Goal: Task Accomplishment & Management: Manage account settings

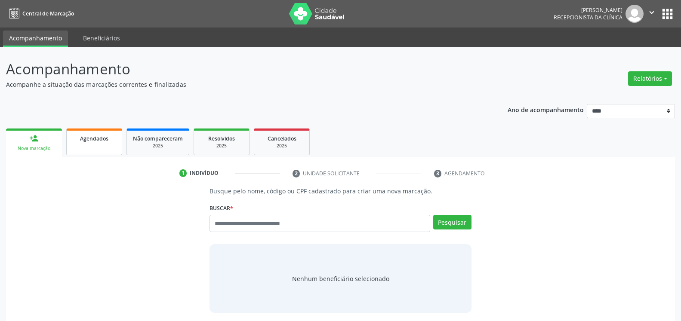
click at [94, 147] on link "Agendados" at bounding box center [94, 142] width 56 height 27
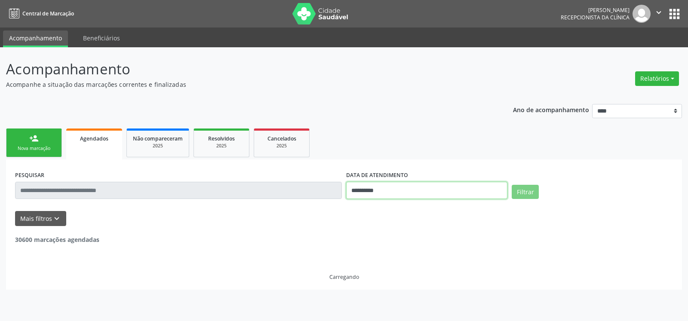
click at [432, 190] on input "**********" at bounding box center [426, 190] width 161 height 17
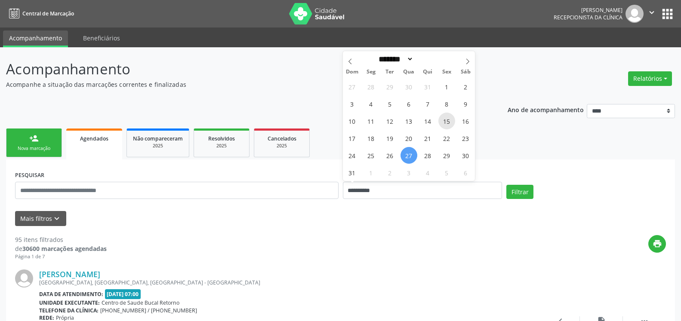
click at [452, 123] on span "15" at bounding box center [446, 121] width 17 height 17
type input "**********"
click at [452, 123] on span "15" at bounding box center [446, 121] width 17 height 17
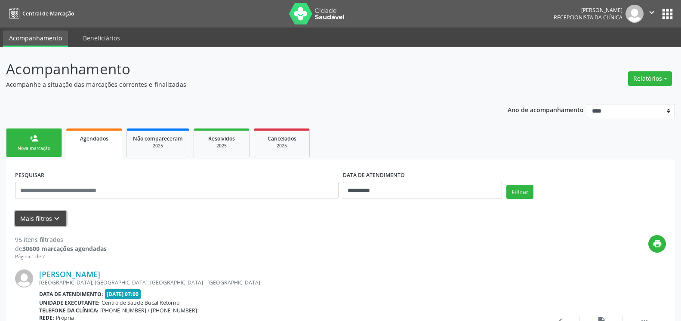
drag, startPoint x: 62, startPoint y: 216, endPoint x: 62, endPoint y: 222, distance: 5.6
click at [62, 217] on button "Mais filtros keyboard_arrow_down" at bounding box center [40, 218] width 51 height 15
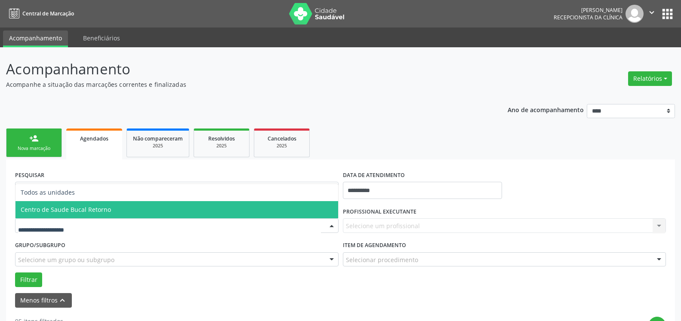
drag, startPoint x: 92, startPoint y: 215, endPoint x: 186, endPoint y: 208, distance: 94.0
click at [93, 215] on span "Centro de Saude Bucal Retorno" at bounding box center [176, 209] width 323 height 17
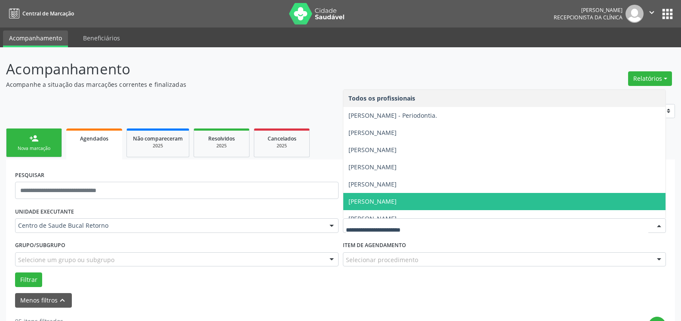
click at [442, 205] on span "[PERSON_NAME]" at bounding box center [504, 201] width 323 height 17
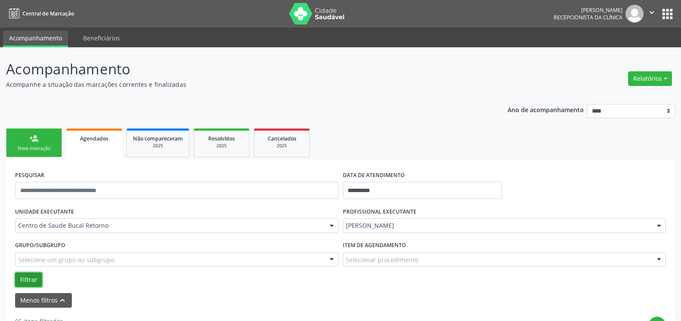
click at [33, 280] on button "Filtrar" at bounding box center [28, 280] width 27 height 15
click at [200, 185] on input "text" at bounding box center [176, 190] width 323 height 17
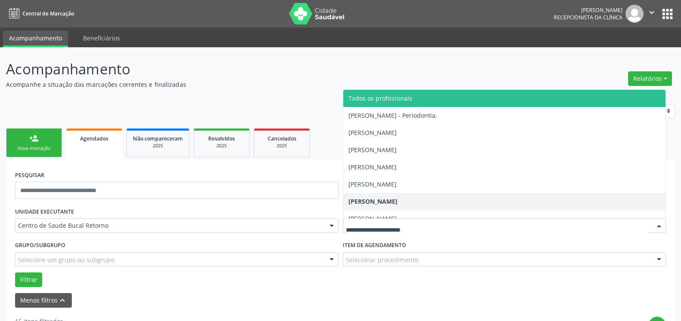
click at [402, 96] on span "Todos os profissionais" at bounding box center [380, 98] width 64 height 8
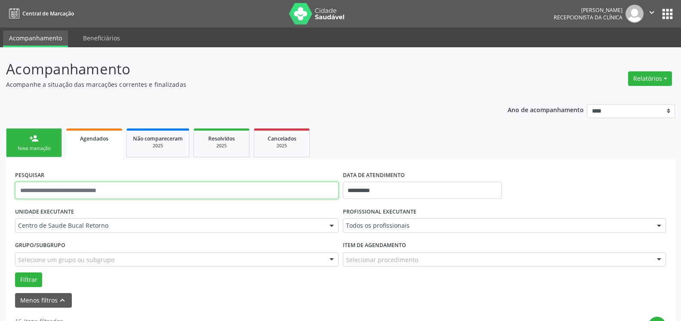
click at [132, 191] on input "text" at bounding box center [176, 190] width 323 height 17
type input "*"
type input "**********"
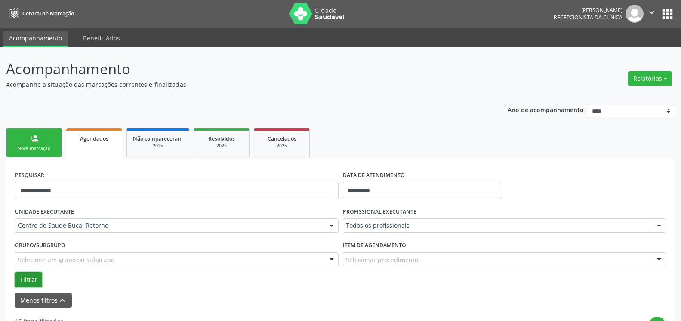
click at [27, 281] on button "Filtrar" at bounding box center [28, 280] width 27 height 15
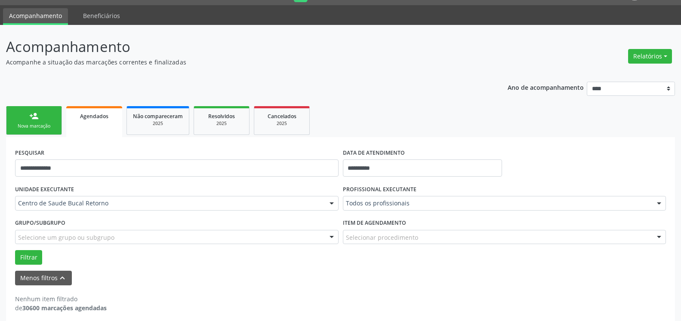
scroll to position [29, 0]
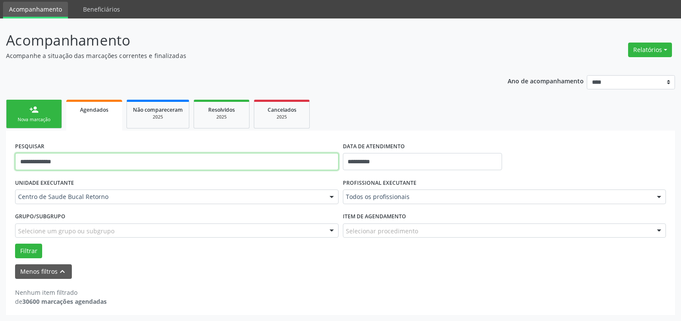
drag, startPoint x: 104, startPoint y: 167, endPoint x: 6, endPoint y: 162, distance: 97.3
click at [15, 160] on input "**********" at bounding box center [176, 161] width 323 height 17
type input "**********"
click at [15, 244] on button "Filtrar" at bounding box center [28, 251] width 27 height 15
drag, startPoint x: 96, startPoint y: 158, endPoint x: 0, endPoint y: 184, distance: 99.7
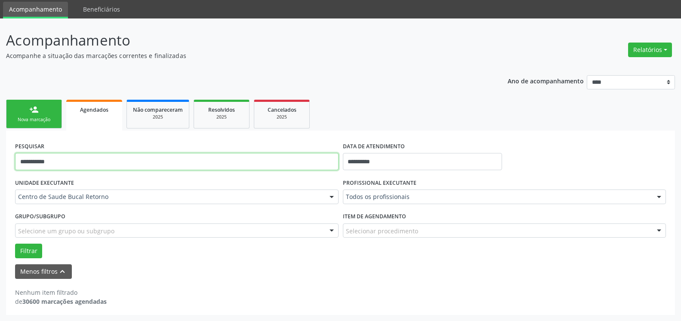
click at [15, 170] on input "**********" at bounding box center [176, 161] width 323 height 17
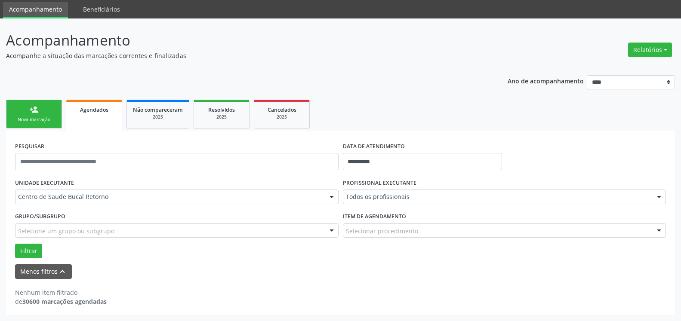
click at [476, 191] on div "Todos os profissionais" at bounding box center [504, 197] width 323 height 15
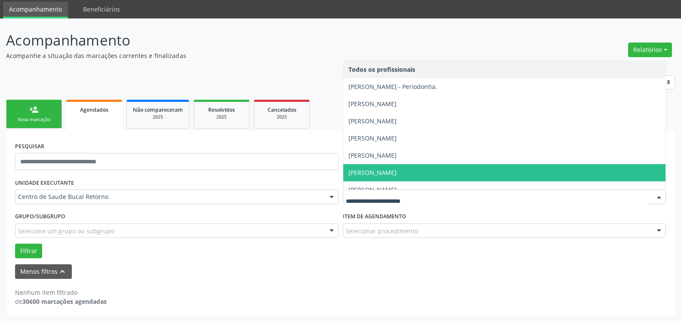
click at [424, 167] on span "[PERSON_NAME]" at bounding box center [504, 172] width 323 height 17
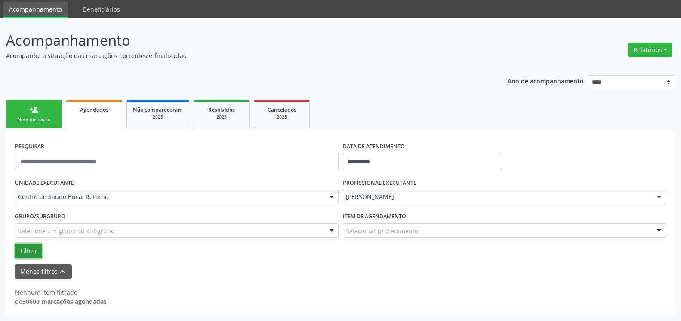
click at [31, 248] on button "Filtrar" at bounding box center [28, 251] width 27 height 15
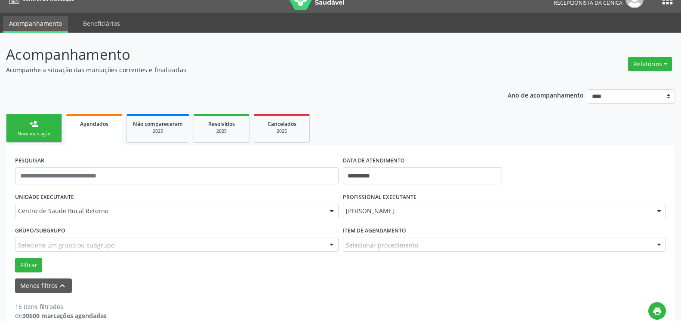
scroll to position [0, 0]
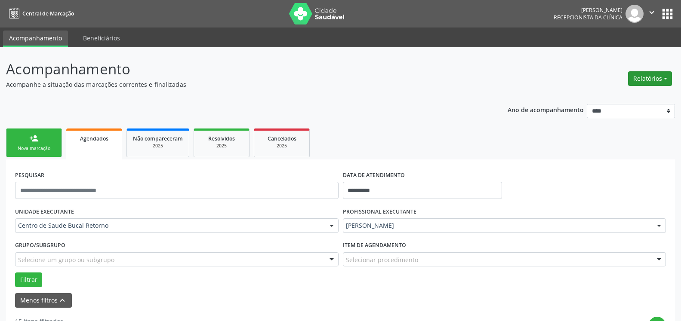
click at [655, 81] on button "Relatórios" at bounding box center [650, 78] width 44 height 15
click at [621, 95] on link "Agendamentos" at bounding box center [626, 97] width 92 height 12
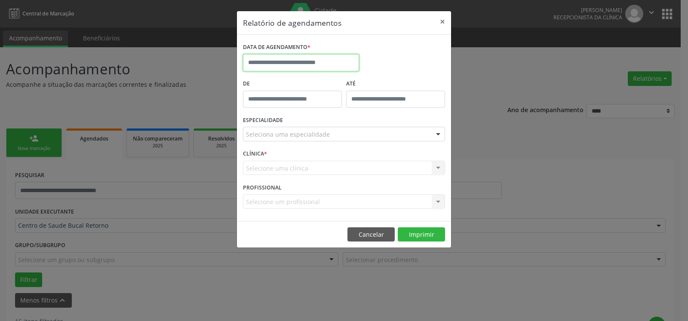
click at [276, 61] on input "text" at bounding box center [301, 62] width 116 height 17
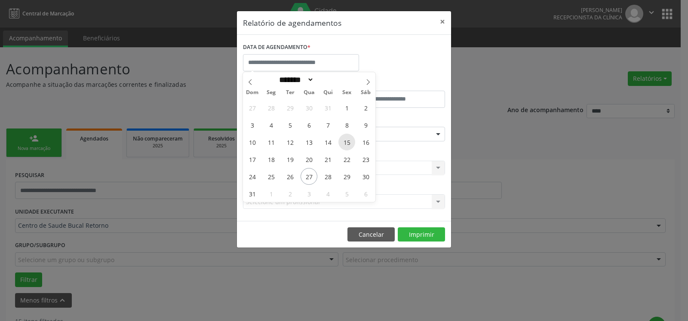
click at [346, 145] on span "15" at bounding box center [346, 142] width 17 height 17
type input "**********"
click at [346, 145] on span "15" at bounding box center [346, 142] width 17 height 17
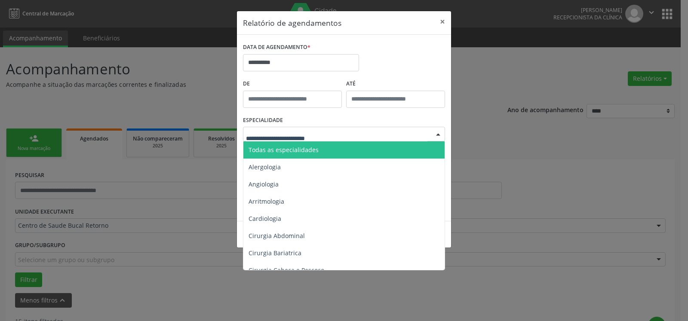
click at [302, 145] on span "Todas as especialidades" at bounding box center [344, 150] width 203 height 17
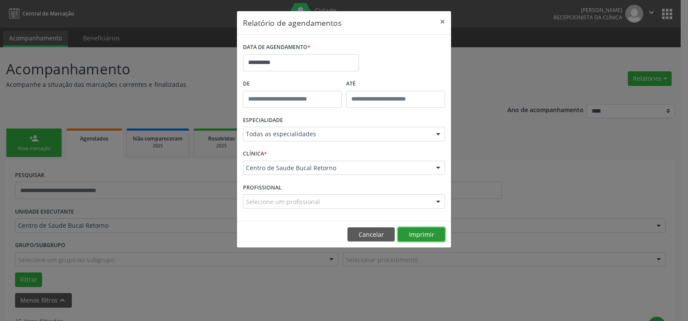
click at [421, 229] on button "Imprimir" at bounding box center [421, 235] width 47 height 15
click at [441, 19] on button "×" at bounding box center [442, 21] width 17 height 21
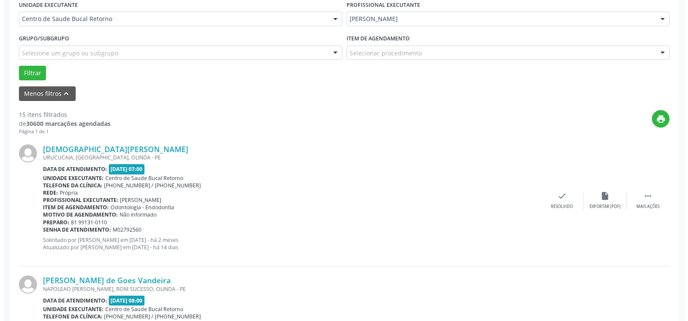
scroll to position [307, 0]
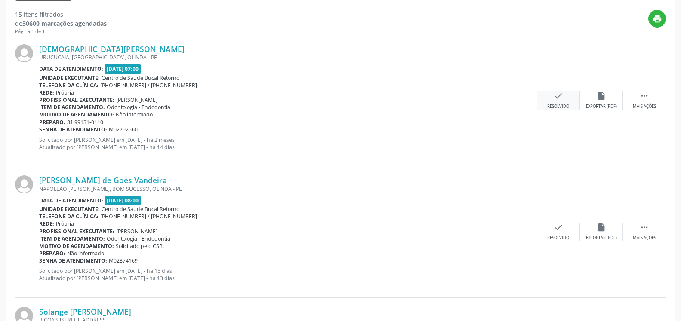
click at [558, 98] on icon "check" at bounding box center [558, 95] width 9 height 9
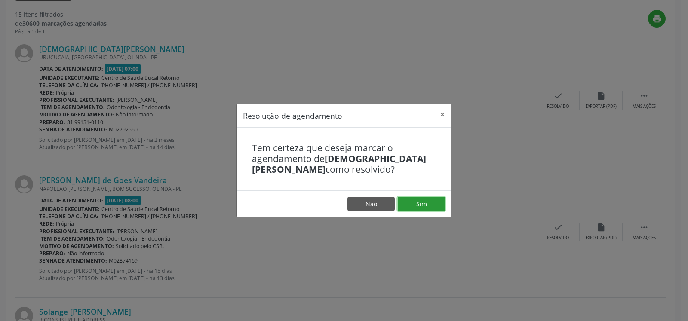
click at [427, 206] on button "Sim" at bounding box center [421, 204] width 47 height 15
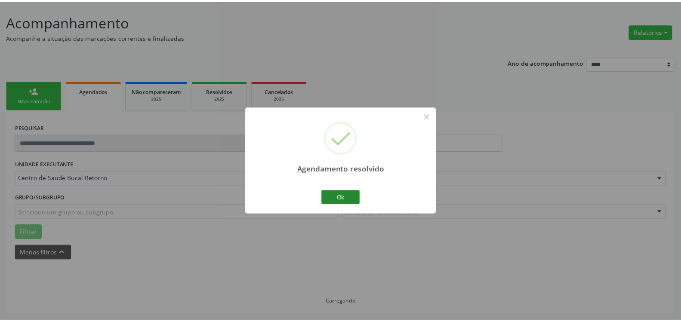
scroll to position [47, 0]
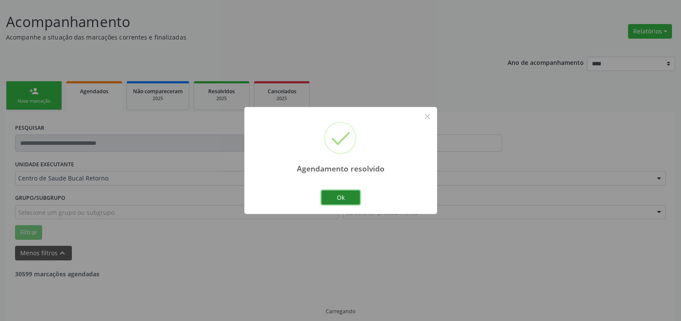
click at [347, 198] on button "Ok" at bounding box center [340, 198] width 39 height 15
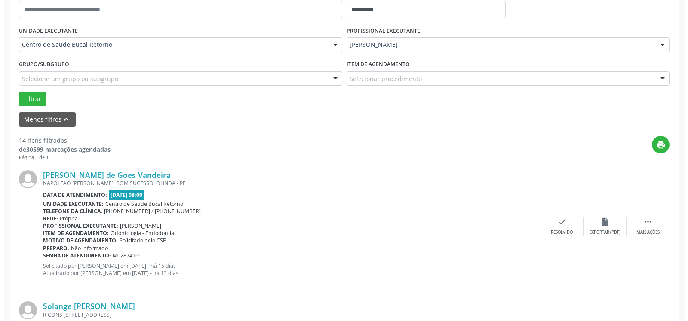
scroll to position [188, 0]
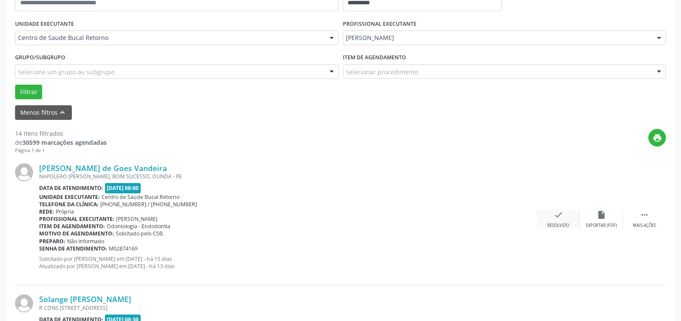
click at [563, 221] on div "check Resolvido" at bounding box center [558, 219] width 43 height 18
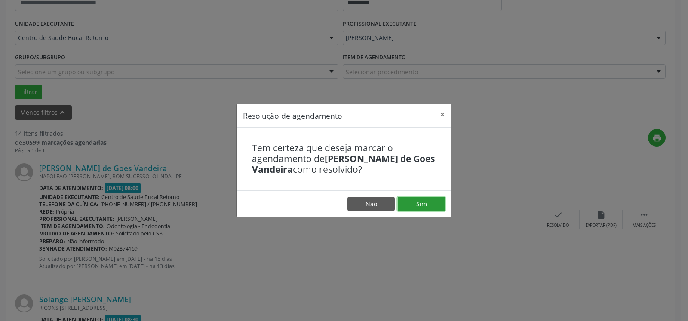
click at [432, 204] on button "Sim" at bounding box center [421, 204] width 47 height 15
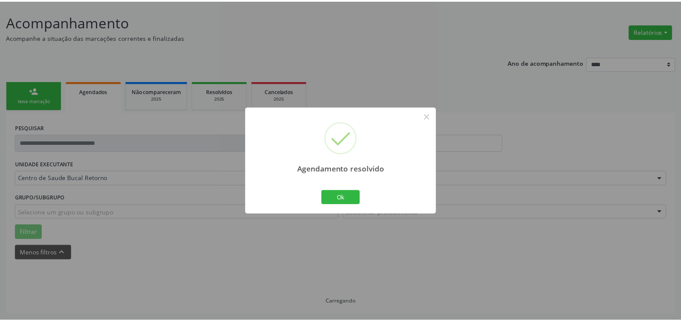
scroll to position [47, 0]
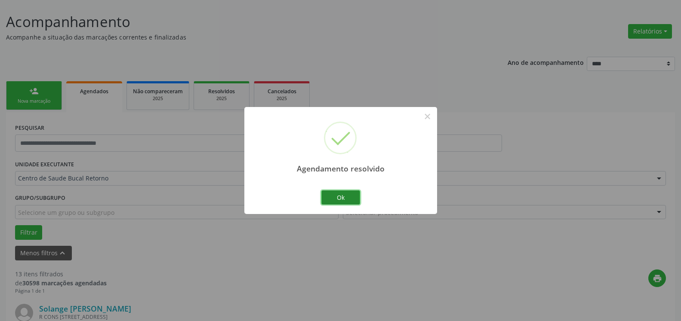
click at [328, 196] on button "Ok" at bounding box center [340, 198] width 39 height 15
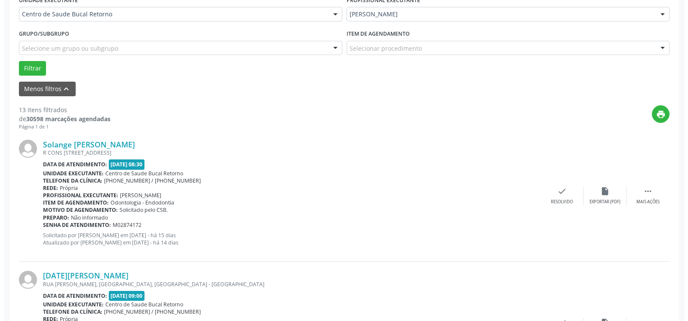
scroll to position [223, 0]
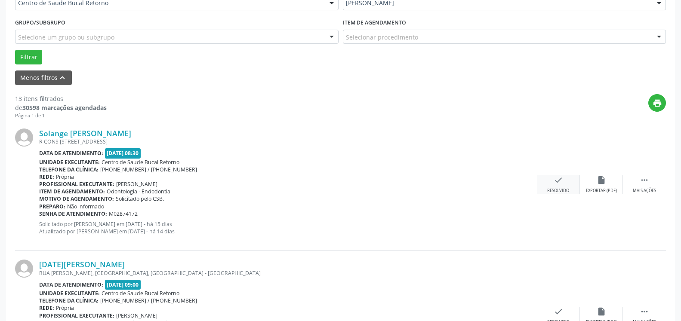
click at [562, 185] on icon "check" at bounding box center [558, 179] width 9 height 9
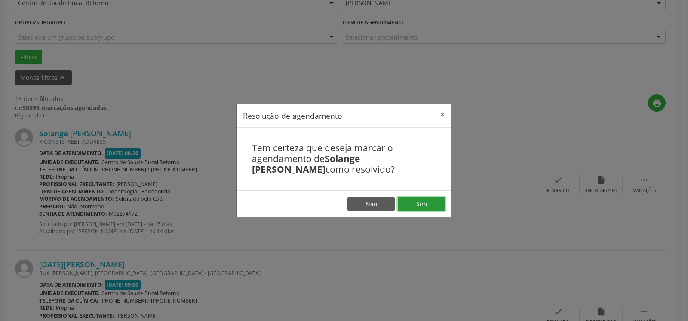
click at [434, 198] on button "Sim" at bounding box center [421, 204] width 47 height 15
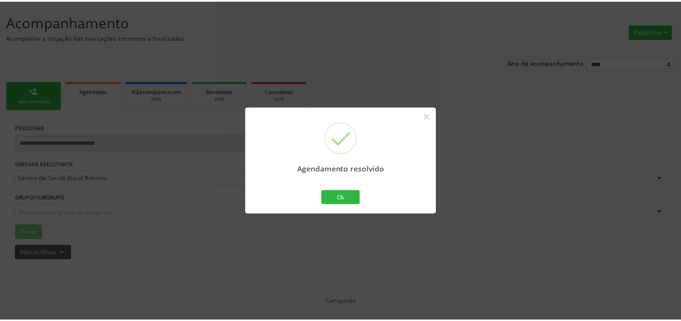
scroll to position [47, 0]
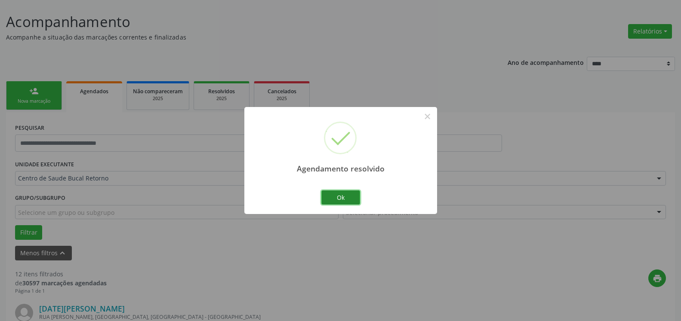
click at [340, 196] on button "Ok" at bounding box center [340, 198] width 39 height 15
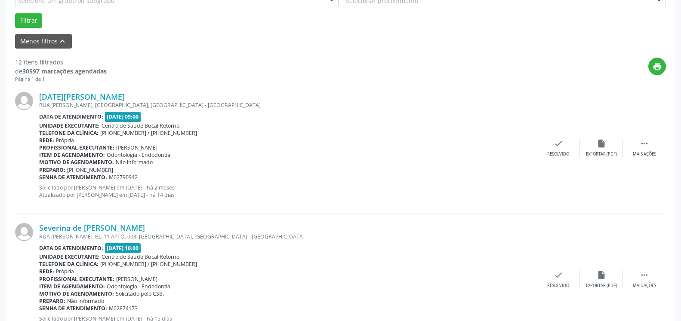
scroll to position [267, 0]
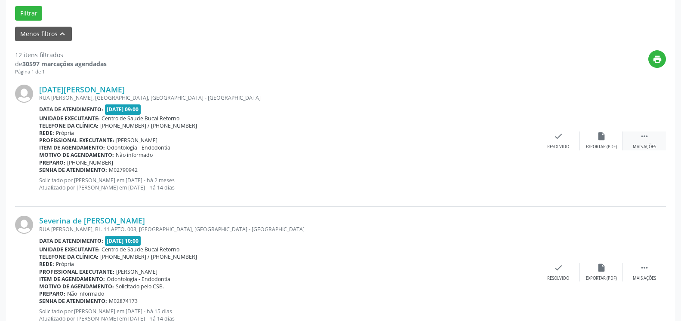
click at [643, 138] on icon "" at bounding box center [644, 136] width 9 height 9
click at [608, 139] on div "alarm_off Não compareceu" at bounding box center [601, 141] width 43 height 18
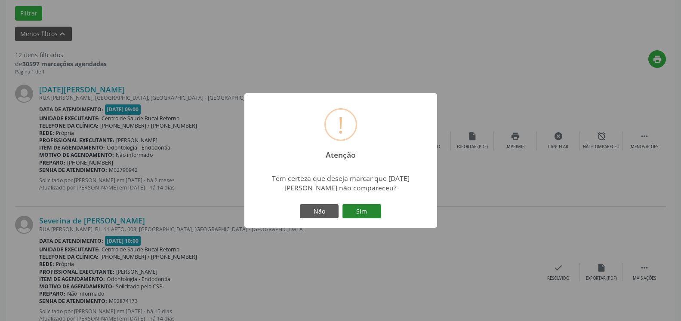
click at [355, 212] on button "Sim" at bounding box center [361, 211] width 39 height 15
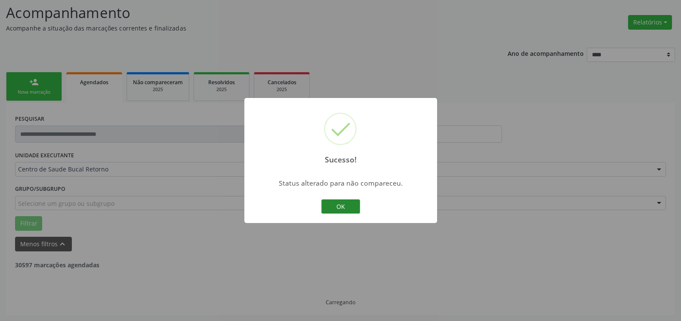
scroll to position [56, 0]
click at [335, 206] on button "OK" at bounding box center [340, 207] width 39 height 15
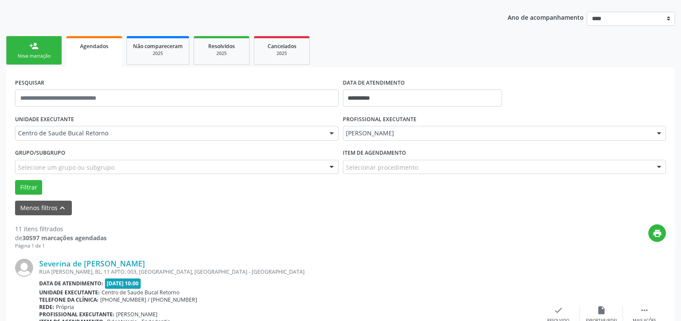
scroll to position [276, 0]
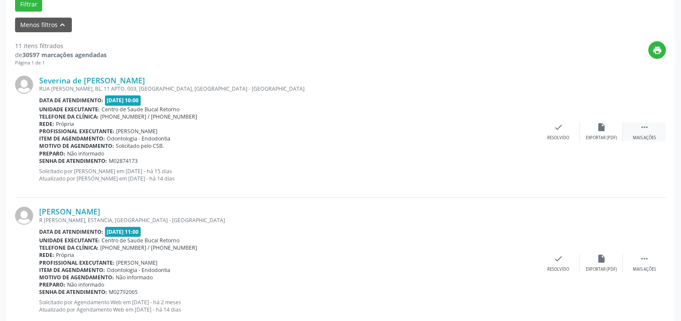
click at [643, 124] on icon "" at bounding box center [644, 127] width 9 height 9
click at [606, 131] on div "alarm_off Não compareceu" at bounding box center [601, 132] width 43 height 18
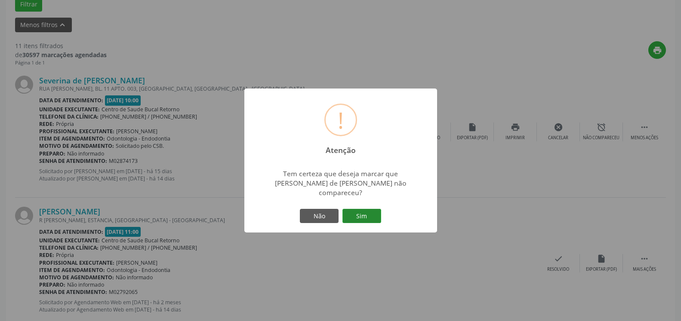
click at [364, 214] on button "Sim" at bounding box center [361, 216] width 39 height 15
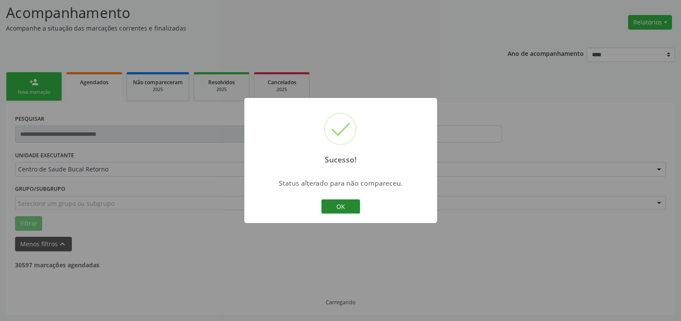
scroll to position [56, 0]
click at [331, 204] on button "OK" at bounding box center [340, 207] width 39 height 15
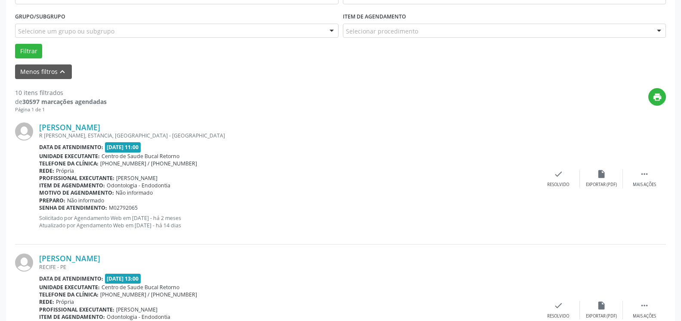
scroll to position [232, 0]
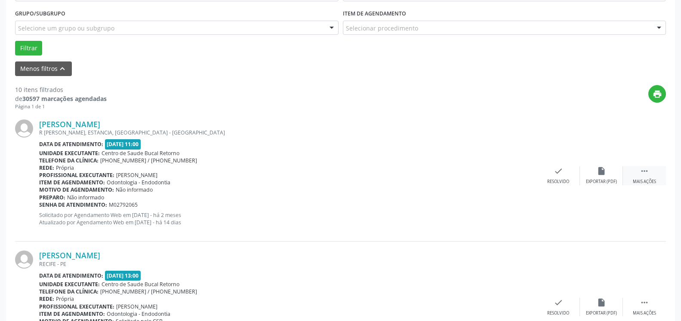
click at [645, 172] on icon "" at bounding box center [644, 170] width 9 height 9
click at [603, 170] on icon "alarm_off" at bounding box center [601, 170] width 9 height 9
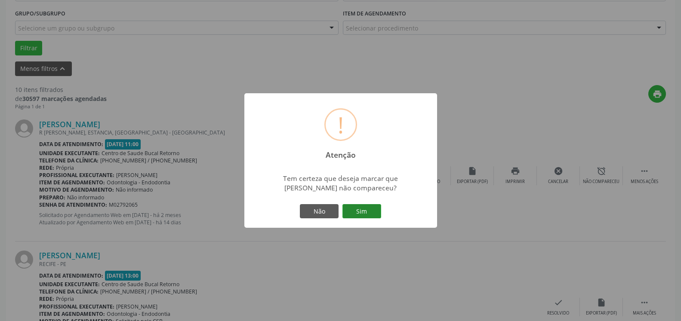
click at [364, 205] on button "Sim" at bounding box center [361, 211] width 39 height 15
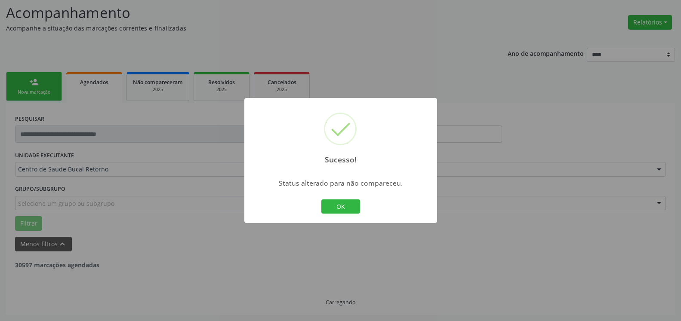
scroll to position [56, 0]
click at [344, 210] on button "OK" at bounding box center [340, 207] width 39 height 15
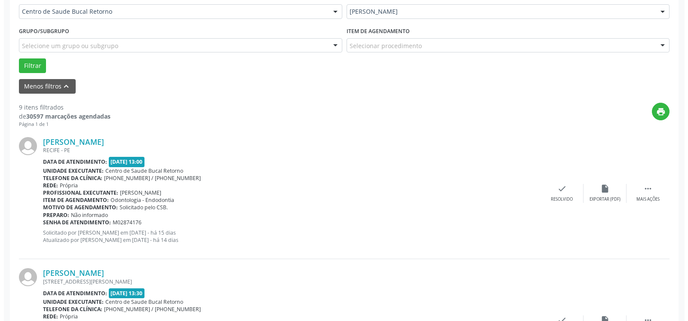
scroll to position [232, 0]
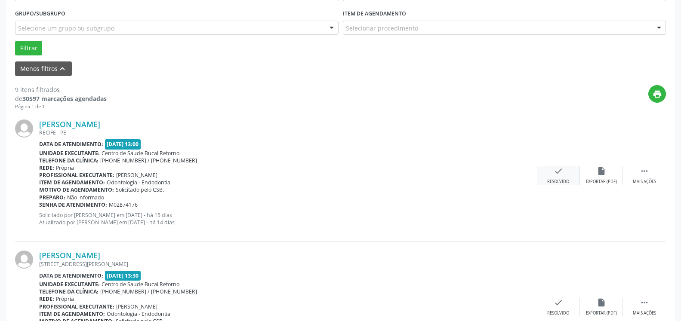
click at [561, 176] on icon "check" at bounding box center [558, 170] width 9 height 9
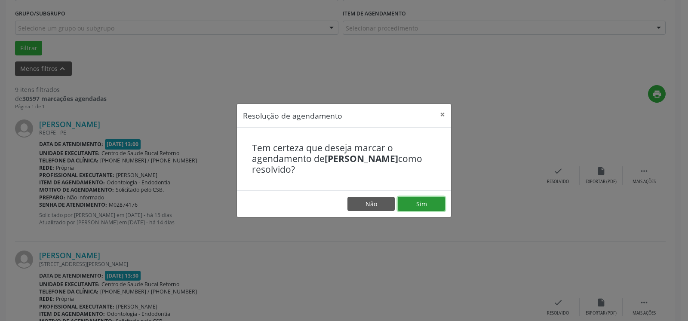
click at [431, 202] on button "Sim" at bounding box center [421, 204] width 47 height 15
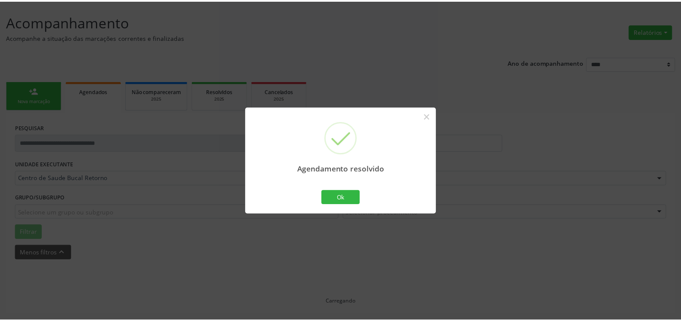
scroll to position [47, 0]
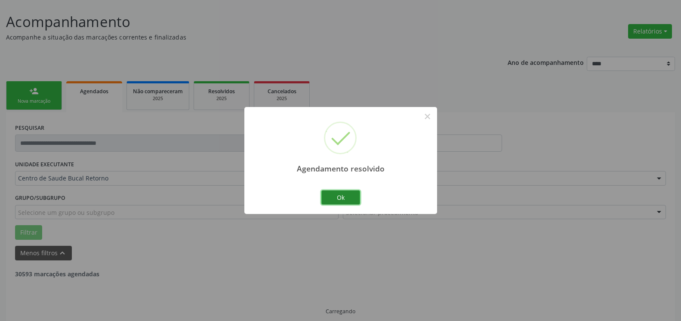
click at [345, 197] on button "Ok" at bounding box center [340, 198] width 39 height 15
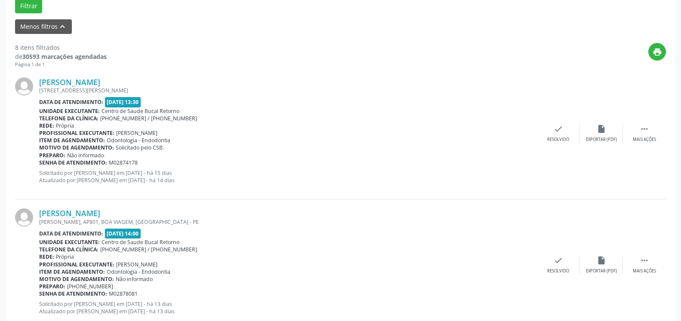
scroll to position [276, 0]
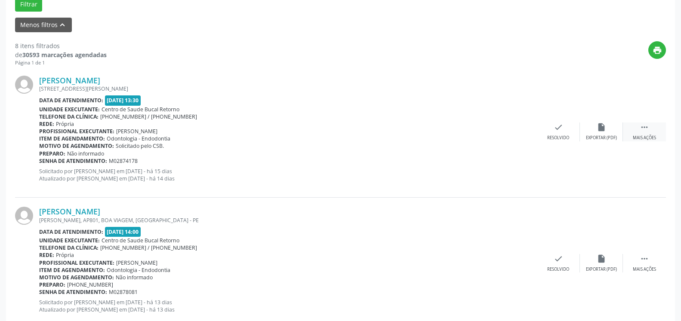
click at [645, 131] on icon "" at bounding box center [644, 127] width 9 height 9
click at [600, 129] on icon "alarm_off" at bounding box center [601, 127] width 9 height 9
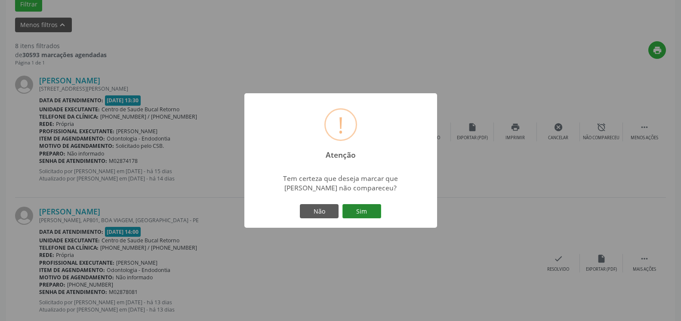
click at [360, 212] on button "Sim" at bounding box center [361, 211] width 39 height 15
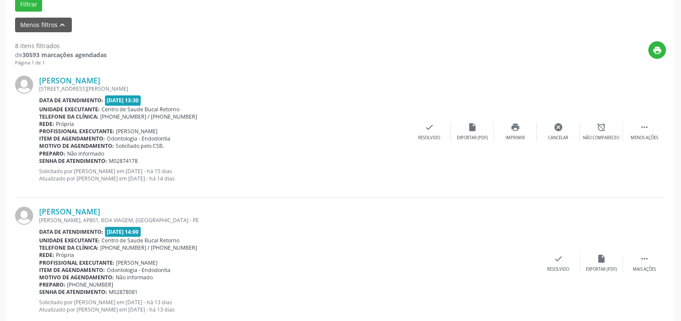
scroll to position [56, 0]
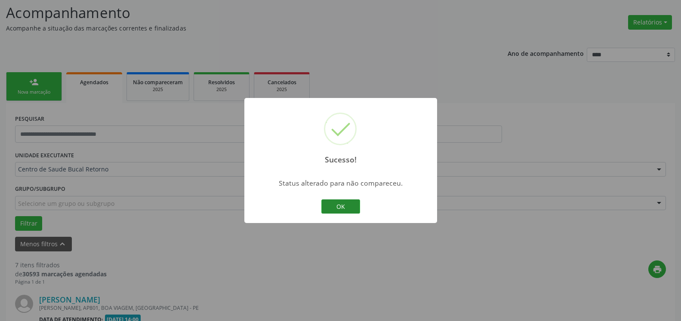
click at [351, 205] on button "OK" at bounding box center [340, 207] width 39 height 15
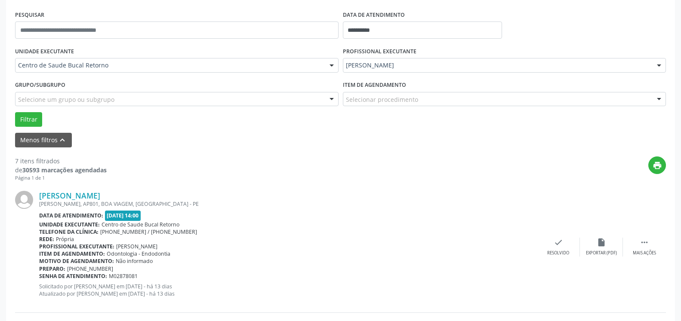
scroll to position [144, 0]
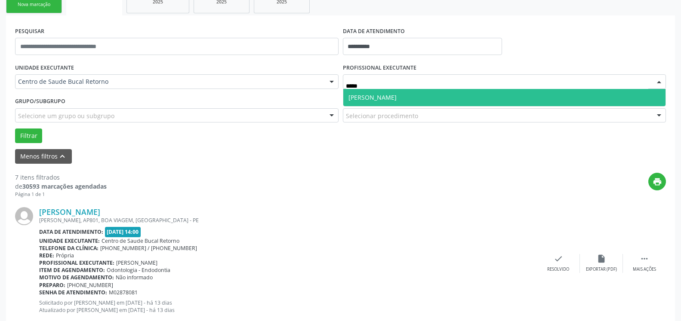
click at [429, 93] on span "[PERSON_NAME]" at bounding box center [504, 97] width 323 height 17
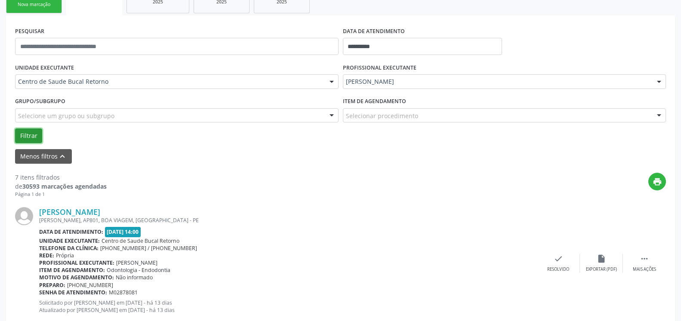
click at [27, 136] on button "Filtrar" at bounding box center [28, 136] width 27 height 15
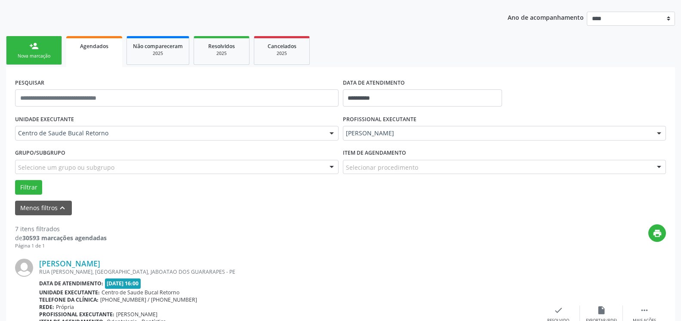
scroll to position [188, 0]
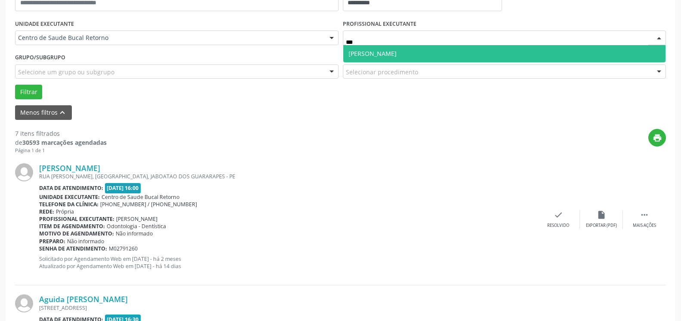
click at [456, 49] on span "[PERSON_NAME]" at bounding box center [504, 53] width 323 height 17
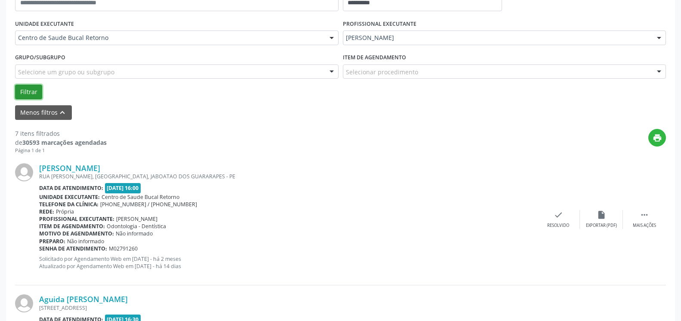
click at [33, 89] on button "Filtrar" at bounding box center [28, 92] width 27 height 15
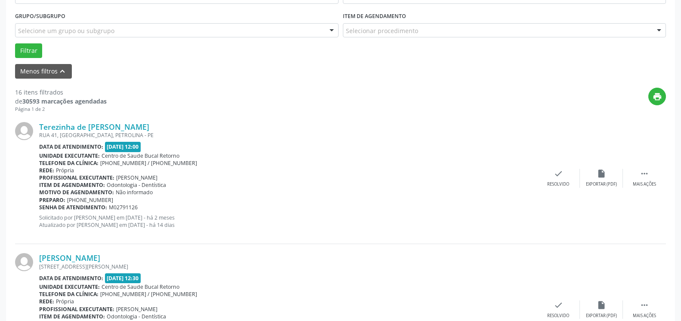
scroll to position [232, 0]
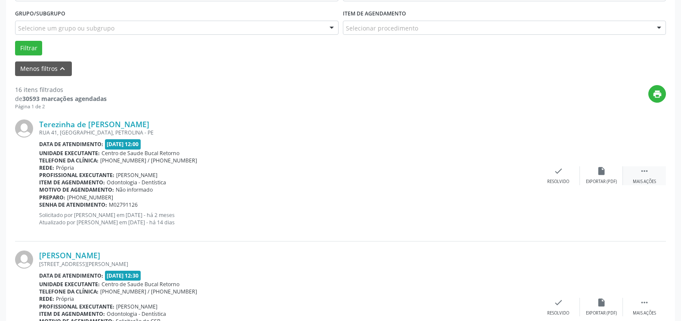
drag, startPoint x: 652, startPoint y: 171, endPoint x: 643, endPoint y: 172, distance: 10.0
click at [652, 172] on div " Mais ações" at bounding box center [644, 175] width 43 height 18
click at [603, 170] on icon "alarm_off" at bounding box center [601, 170] width 9 height 9
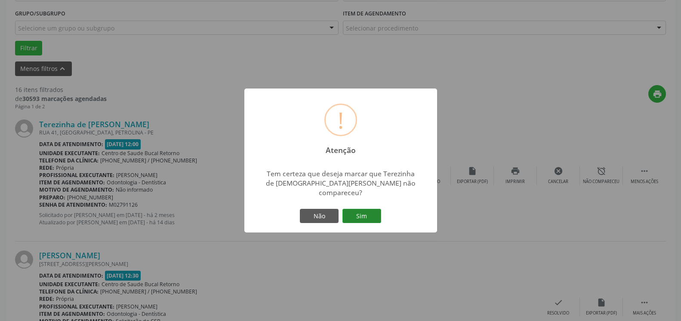
click at [357, 210] on button "Sim" at bounding box center [361, 216] width 39 height 15
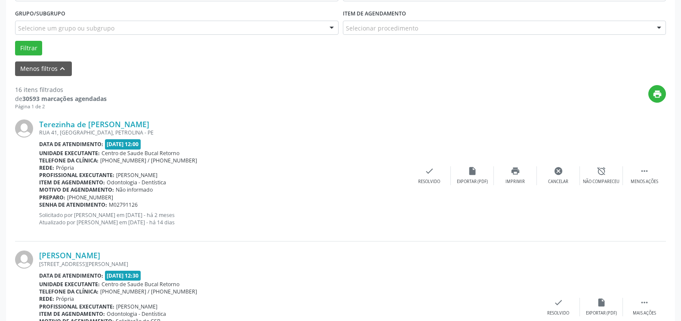
scroll to position [56, 0]
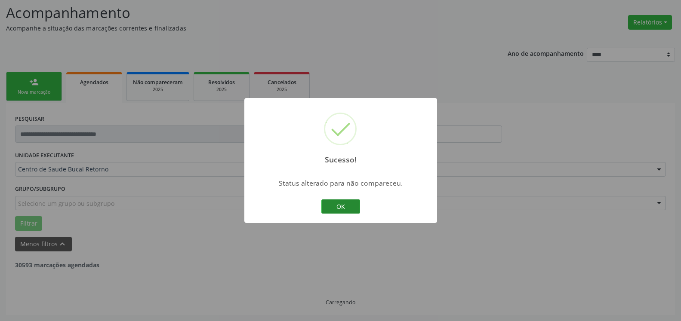
click at [335, 207] on button "OK" at bounding box center [340, 207] width 39 height 15
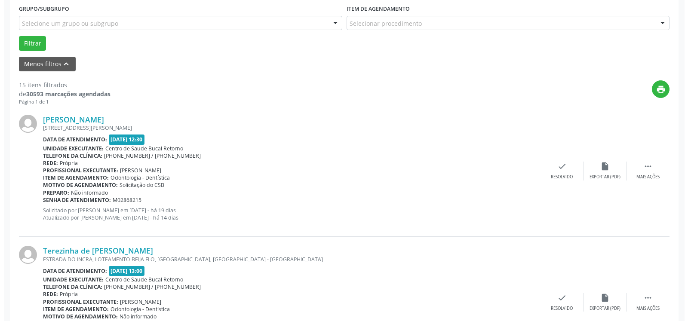
scroll to position [276, 0]
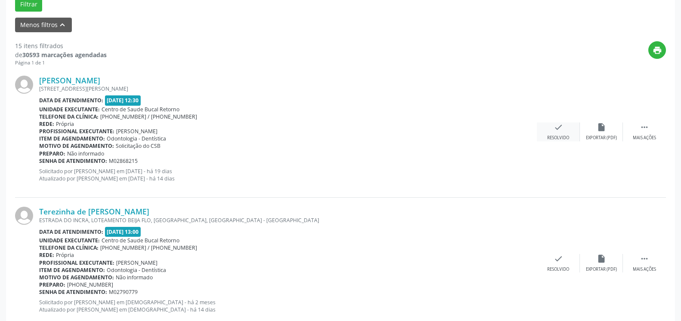
click at [544, 130] on div "check Resolvido" at bounding box center [558, 132] width 43 height 18
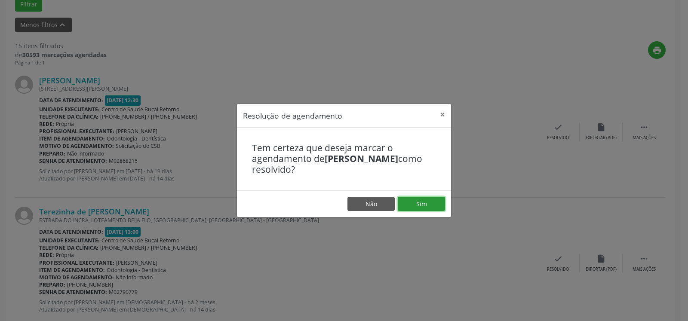
click at [420, 203] on button "Sim" at bounding box center [421, 204] width 47 height 15
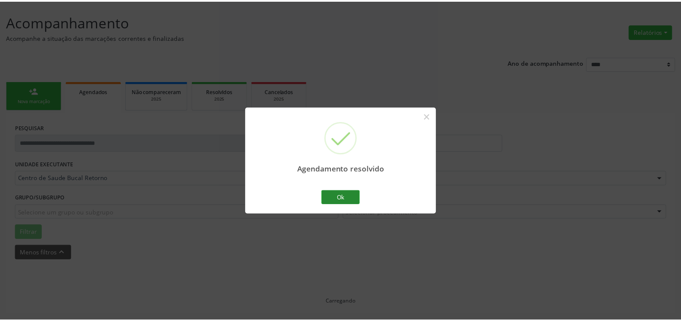
scroll to position [47, 0]
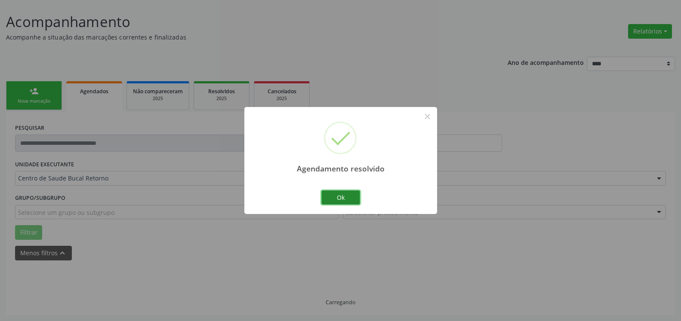
click at [345, 201] on button "Ok" at bounding box center [340, 198] width 39 height 15
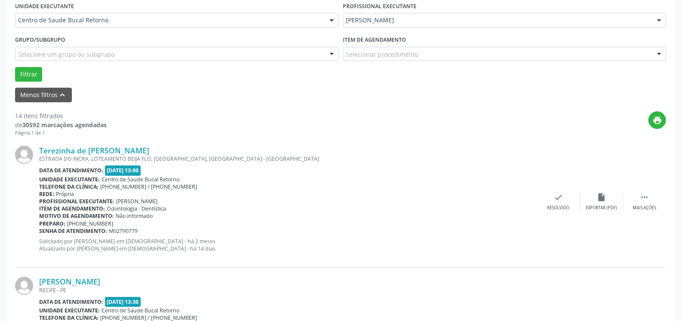
scroll to position [223, 0]
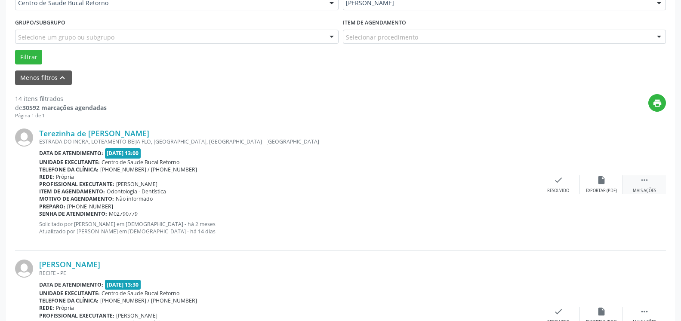
click at [645, 181] on icon "" at bounding box center [644, 179] width 9 height 9
click at [600, 180] on icon "alarm_off" at bounding box center [601, 179] width 9 height 9
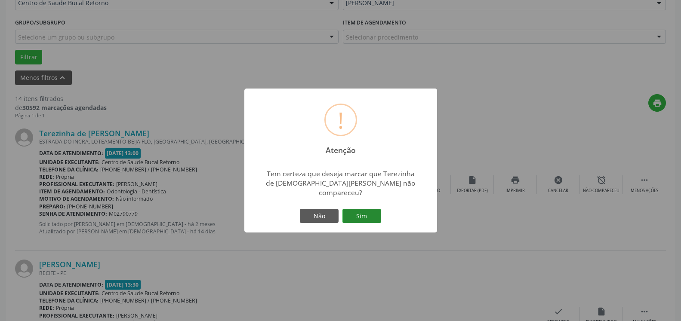
click at [363, 209] on button "Sim" at bounding box center [361, 216] width 39 height 15
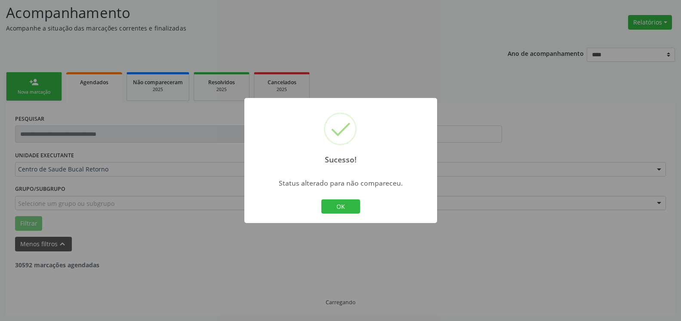
scroll to position [56, 0]
click at [340, 206] on button "OK" at bounding box center [340, 207] width 39 height 15
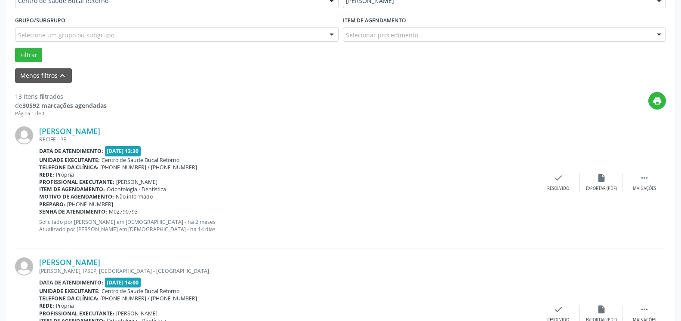
scroll to position [232, 0]
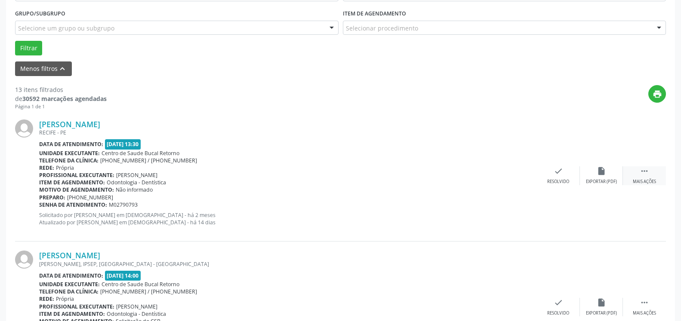
drag, startPoint x: 644, startPoint y: 169, endPoint x: 633, endPoint y: 173, distance: 11.8
click at [643, 169] on icon "" at bounding box center [644, 170] width 9 height 9
click at [602, 176] on icon "alarm_off" at bounding box center [601, 170] width 9 height 9
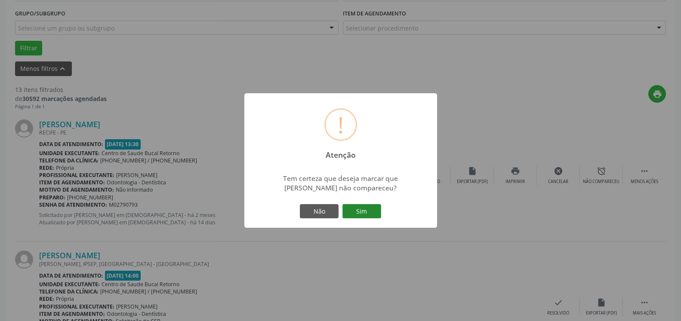
click at [357, 214] on button "Sim" at bounding box center [361, 211] width 39 height 15
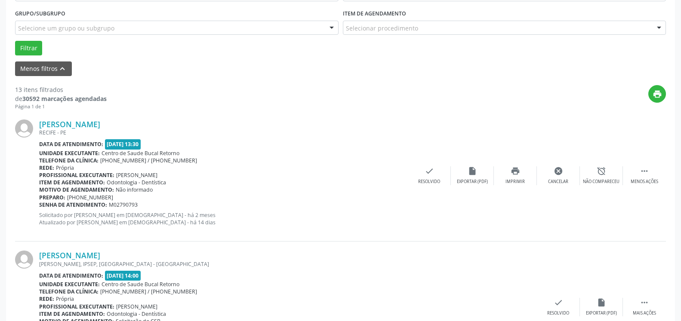
scroll to position [56, 0]
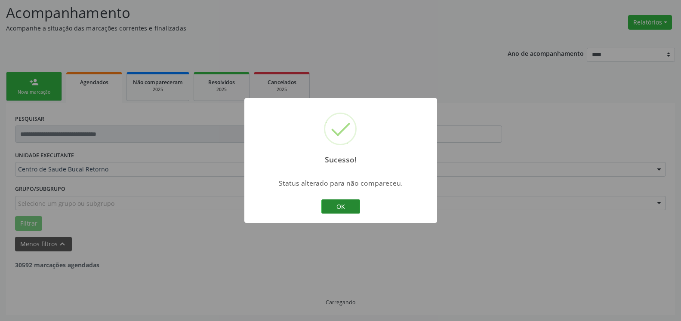
click at [337, 204] on button "OK" at bounding box center [340, 207] width 39 height 15
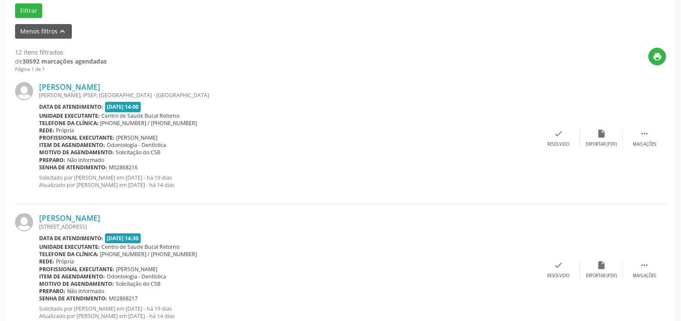
scroll to position [276, 0]
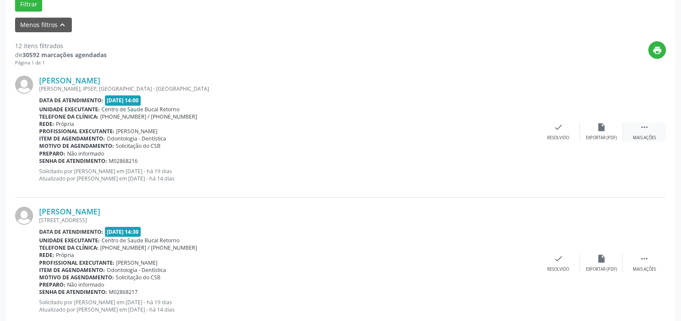
click at [647, 130] on icon "" at bounding box center [644, 127] width 9 height 9
click at [594, 132] on div "alarm_off Não compareceu" at bounding box center [601, 132] width 43 height 18
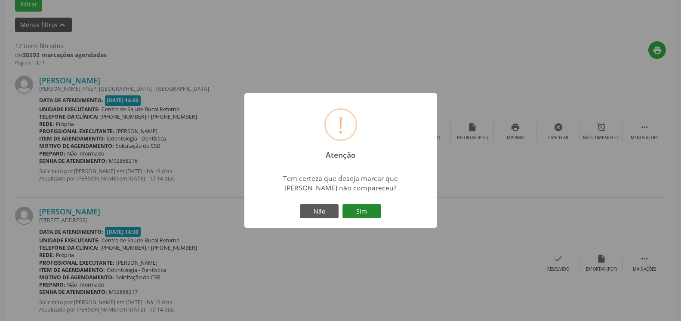
click at [366, 212] on button "Sim" at bounding box center [361, 211] width 39 height 15
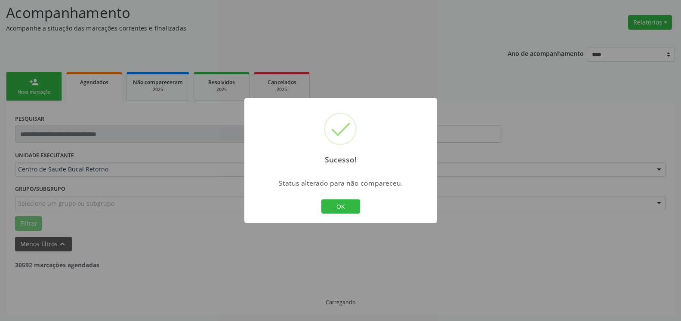
scroll to position [56, 0]
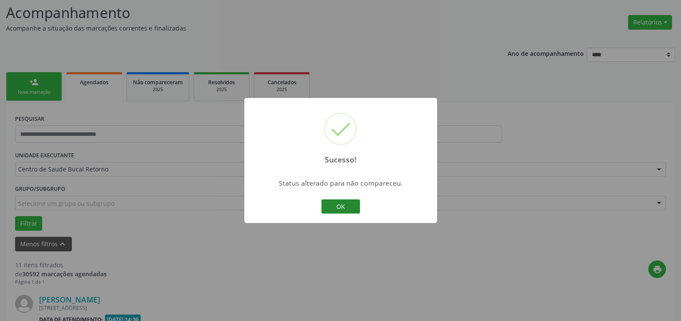
click at [330, 209] on button "OK" at bounding box center [340, 207] width 39 height 15
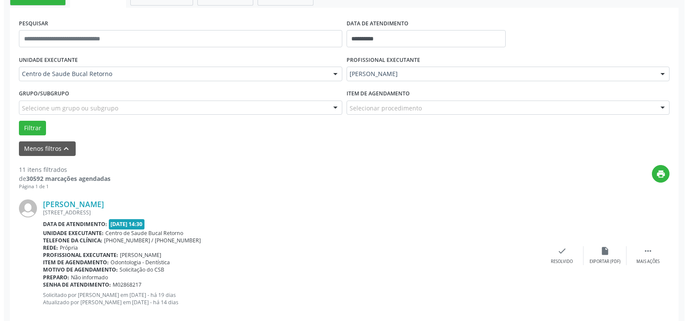
scroll to position [188, 0]
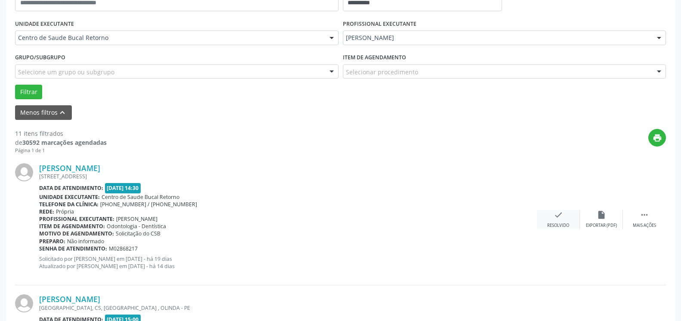
click at [566, 219] on div "check Resolvido" at bounding box center [558, 219] width 43 height 18
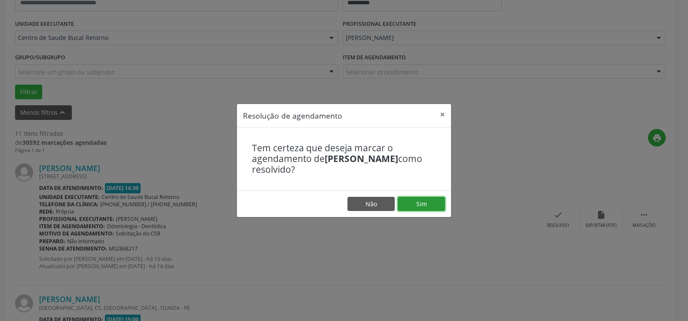
click at [425, 202] on button "Sim" at bounding box center [421, 204] width 47 height 15
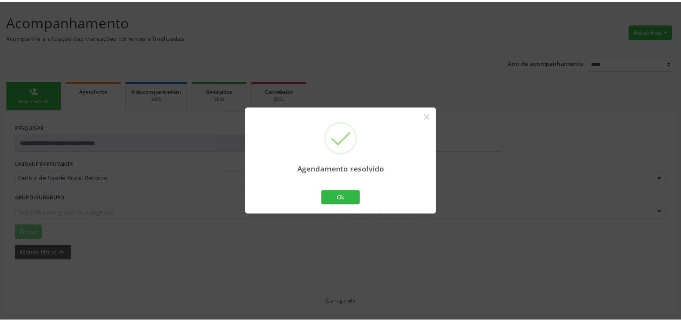
scroll to position [47, 0]
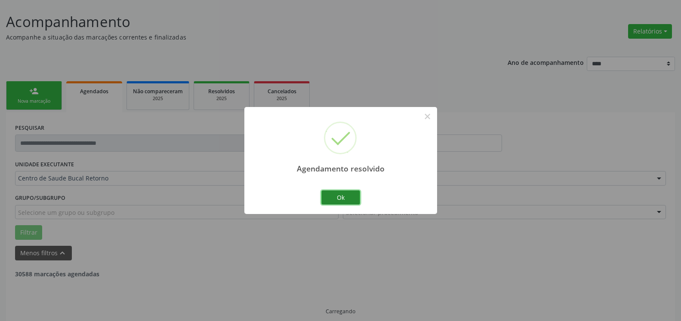
click at [350, 198] on button "Ok" at bounding box center [340, 198] width 39 height 15
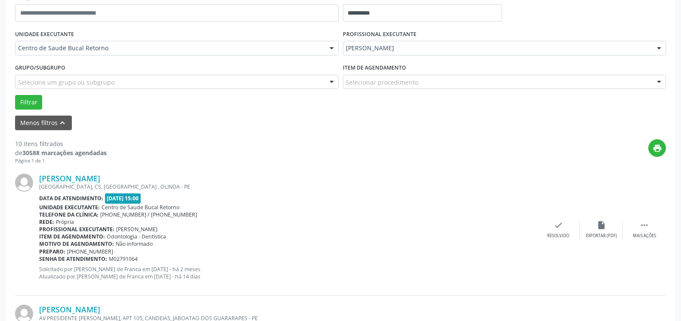
scroll to position [179, 0]
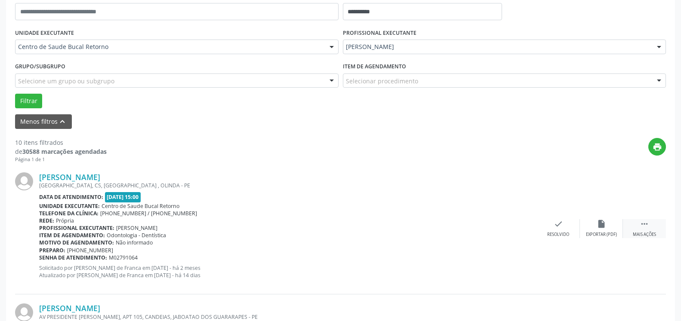
click at [643, 226] on icon "" at bounding box center [644, 223] width 9 height 9
click at [597, 225] on icon "alarm_off" at bounding box center [601, 223] width 9 height 9
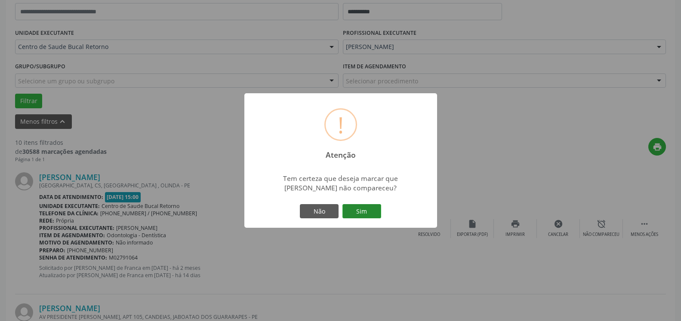
click at [370, 213] on button "Sim" at bounding box center [361, 211] width 39 height 15
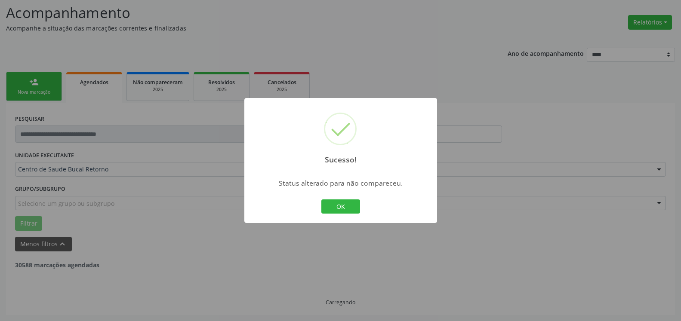
scroll to position [56, 0]
click at [345, 210] on button "OK" at bounding box center [340, 207] width 39 height 15
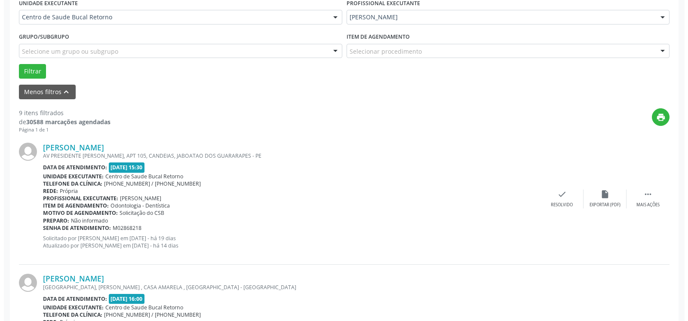
scroll to position [232, 0]
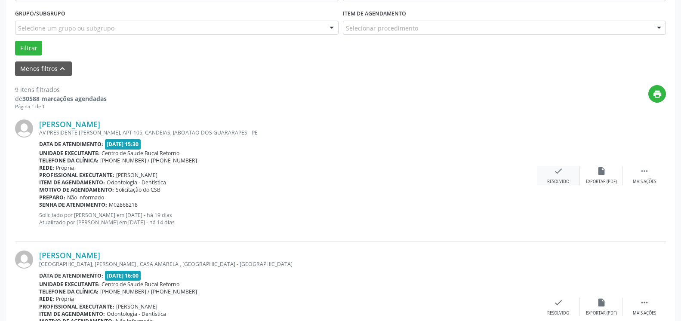
click at [560, 176] on icon "check" at bounding box center [558, 170] width 9 height 9
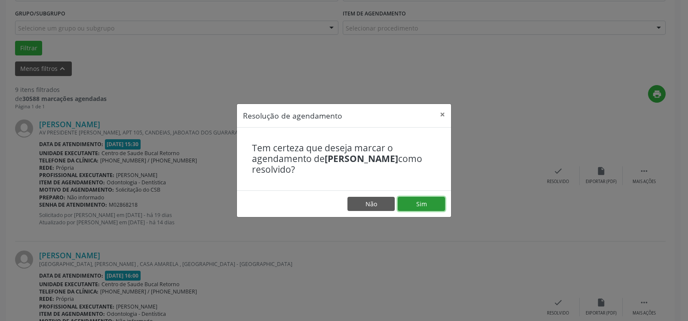
click at [423, 203] on button "Sim" at bounding box center [421, 204] width 47 height 15
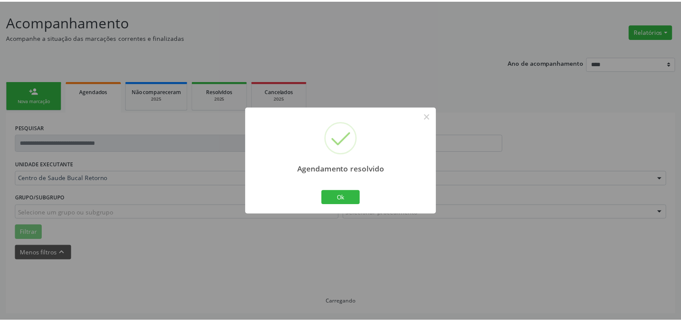
scroll to position [47, 0]
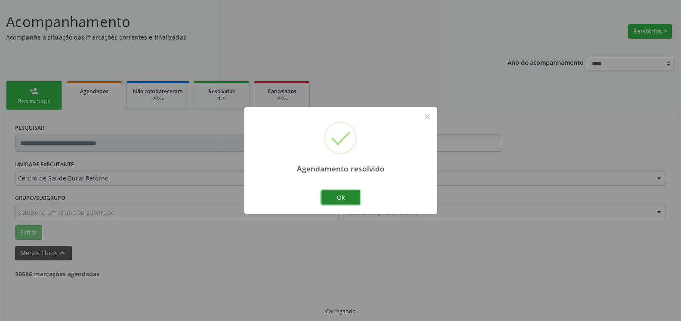
click at [340, 194] on button "Ok" at bounding box center [340, 198] width 39 height 15
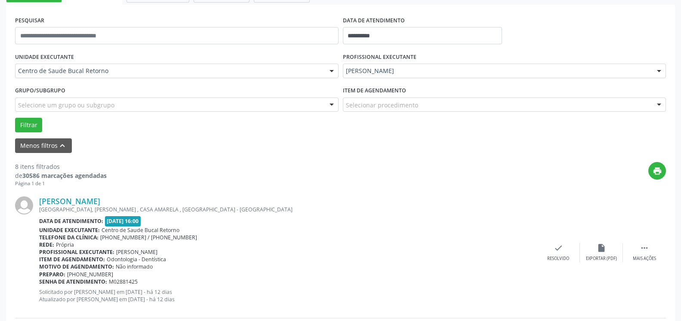
scroll to position [223, 0]
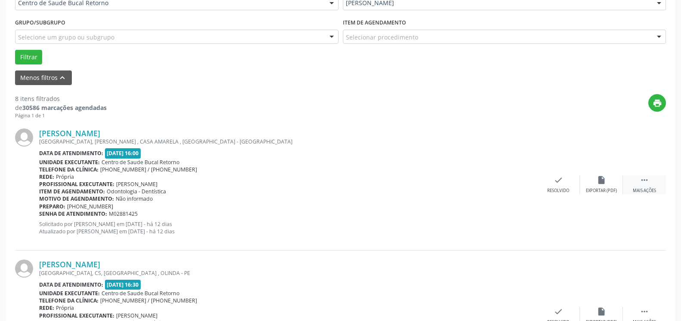
click at [646, 182] on icon "" at bounding box center [644, 179] width 9 height 9
click at [600, 182] on icon "alarm_off" at bounding box center [601, 179] width 9 height 9
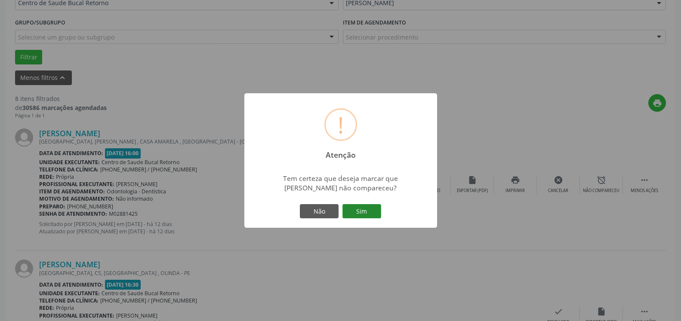
click at [357, 214] on button "Sim" at bounding box center [361, 211] width 39 height 15
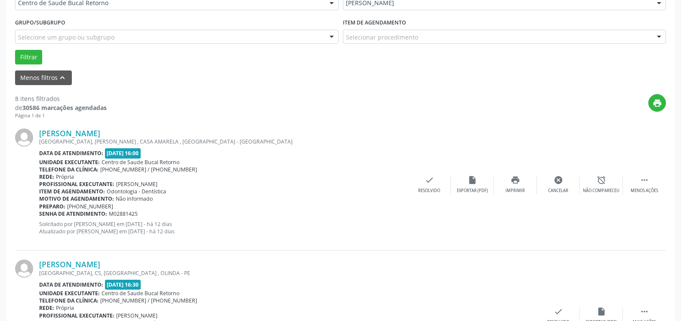
scroll to position [56, 0]
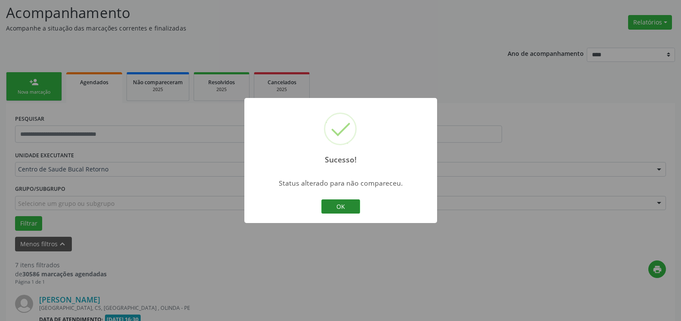
click at [342, 208] on button "OK" at bounding box center [340, 207] width 39 height 15
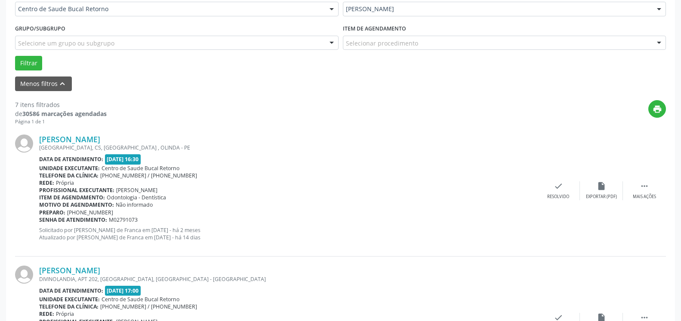
scroll to position [232, 0]
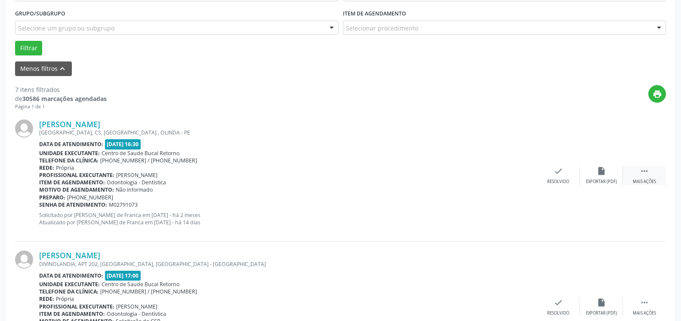
click at [648, 176] on icon "" at bounding box center [644, 170] width 9 height 9
click at [607, 172] on div "alarm_off Não compareceu" at bounding box center [601, 175] width 43 height 18
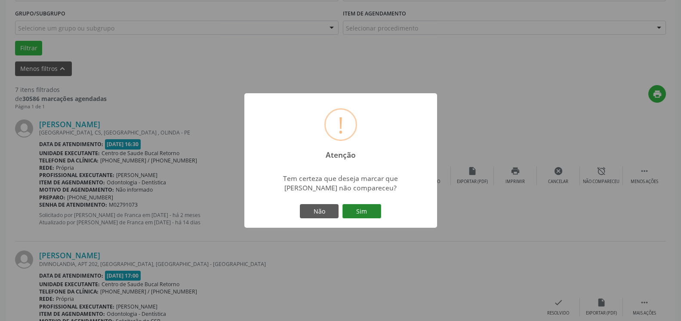
click at [365, 214] on button "Sim" at bounding box center [361, 211] width 39 height 15
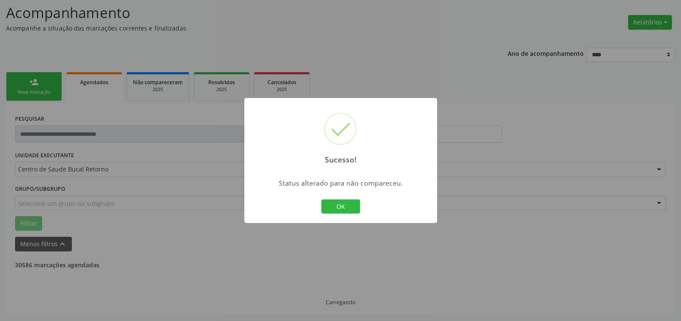
scroll to position [56, 0]
click at [343, 210] on button "OK" at bounding box center [340, 207] width 39 height 15
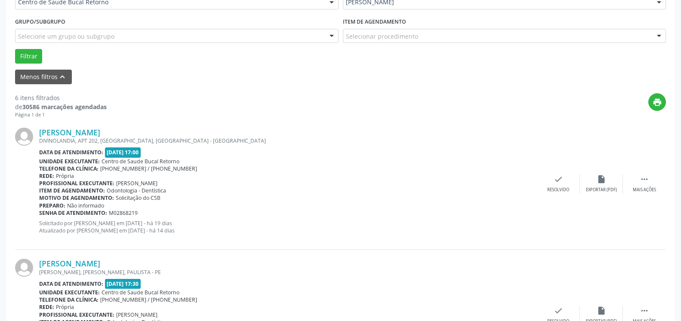
scroll to position [232, 0]
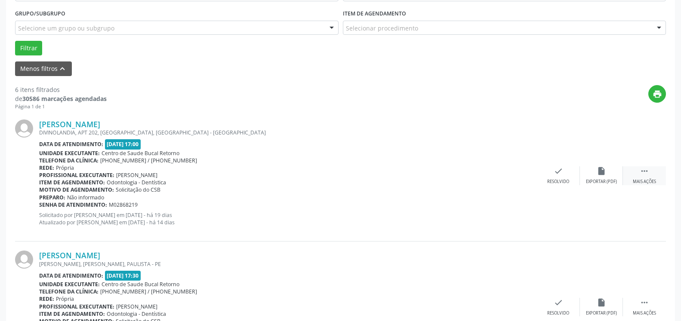
click at [639, 177] on div " Mais ações" at bounding box center [644, 175] width 43 height 18
click at [610, 172] on div "alarm_off Não compareceu" at bounding box center [601, 175] width 43 height 18
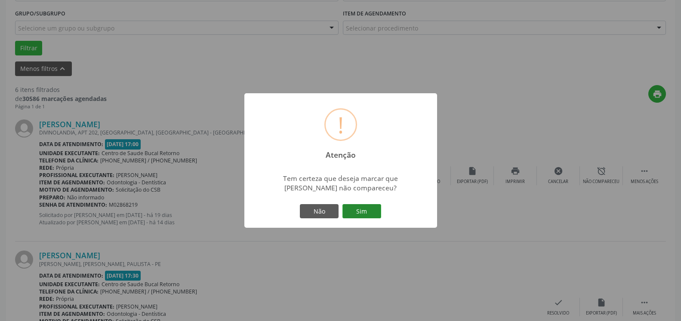
click at [362, 210] on button "Sim" at bounding box center [361, 211] width 39 height 15
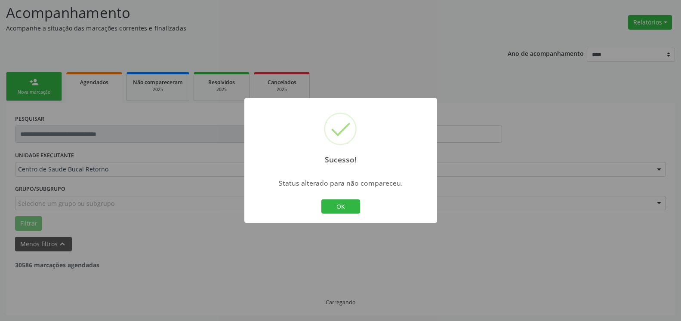
scroll to position [56, 0]
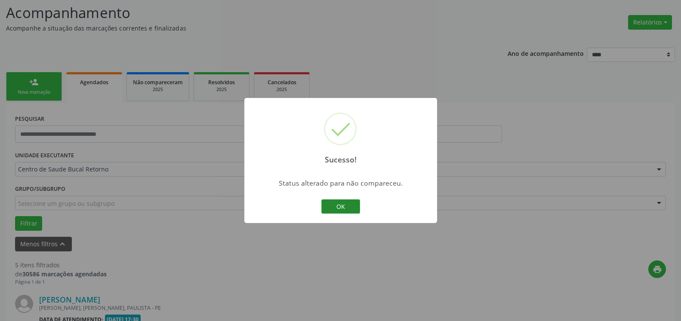
click at [346, 205] on button "OK" at bounding box center [340, 207] width 39 height 15
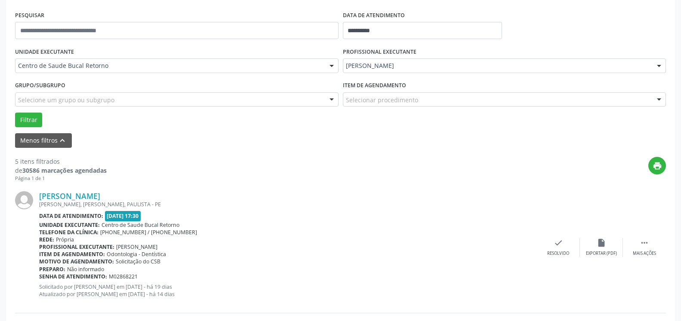
scroll to position [232, 0]
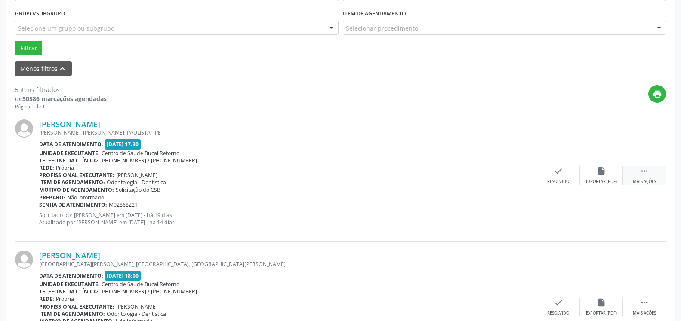
click at [647, 169] on icon "" at bounding box center [644, 170] width 9 height 9
click at [604, 176] on icon "alarm_off" at bounding box center [601, 170] width 9 height 9
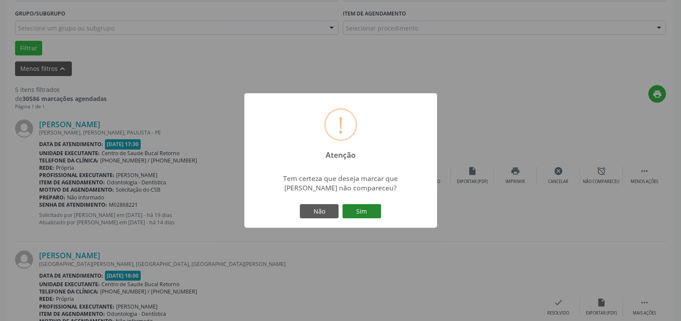
click at [357, 210] on button "Sim" at bounding box center [361, 211] width 39 height 15
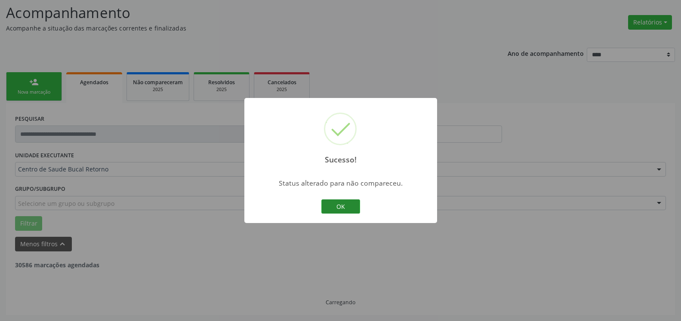
scroll to position [56, 0]
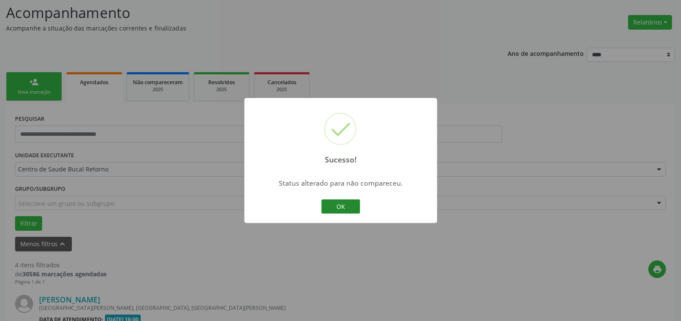
click at [340, 207] on button "OK" at bounding box center [340, 207] width 39 height 15
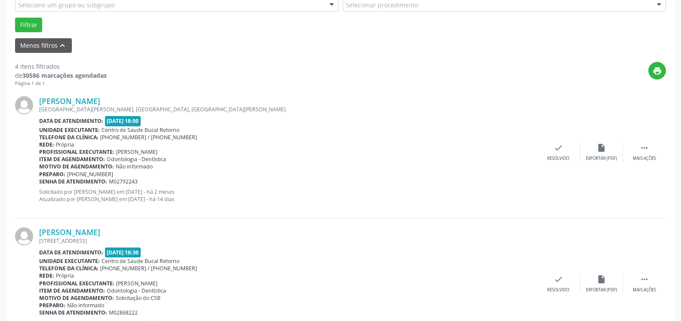
scroll to position [276, 0]
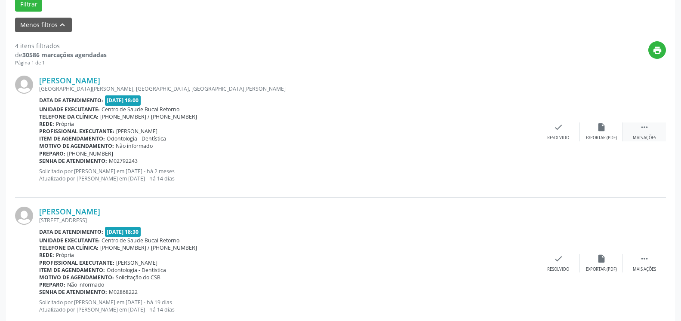
click at [645, 126] on icon "" at bounding box center [644, 127] width 9 height 9
click at [606, 132] on icon "alarm_off" at bounding box center [601, 127] width 9 height 9
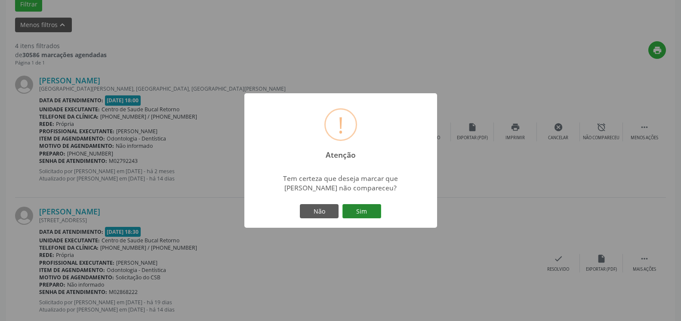
click at [370, 209] on button "Sim" at bounding box center [361, 211] width 39 height 15
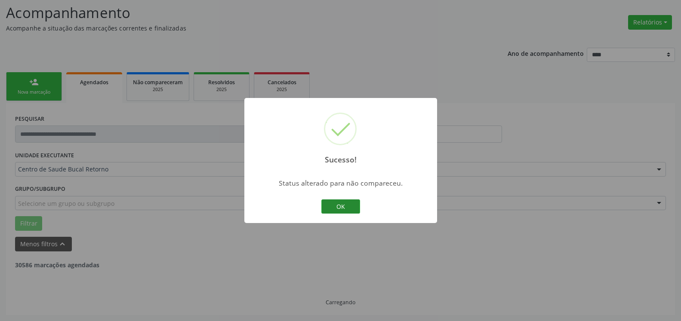
scroll to position [56, 0]
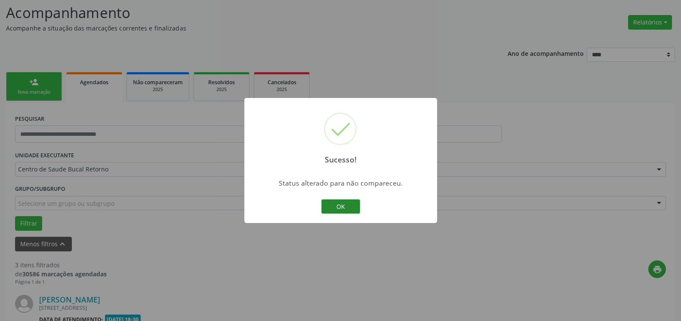
click at [342, 205] on button "OK" at bounding box center [340, 207] width 39 height 15
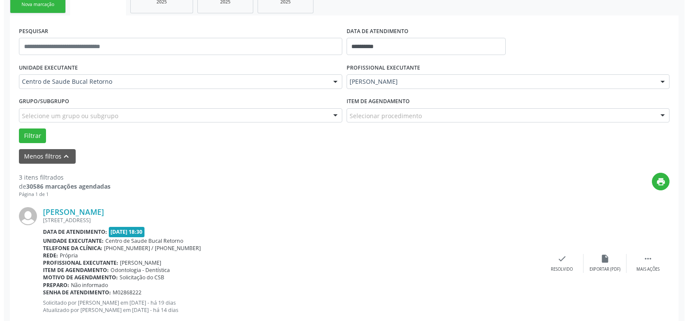
scroll to position [188, 0]
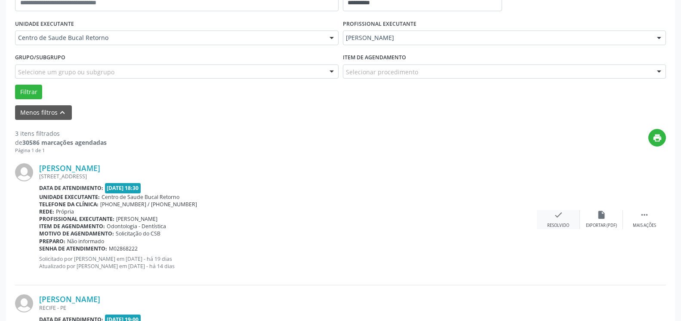
click at [569, 220] on div "check Resolvido" at bounding box center [558, 219] width 43 height 18
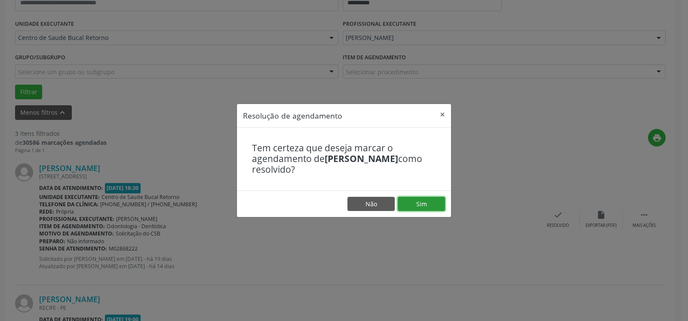
click at [419, 203] on button "Sim" at bounding box center [421, 204] width 47 height 15
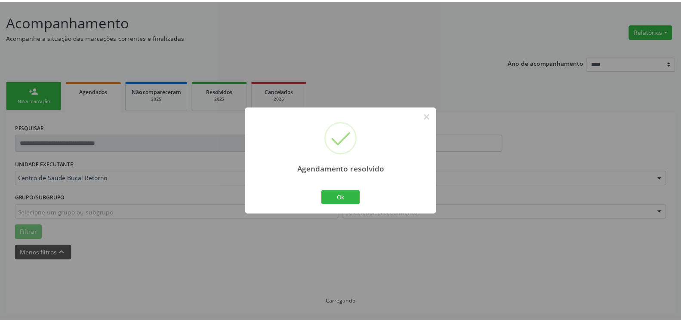
scroll to position [47, 0]
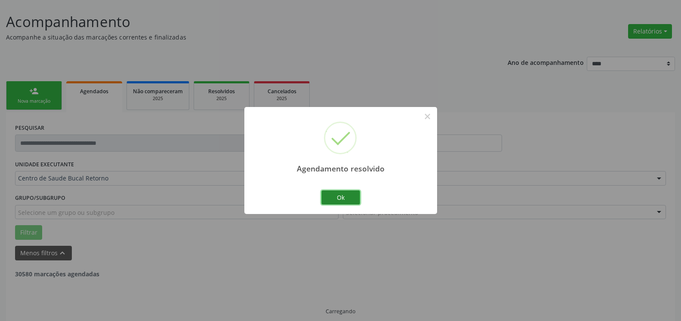
click at [337, 197] on button "Ok" at bounding box center [340, 198] width 39 height 15
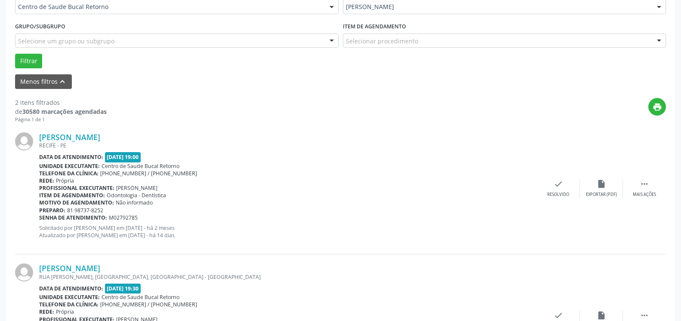
scroll to position [267, 0]
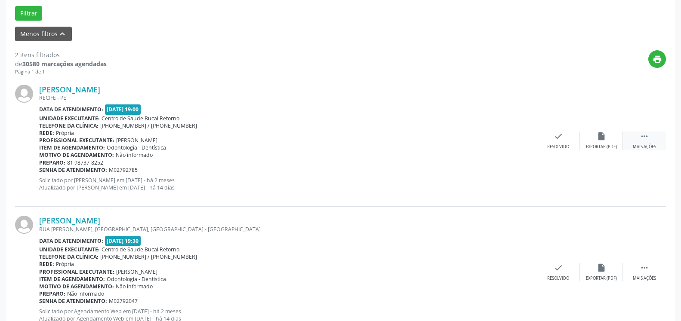
click at [652, 139] on div " Mais ações" at bounding box center [644, 141] width 43 height 18
click at [608, 138] on div "alarm_off Não compareceu" at bounding box center [601, 141] width 43 height 18
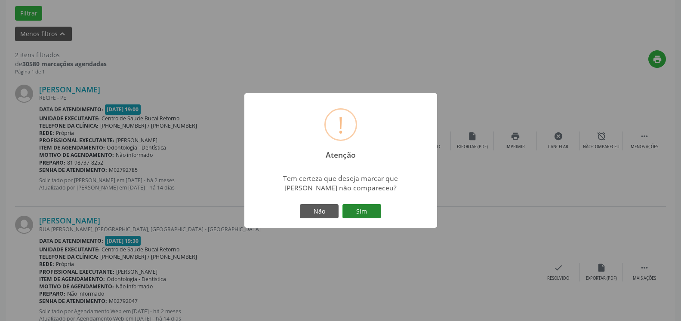
click at [364, 213] on button "Sim" at bounding box center [361, 211] width 39 height 15
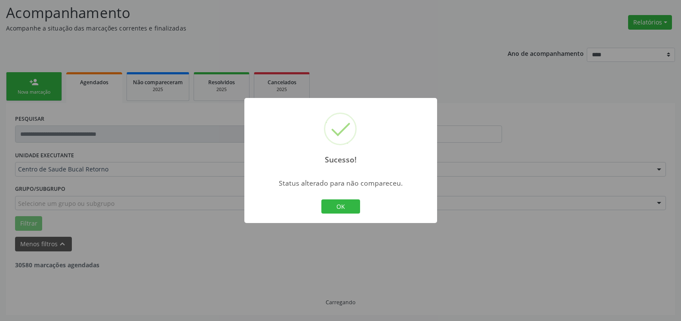
scroll to position [56, 0]
click at [334, 202] on button "OK" at bounding box center [340, 207] width 39 height 15
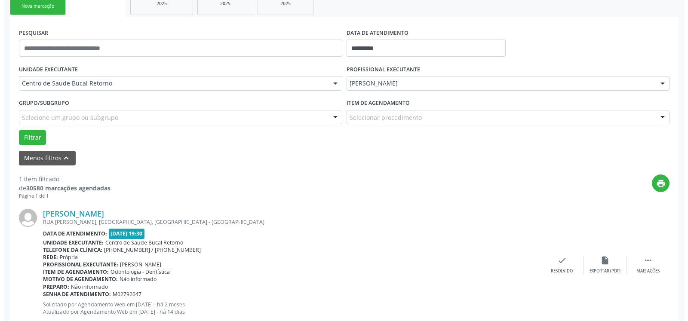
scroll to position [167, 0]
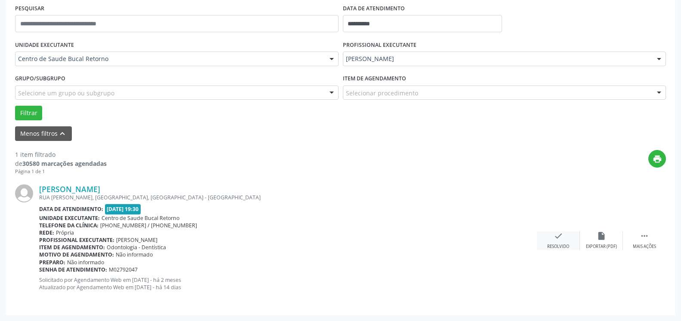
click at [558, 240] on icon "check" at bounding box center [558, 235] width 9 height 9
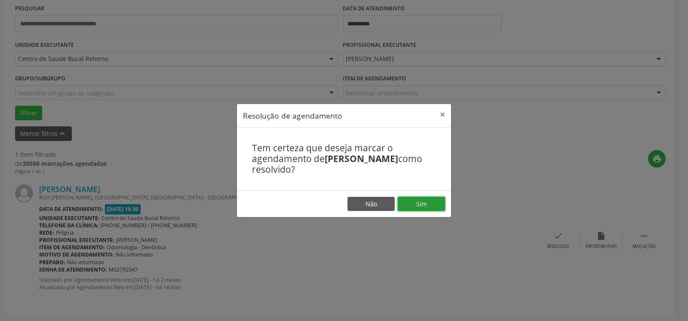
click at [431, 207] on button "Sim" at bounding box center [421, 204] width 47 height 15
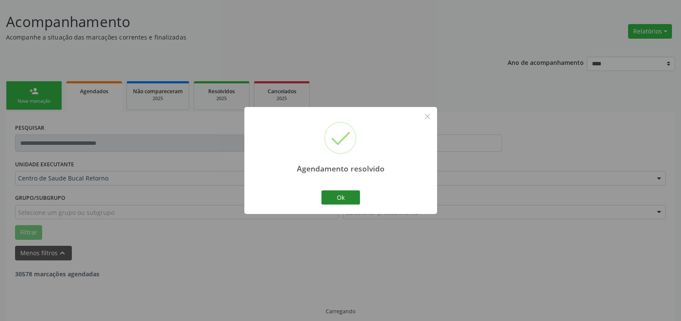
scroll to position [29, 0]
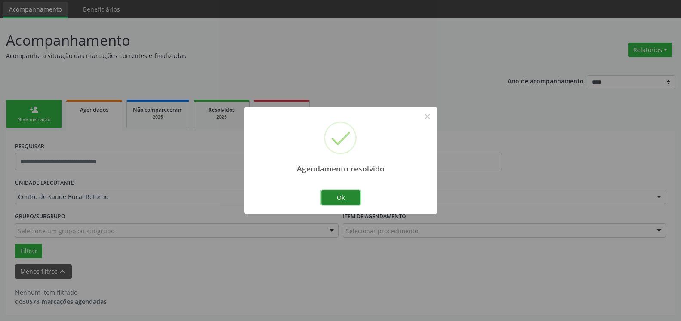
click at [349, 195] on button "Ok" at bounding box center [340, 198] width 39 height 15
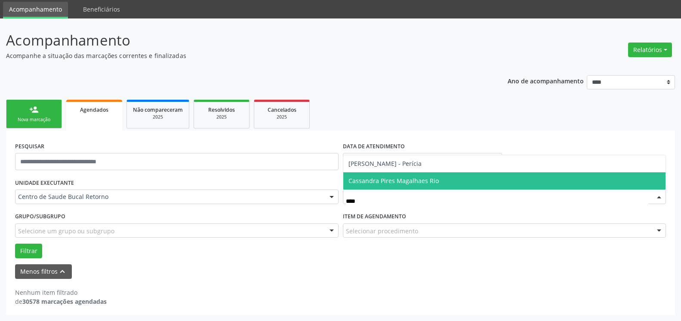
click at [430, 180] on span "Cassandra Pires Magalhaes Rio" at bounding box center [393, 181] width 90 height 8
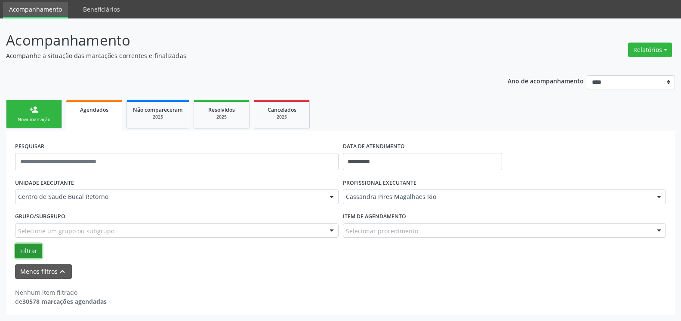
click at [34, 252] on button "Filtrar" at bounding box center [28, 251] width 27 height 15
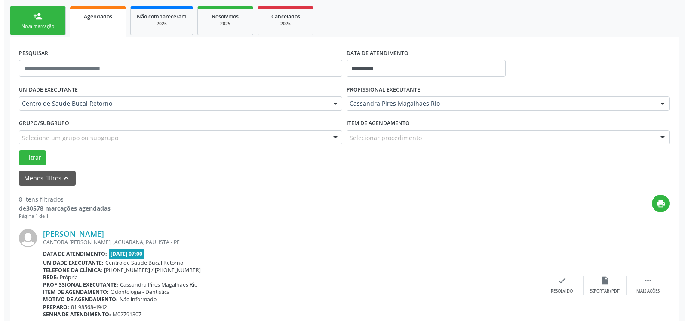
scroll to position [204, 0]
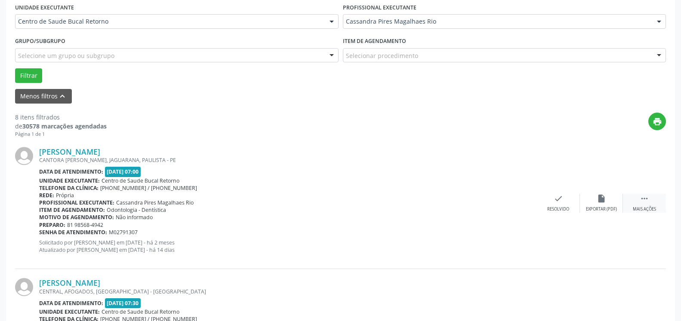
click at [648, 201] on icon "" at bounding box center [644, 198] width 9 height 9
click at [560, 199] on icon "cancel" at bounding box center [558, 198] width 9 height 9
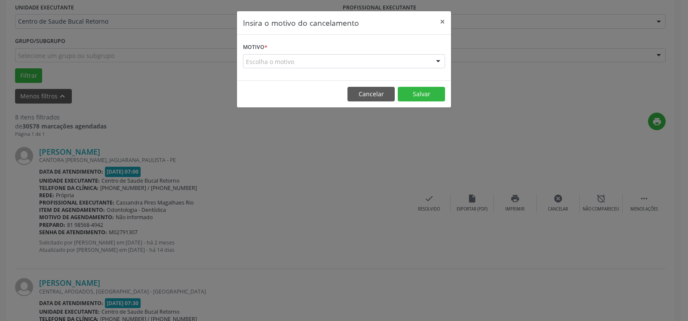
click at [320, 55] on div "Escolha o motivo" at bounding box center [344, 61] width 202 height 15
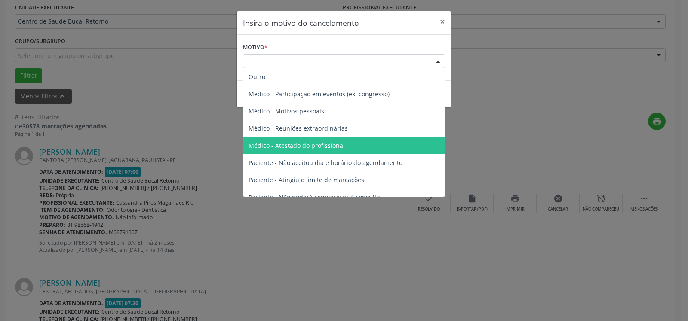
click at [320, 143] on span "Médico - Atestado do profissional" at bounding box center [297, 146] width 96 height 8
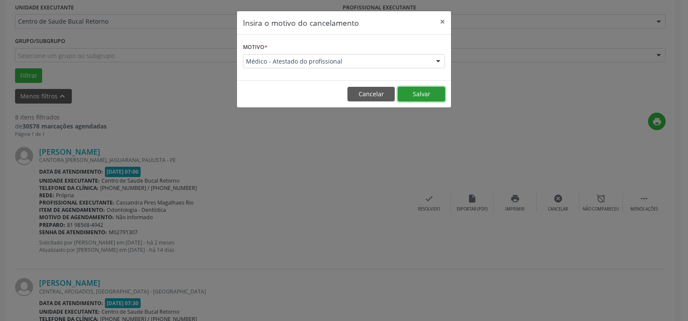
click at [429, 94] on button "Salvar" at bounding box center [421, 94] width 47 height 15
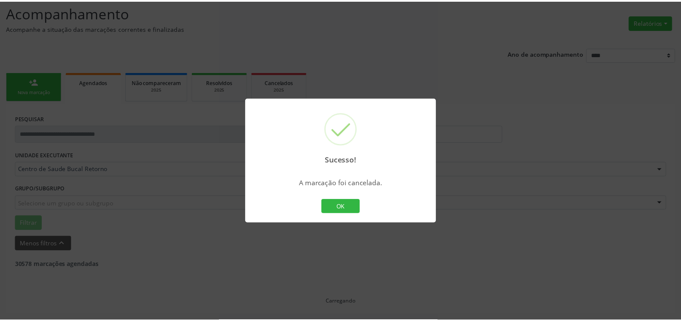
scroll to position [56, 0]
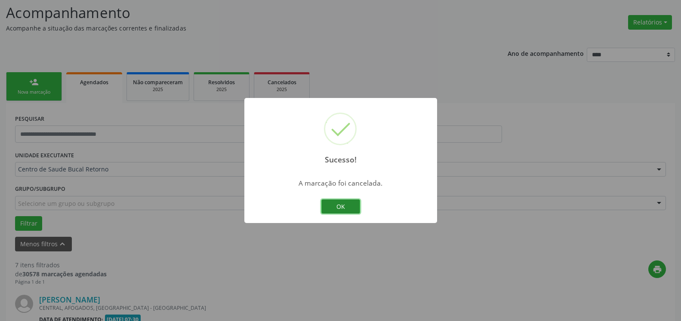
click at [337, 208] on button "OK" at bounding box center [340, 207] width 39 height 15
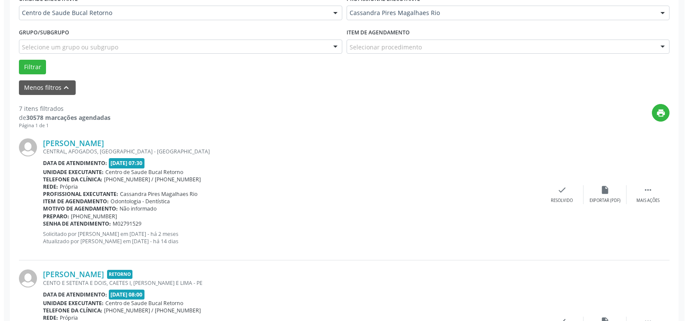
scroll to position [276, 0]
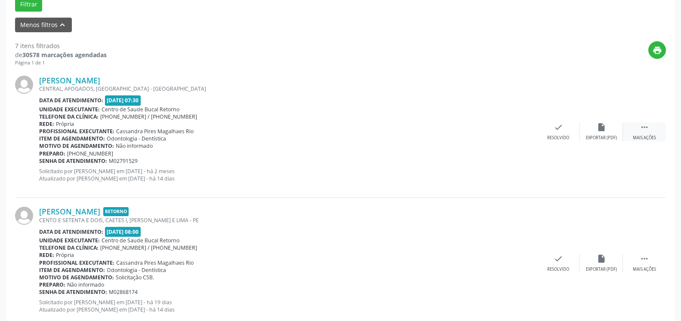
click at [651, 131] on div " Mais ações" at bounding box center [644, 132] width 43 height 18
click at [551, 129] on div "cancel Cancelar" at bounding box center [558, 132] width 43 height 18
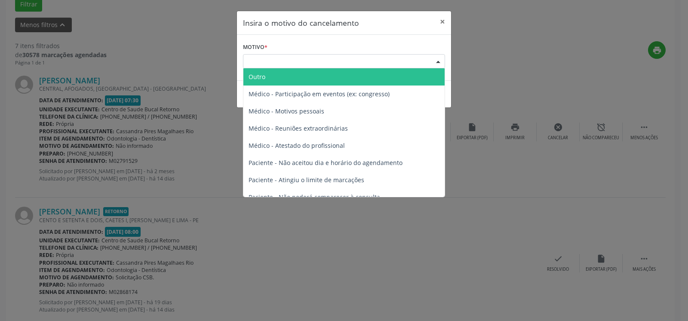
click at [375, 60] on div "Escolha o motivo" at bounding box center [344, 61] width 202 height 15
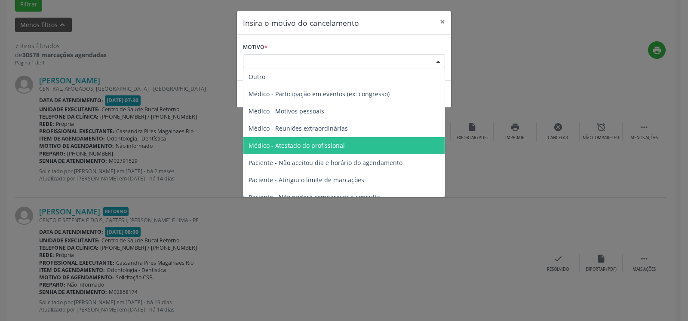
click at [320, 142] on span "Médico - Atestado do profissional" at bounding box center [297, 146] width 96 height 8
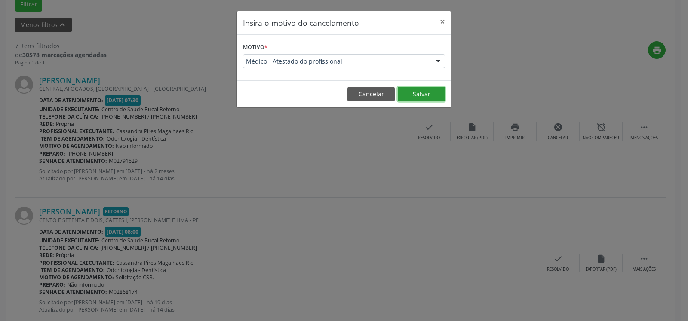
click at [425, 95] on button "Salvar" at bounding box center [421, 94] width 47 height 15
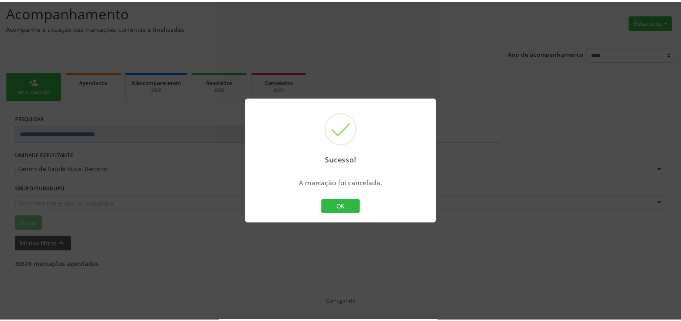
scroll to position [56, 0]
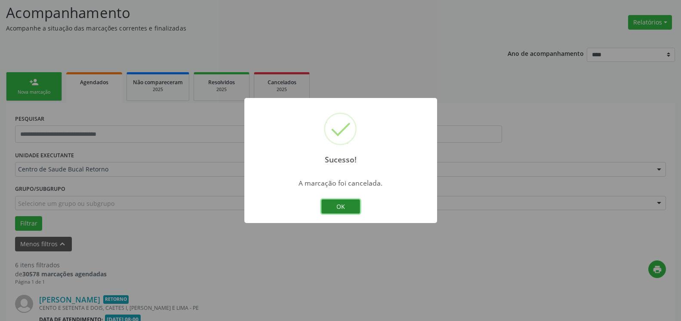
click at [347, 206] on button "OK" at bounding box center [340, 207] width 39 height 15
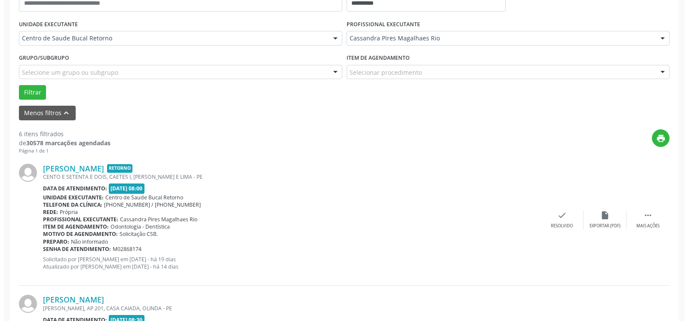
scroll to position [232, 0]
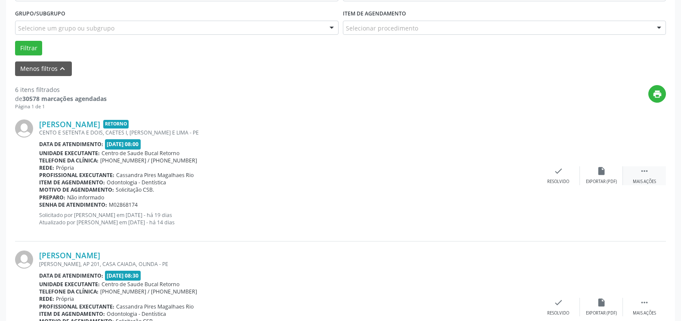
click at [649, 177] on div " Mais ações" at bounding box center [644, 175] width 43 height 18
click at [557, 171] on icon "cancel" at bounding box center [558, 170] width 9 height 9
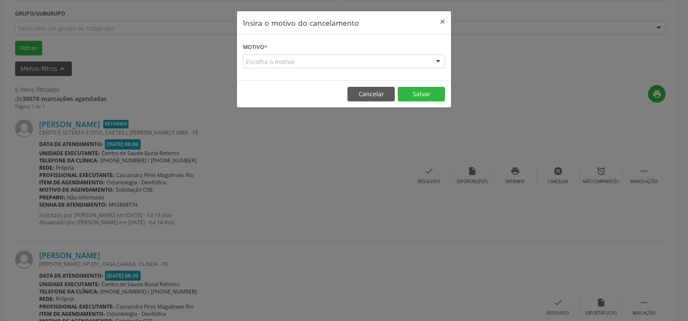
click at [320, 59] on div "Escolha o motivo" at bounding box center [344, 61] width 202 height 15
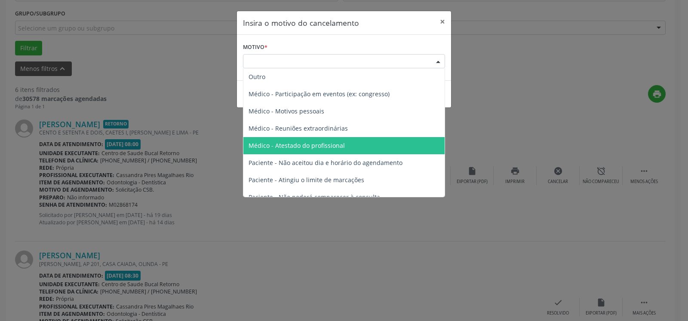
click at [321, 142] on span "Médico - Atestado do profissional" at bounding box center [297, 146] width 96 height 8
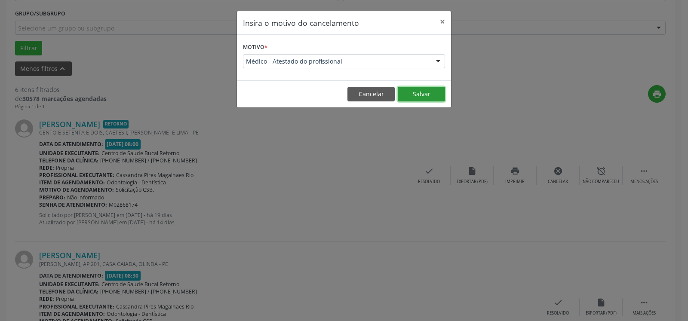
click at [428, 91] on button "Salvar" at bounding box center [421, 94] width 47 height 15
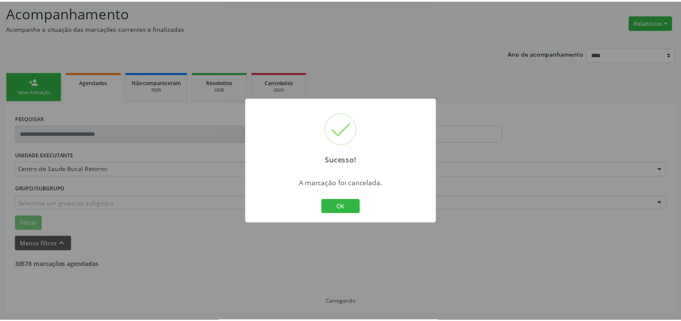
scroll to position [56, 0]
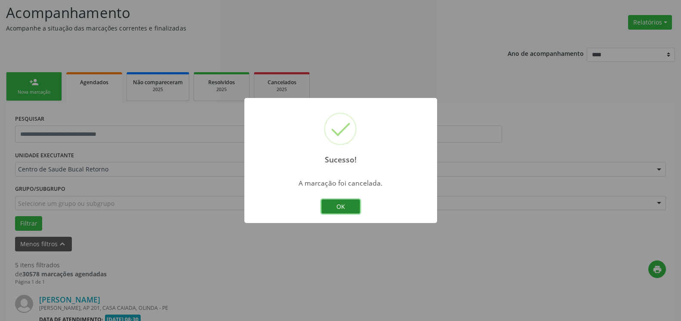
click at [344, 205] on button "OK" at bounding box center [340, 207] width 39 height 15
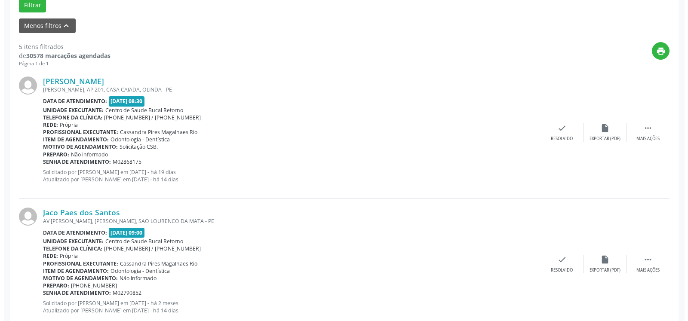
scroll to position [276, 0]
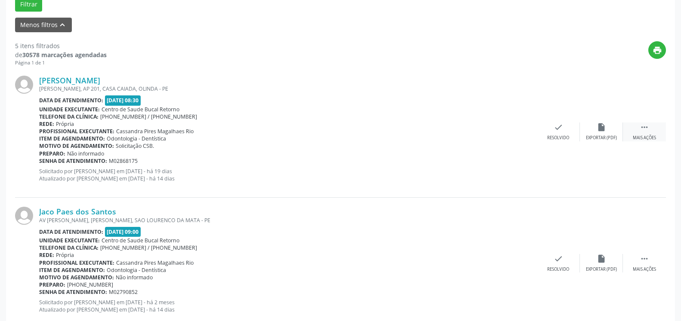
click at [652, 127] on div " Mais ações" at bounding box center [644, 132] width 43 height 18
click at [560, 131] on icon "cancel" at bounding box center [558, 127] width 9 height 9
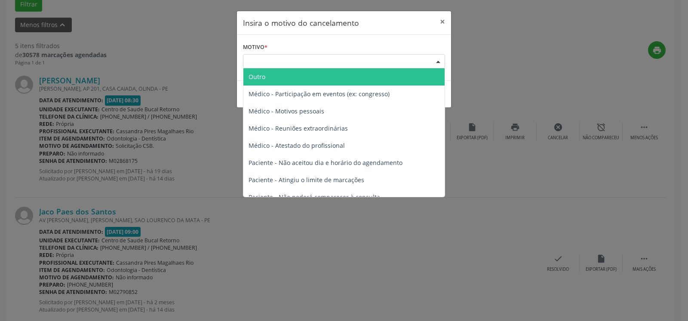
click at [365, 57] on div "Escolha o motivo" at bounding box center [344, 61] width 202 height 15
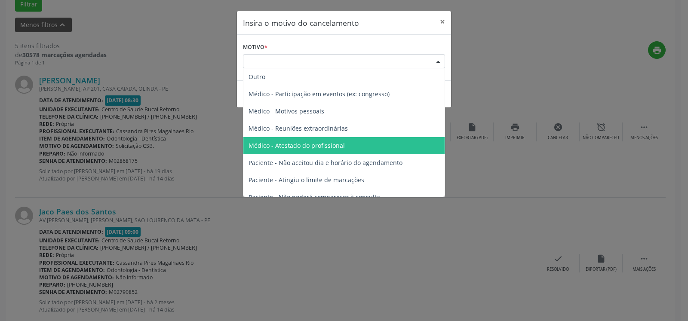
click at [327, 145] on span "Médico - Atestado do profissional" at bounding box center [297, 146] width 96 height 8
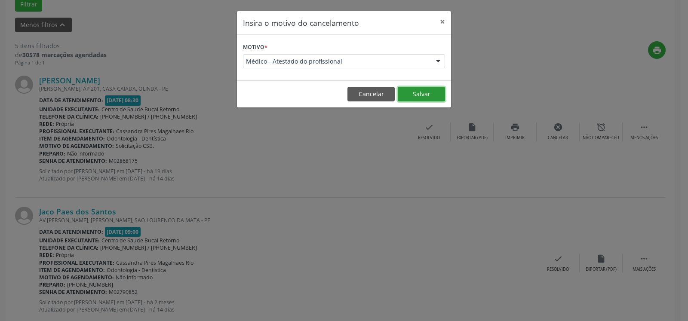
drag, startPoint x: 419, startPoint y: 88, endPoint x: 420, endPoint y: 92, distance: 4.4
click at [420, 89] on button "Salvar" at bounding box center [421, 94] width 47 height 15
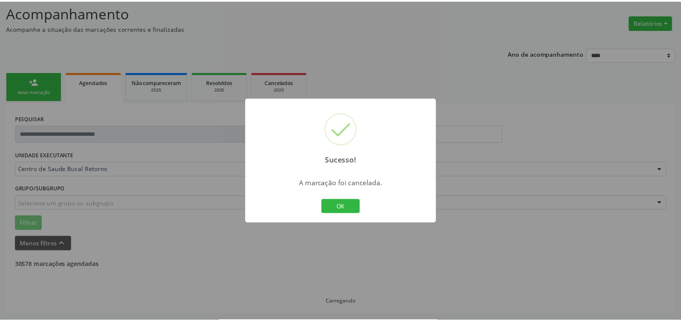
scroll to position [56, 0]
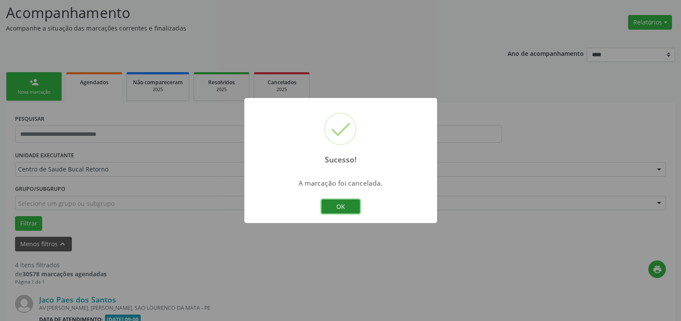
click at [354, 204] on button "OK" at bounding box center [340, 207] width 39 height 15
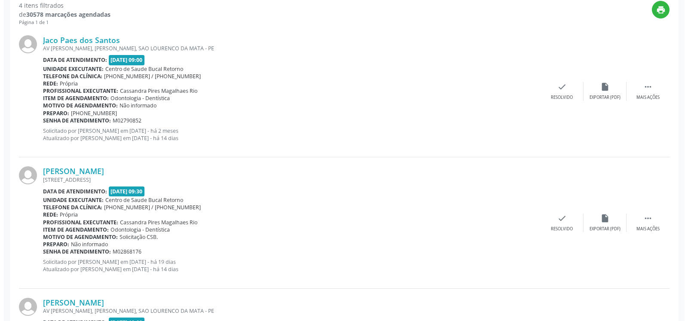
scroll to position [320, 0]
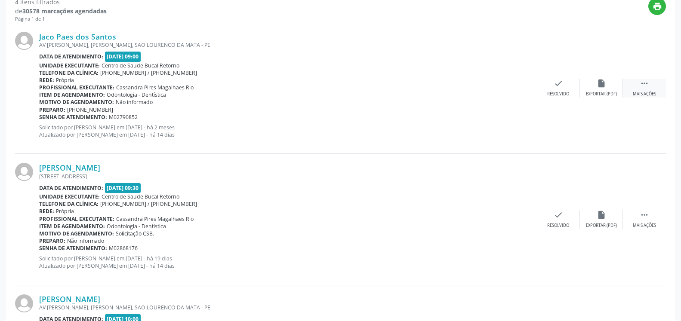
click at [647, 86] on icon "" at bounding box center [644, 83] width 9 height 9
click at [423, 89] on div "check Resolvido" at bounding box center [429, 88] width 43 height 18
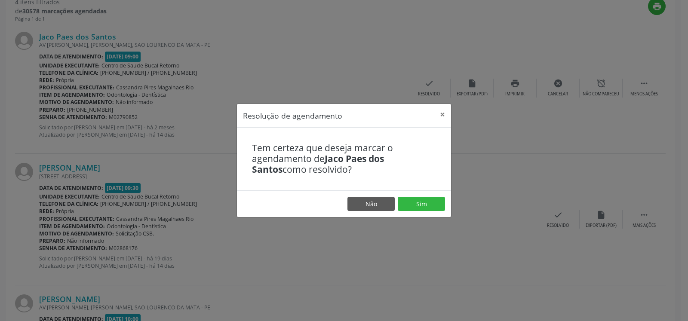
click at [556, 82] on div "Resolução de agendamento × Tem certeza que deseja marcar o agendamento de [PERS…" at bounding box center [344, 160] width 688 height 321
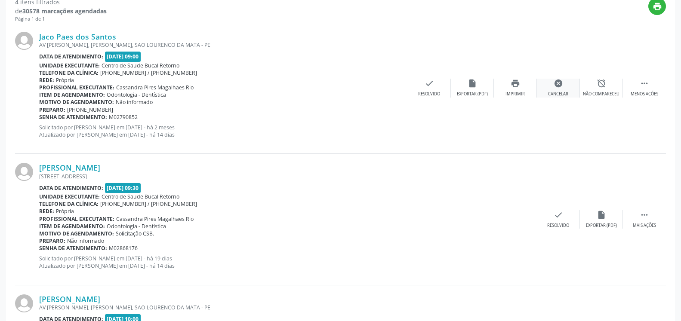
click at [563, 87] on icon "cancel" at bounding box center [558, 83] width 9 height 9
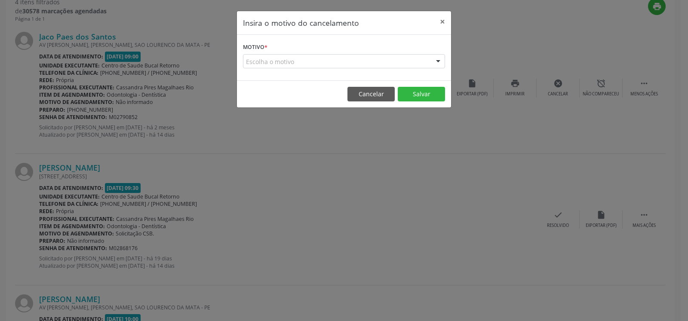
click at [366, 58] on div "Escolha o motivo" at bounding box center [344, 61] width 202 height 15
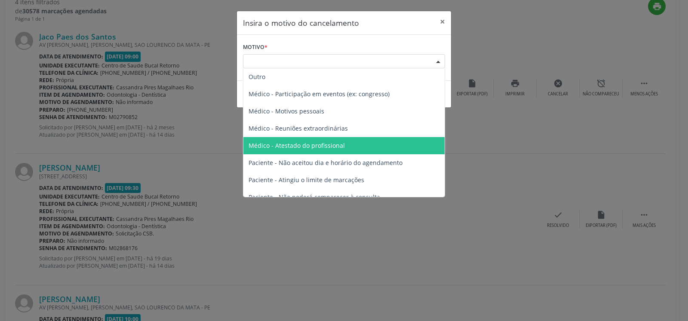
click at [346, 147] on span "Médico - Atestado do profissional" at bounding box center [343, 145] width 201 height 17
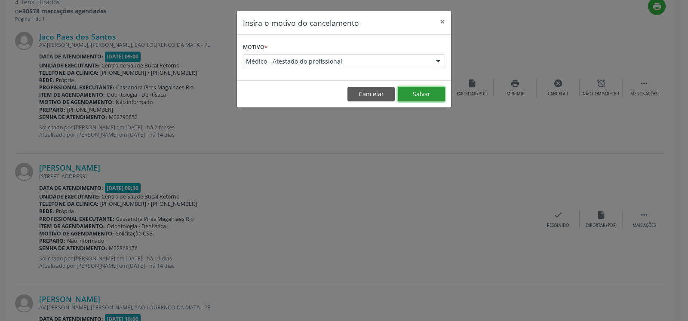
click at [420, 90] on button "Salvar" at bounding box center [421, 94] width 47 height 15
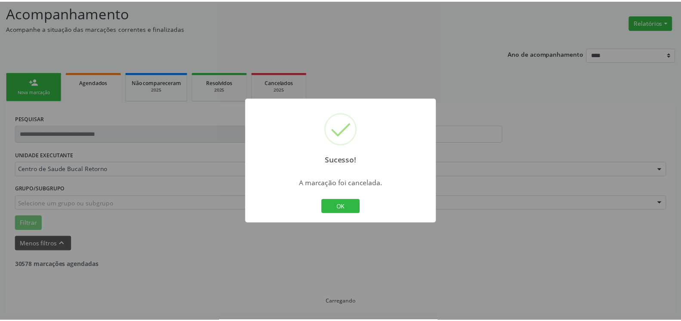
scroll to position [56, 0]
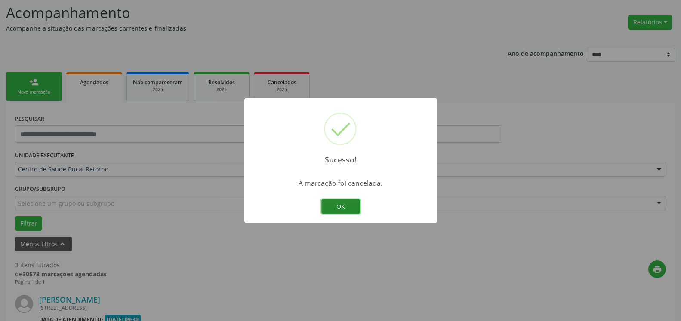
click at [353, 209] on button "OK" at bounding box center [340, 207] width 39 height 15
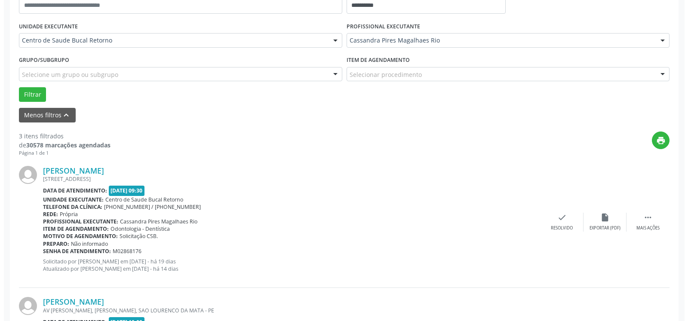
scroll to position [188, 0]
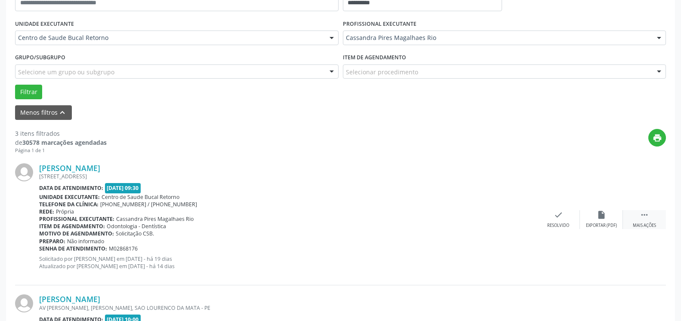
drag, startPoint x: 645, startPoint y: 221, endPoint x: 632, endPoint y: 220, distance: 13.4
click at [646, 220] on icon "" at bounding box center [644, 214] width 9 height 9
click at [565, 219] on div "cancel Cancelar" at bounding box center [558, 219] width 43 height 18
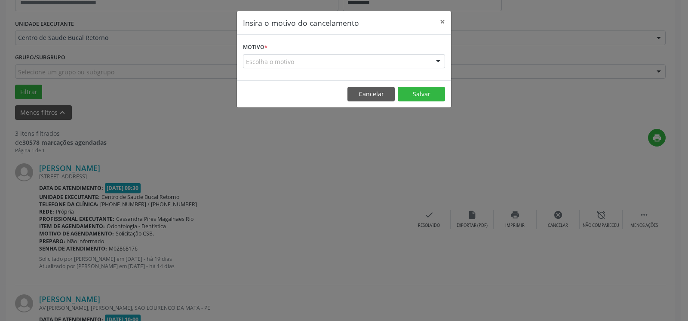
click at [381, 58] on div "Escolha o motivo" at bounding box center [344, 61] width 202 height 15
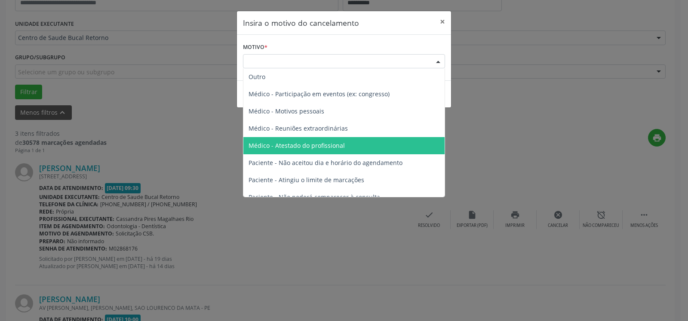
click at [339, 148] on span "Médico - Atestado do profissional" at bounding box center [297, 146] width 96 height 8
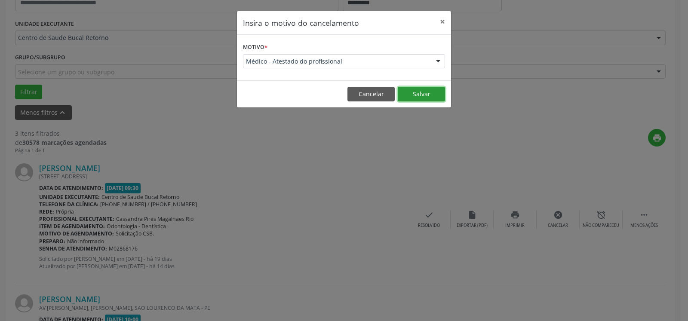
click at [426, 95] on button "Salvar" at bounding box center [421, 94] width 47 height 15
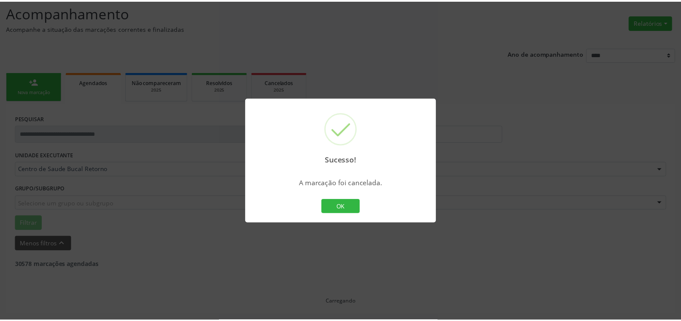
scroll to position [56, 0]
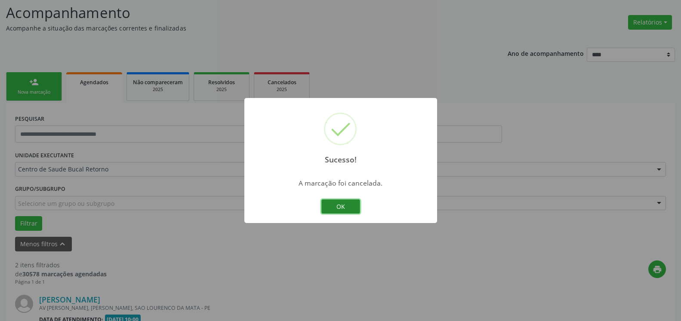
click at [336, 206] on button "OK" at bounding box center [340, 207] width 39 height 15
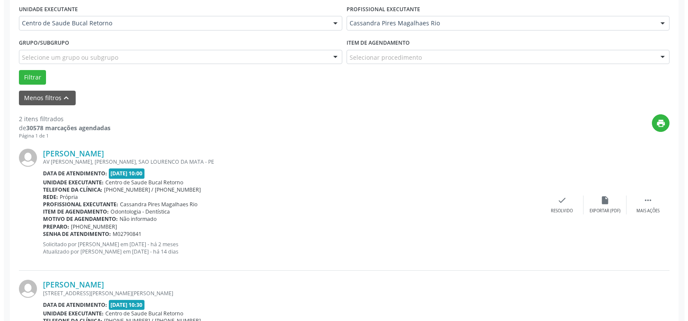
scroll to position [298, 0]
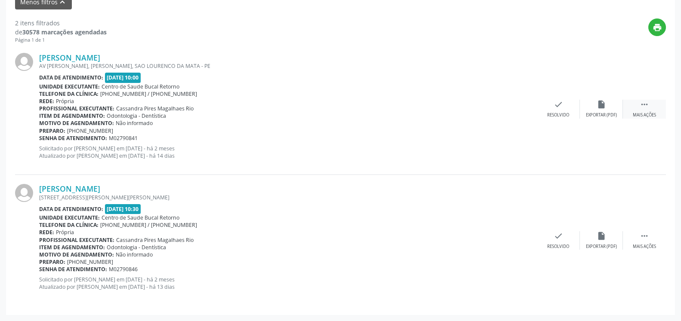
click at [657, 105] on div " Mais ações" at bounding box center [644, 109] width 43 height 18
click at [559, 105] on icon "cancel" at bounding box center [558, 104] width 9 height 9
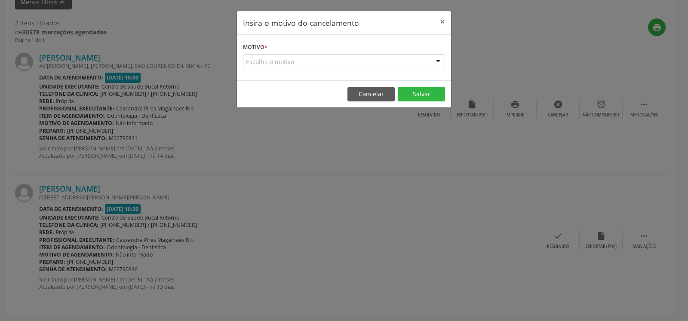
click at [397, 61] on div "Escolha o motivo" at bounding box center [344, 61] width 202 height 15
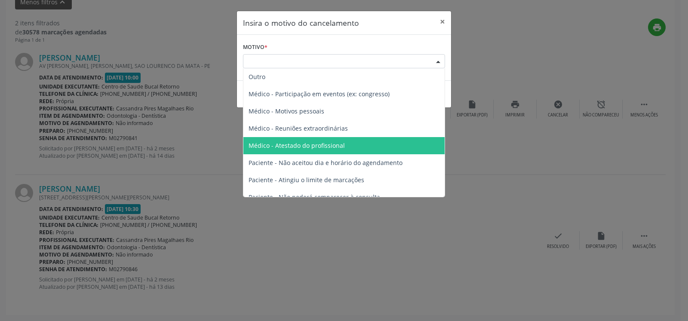
click at [358, 146] on span "Médico - Atestado do profissional" at bounding box center [343, 145] width 201 height 17
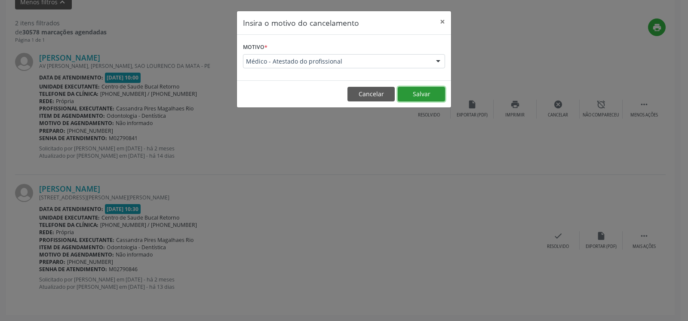
click at [419, 98] on button "Salvar" at bounding box center [421, 94] width 47 height 15
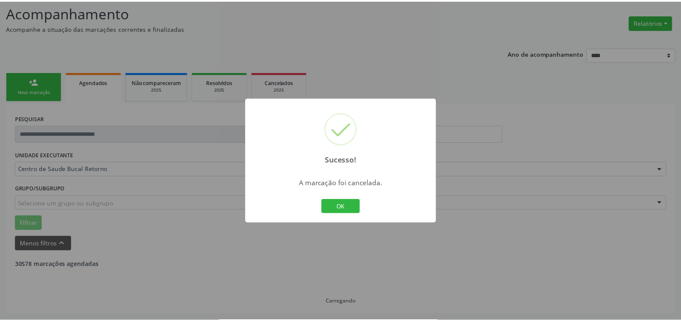
scroll to position [56, 0]
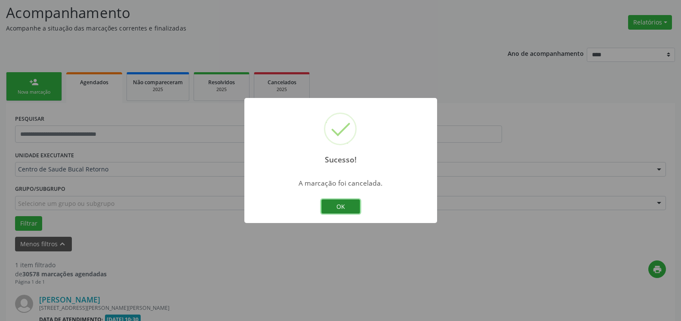
click at [347, 209] on button "OK" at bounding box center [340, 207] width 39 height 15
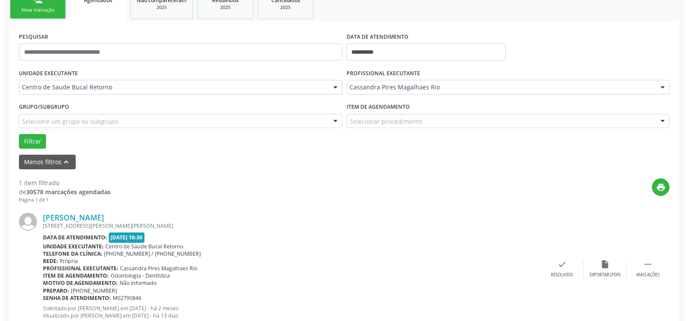
scroll to position [167, 0]
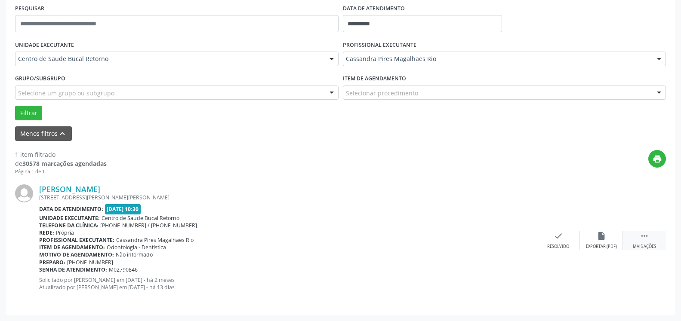
click at [643, 234] on icon "" at bounding box center [644, 235] width 9 height 9
click at [554, 240] on icon "cancel" at bounding box center [558, 235] width 9 height 9
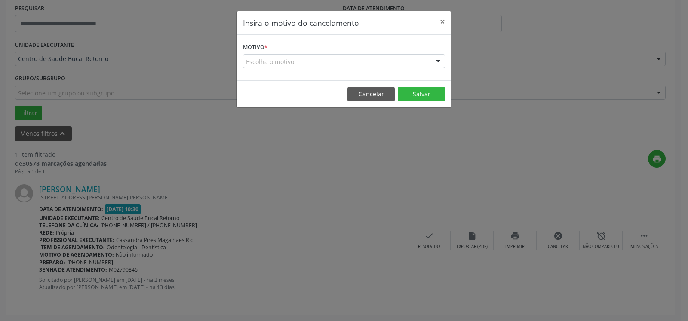
click at [358, 66] on div "Escolha o motivo" at bounding box center [344, 61] width 202 height 15
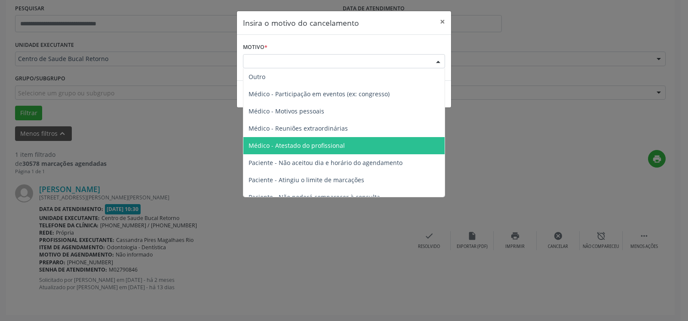
click at [345, 145] on span "Médico - Atestado do profissional" at bounding box center [343, 145] width 201 height 17
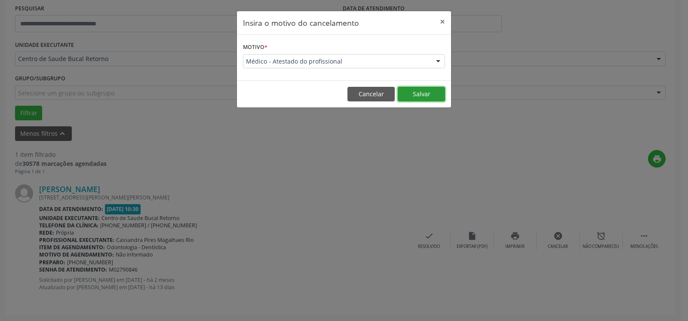
click at [426, 94] on button "Salvar" at bounding box center [421, 94] width 47 height 15
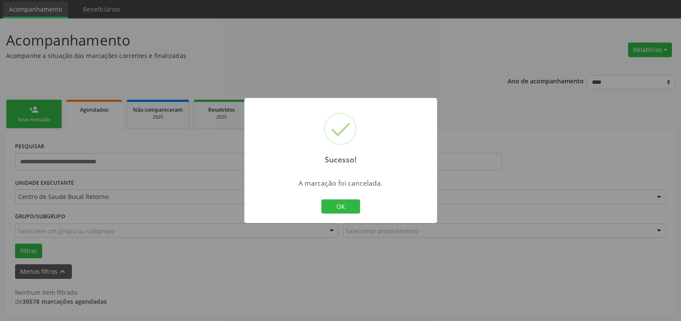
scroll to position [29, 0]
click at [335, 209] on button "OK" at bounding box center [340, 207] width 39 height 15
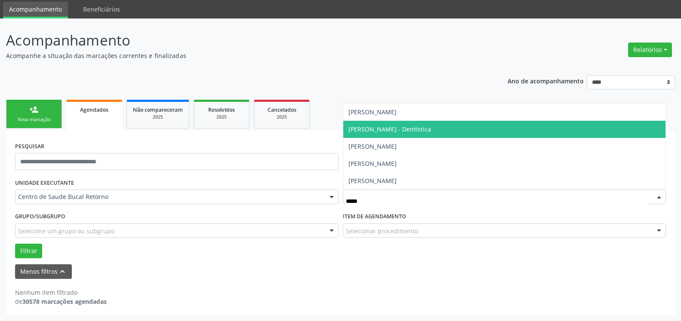
click at [390, 127] on span "[PERSON_NAME] - Dentística" at bounding box center [389, 129] width 83 height 8
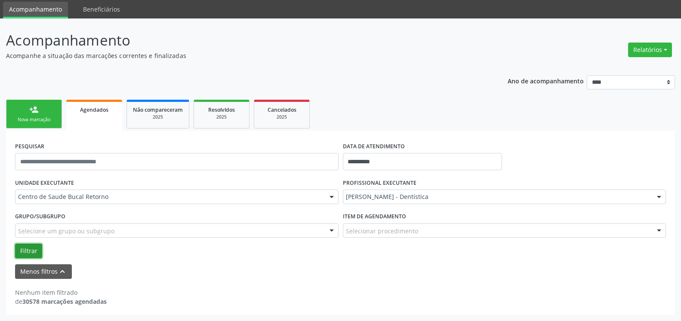
click at [22, 250] on button "Filtrar" at bounding box center [28, 251] width 27 height 15
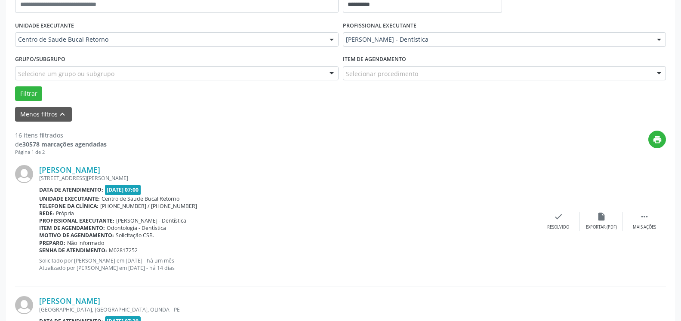
scroll to position [248, 0]
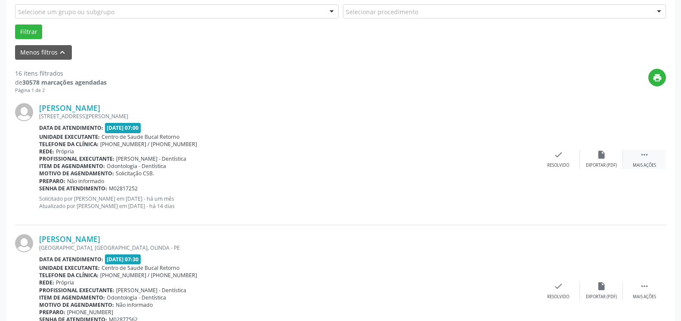
drag, startPoint x: 649, startPoint y: 160, endPoint x: 633, endPoint y: 160, distance: 15.5
click at [648, 160] on icon "" at bounding box center [644, 154] width 9 height 9
click at [603, 157] on icon "alarm_off" at bounding box center [601, 154] width 9 height 9
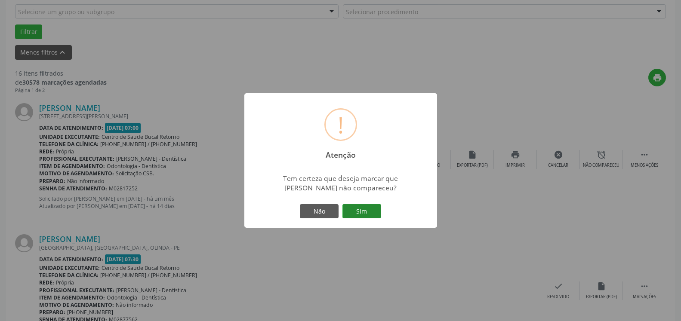
click at [370, 212] on button "Sim" at bounding box center [361, 211] width 39 height 15
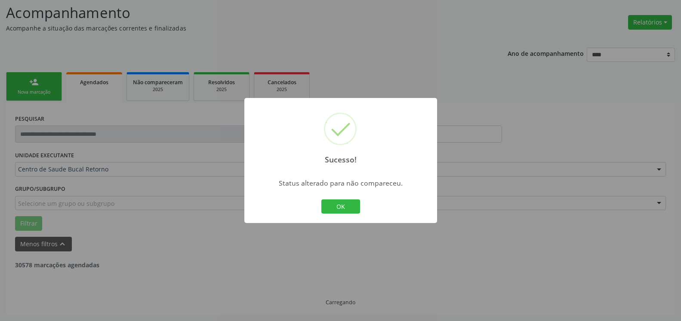
scroll to position [56, 0]
click at [345, 209] on button "OK" at bounding box center [340, 207] width 39 height 15
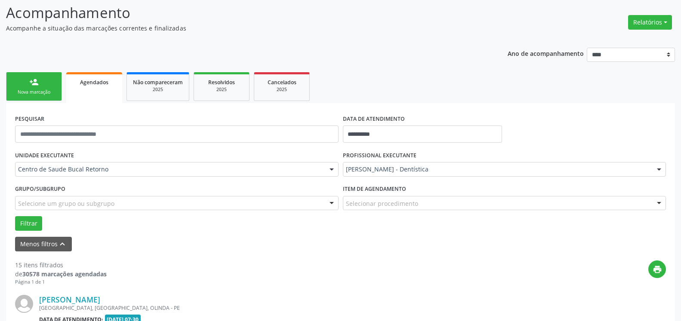
scroll to position [232, 0]
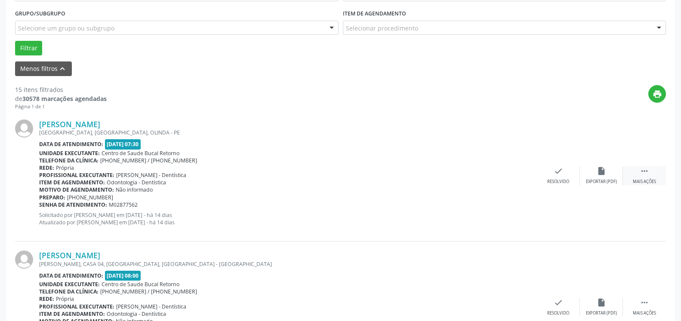
click at [645, 172] on icon "" at bounding box center [644, 170] width 9 height 9
click at [607, 175] on div "alarm_off Não compareceu" at bounding box center [601, 175] width 43 height 18
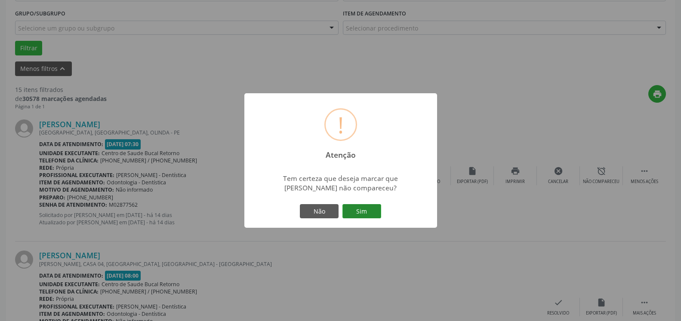
click at [363, 206] on button "Sim" at bounding box center [361, 211] width 39 height 15
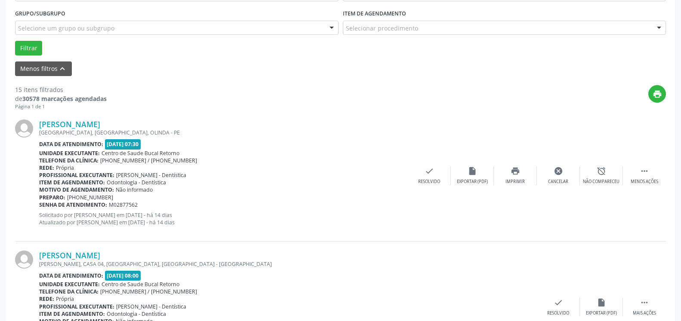
scroll to position [56, 0]
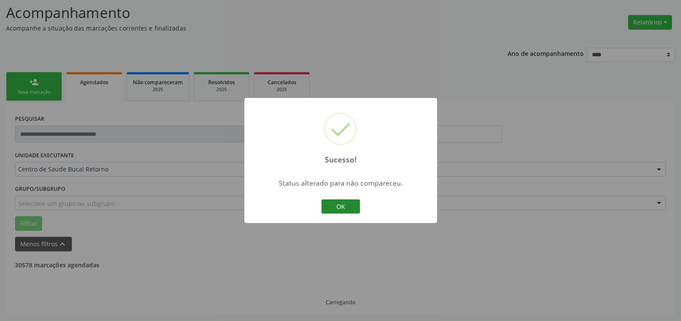
click at [345, 209] on button "OK" at bounding box center [340, 207] width 39 height 15
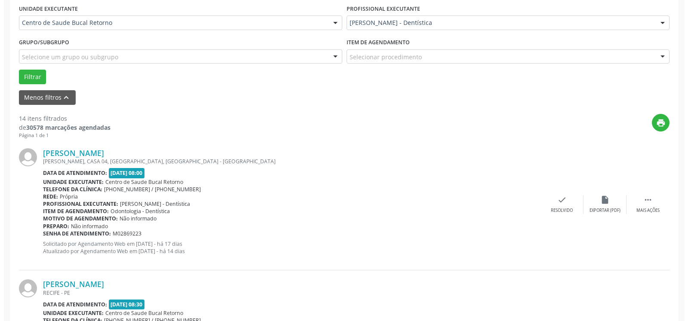
scroll to position [232, 0]
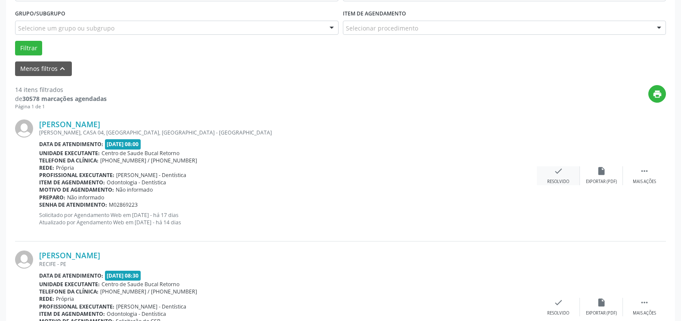
click at [561, 178] on div "check Resolvido" at bounding box center [558, 175] width 43 height 18
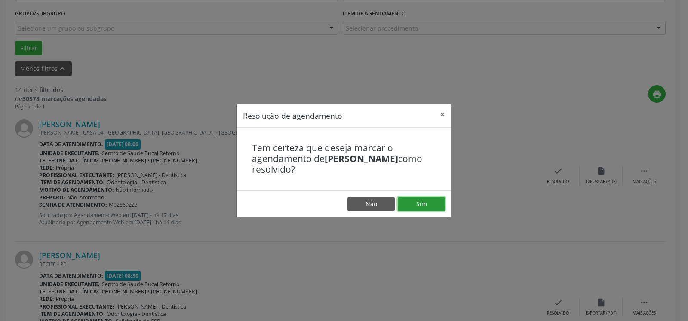
click at [410, 204] on button "Sim" at bounding box center [421, 204] width 47 height 15
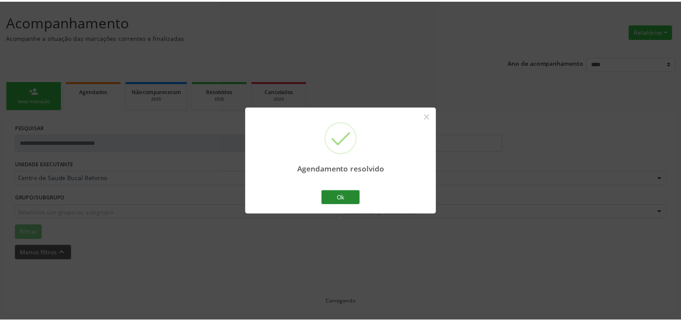
scroll to position [47, 0]
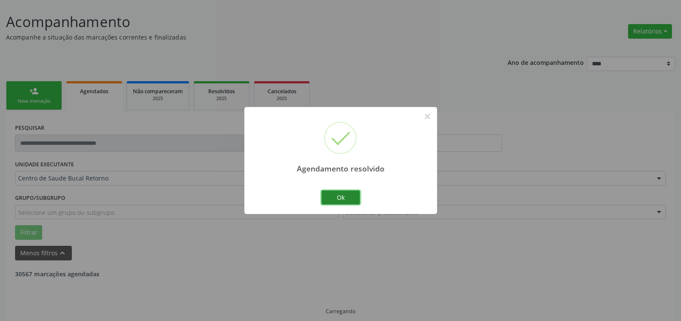
click at [350, 196] on button "Ok" at bounding box center [340, 198] width 39 height 15
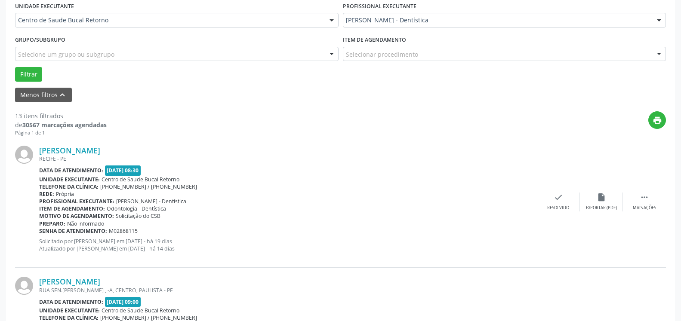
scroll to position [223, 0]
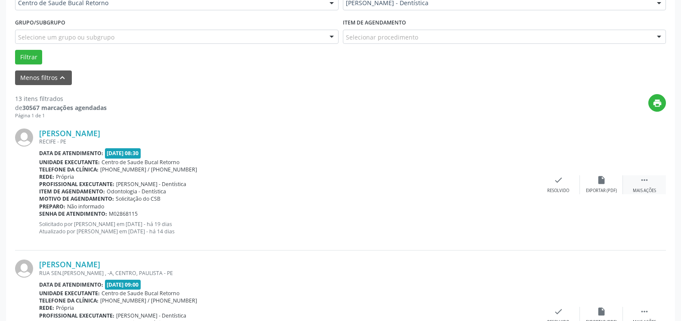
click at [649, 180] on icon "" at bounding box center [644, 179] width 9 height 9
click at [597, 185] on icon "alarm_off" at bounding box center [601, 179] width 9 height 9
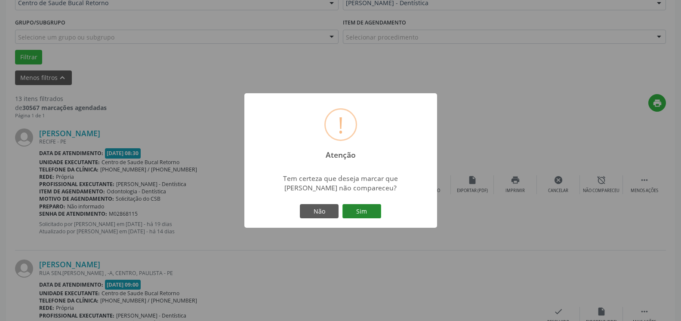
click at [361, 210] on button "Sim" at bounding box center [361, 211] width 39 height 15
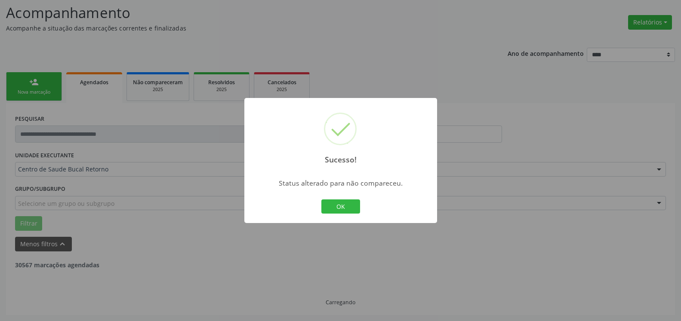
scroll to position [56, 0]
click at [351, 207] on button "OK" at bounding box center [340, 207] width 39 height 15
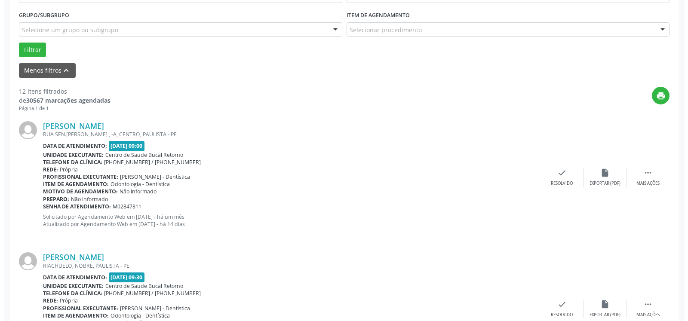
scroll to position [232, 0]
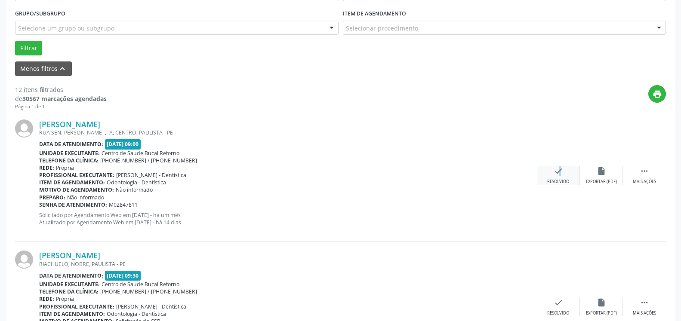
click at [554, 172] on icon "check" at bounding box center [558, 170] width 9 height 9
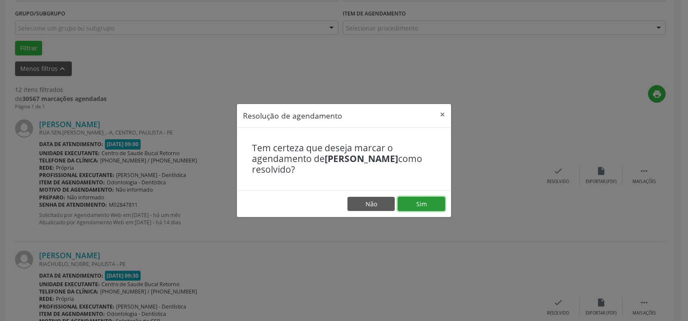
click at [432, 208] on button "Sim" at bounding box center [421, 204] width 47 height 15
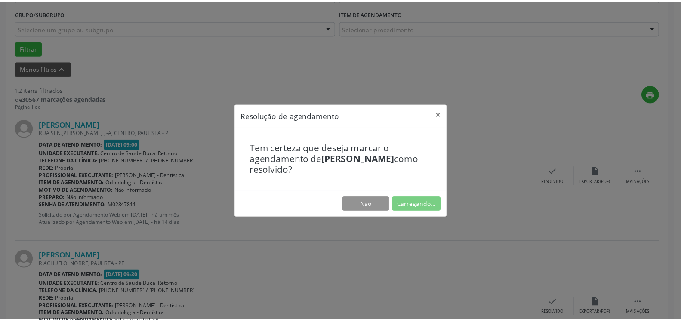
scroll to position [47, 0]
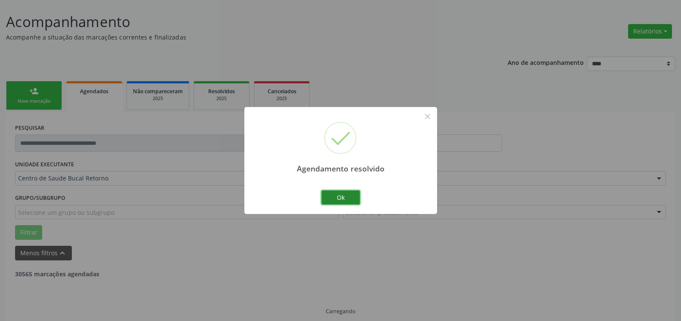
click at [341, 200] on button "Ok" at bounding box center [340, 198] width 39 height 15
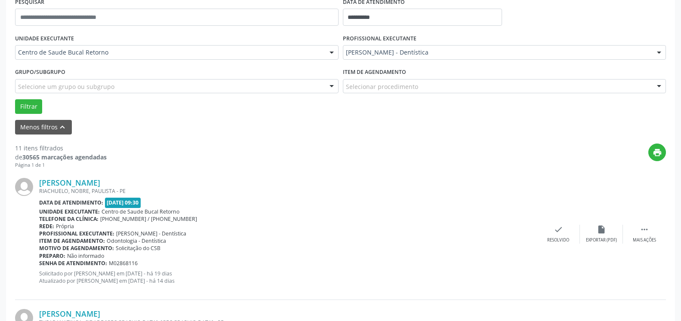
scroll to position [188, 0]
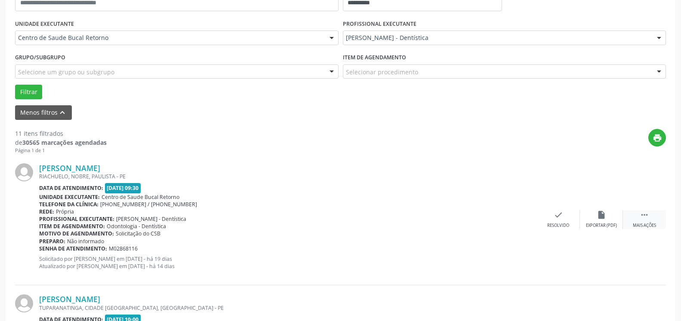
click at [645, 213] on icon "" at bounding box center [644, 214] width 9 height 9
click at [615, 218] on div "alarm_off Não compareceu" at bounding box center [601, 219] width 43 height 18
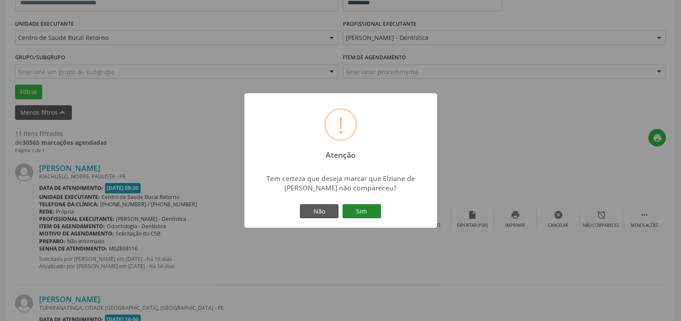
click at [367, 216] on button "Sim" at bounding box center [361, 211] width 39 height 15
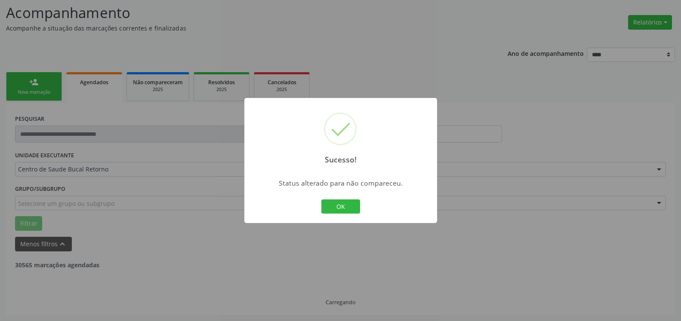
scroll to position [56, 0]
click at [351, 206] on button "OK" at bounding box center [340, 207] width 39 height 15
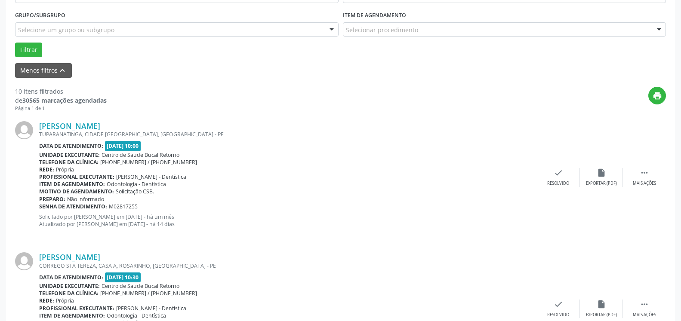
scroll to position [232, 0]
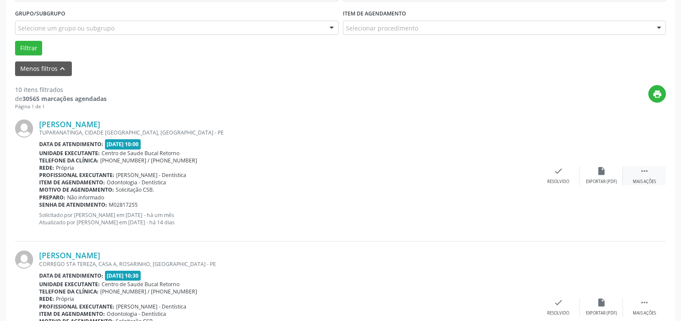
drag, startPoint x: 637, startPoint y: 174, endPoint x: 628, endPoint y: 174, distance: 9.5
click at [638, 173] on div " Mais ações" at bounding box center [644, 175] width 43 height 18
click at [605, 173] on icon "alarm_off" at bounding box center [601, 170] width 9 height 9
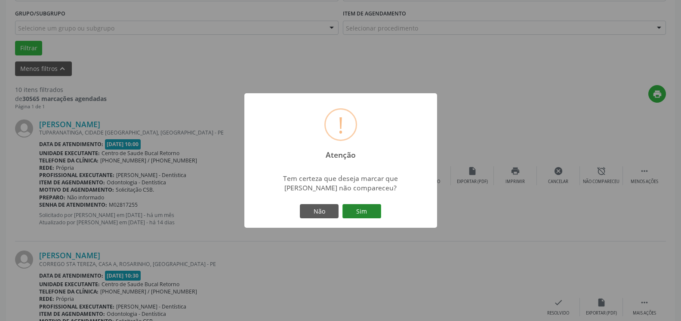
click at [372, 210] on button "Sim" at bounding box center [361, 211] width 39 height 15
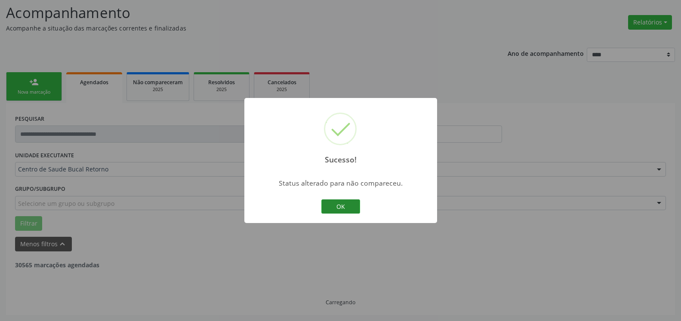
scroll to position [56, 0]
click at [332, 208] on button "OK" at bounding box center [340, 207] width 39 height 15
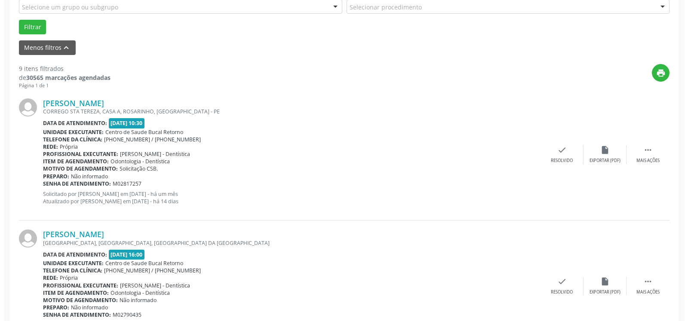
scroll to position [276, 0]
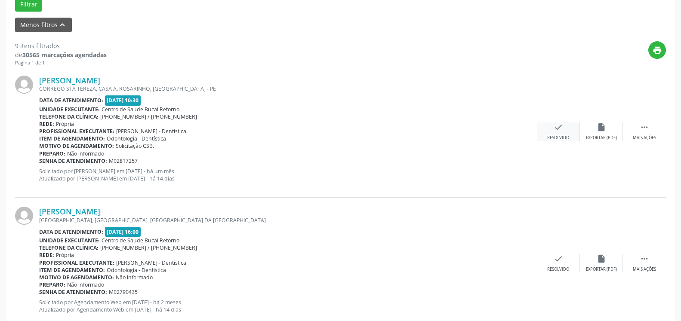
click at [560, 127] on icon "check" at bounding box center [558, 127] width 9 height 9
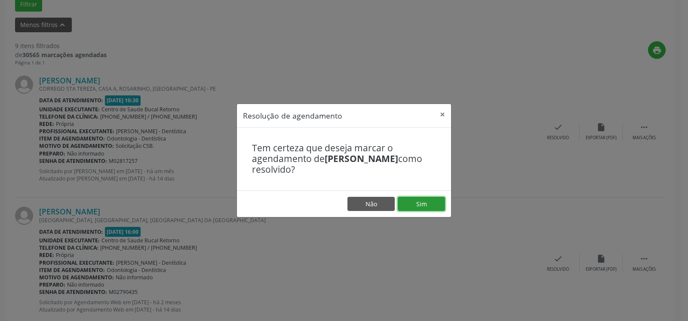
click at [428, 206] on button "Sim" at bounding box center [421, 204] width 47 height 15
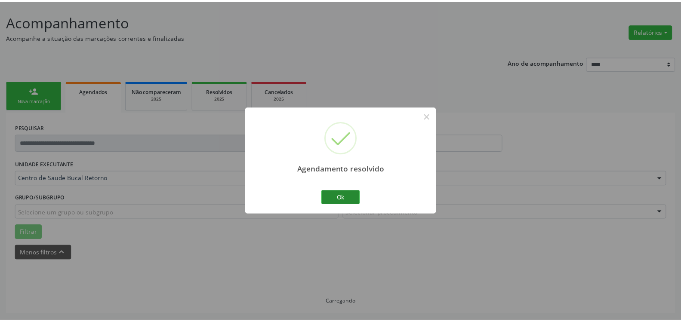
scroll to position [47, 0]
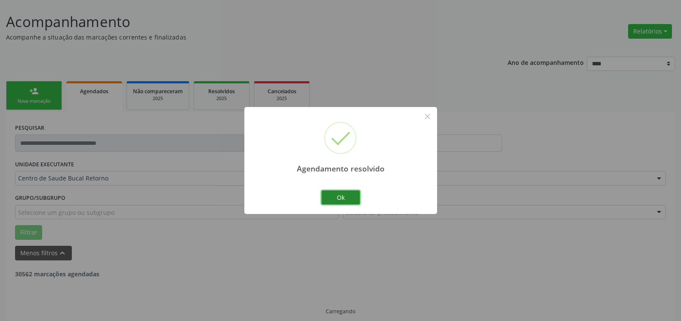
click at [350, 199] on button "Ok" at bounding box center [340, 198] width 39 height 15
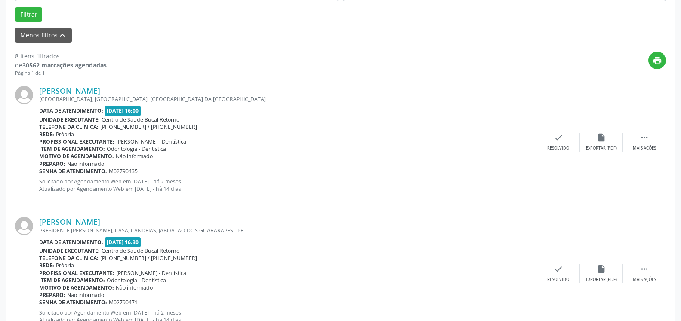
scroll to position [267, 0]
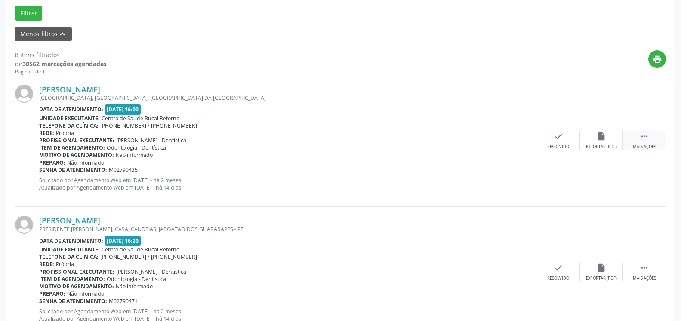
click at [643, 139] on icon "" at bounding box center [644, 136] width 9 height 9
click at [601, 141] on icon "alarm_off" at bounding box center [601, 136] width 9 height 9
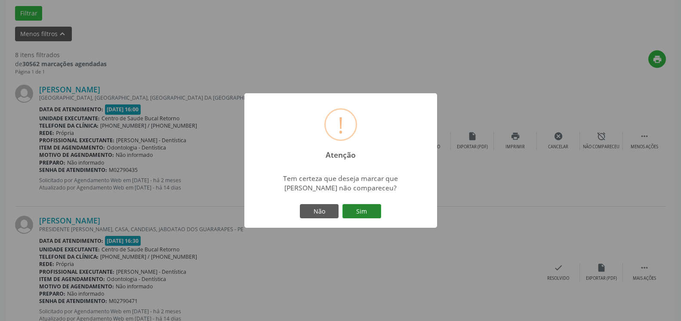
click at [375, 212] on button "Sim" at bounding box center [361, 211] width 39 height 15
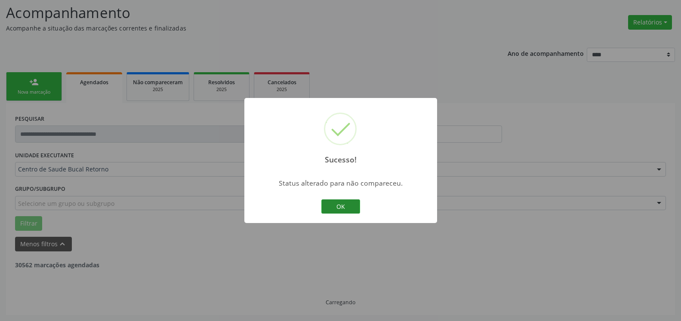
scroll to position [56, 0]
click at [337, 209] on button "OK" at bounding box center [340, 207] width 39 height 15
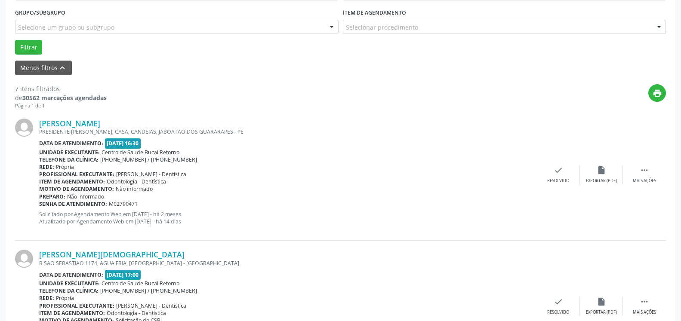
scroll to position [276, 0]
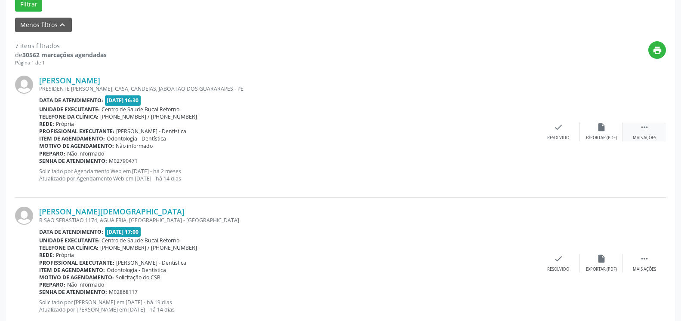
click at [641, 126] on icon "" at bounding box center [644, 127] width 9 height 9
click at [602, 126] on icon "alarm_off" at bounding box center [601, 127] width 9 height 9
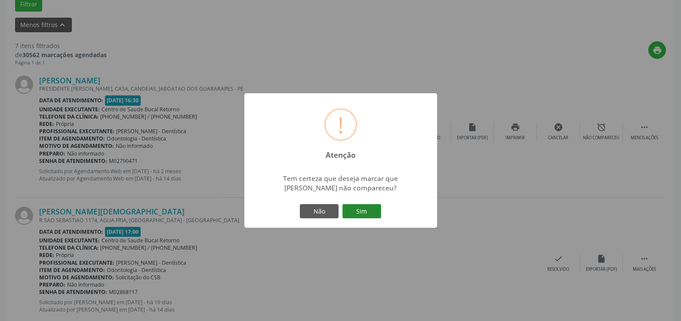
click at [366, 212] on button "Sim" at bounding box center [361, 211] width 39 height 15
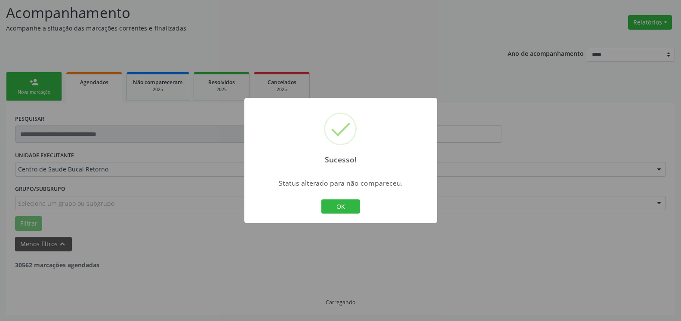
scroll to position [56, 0]
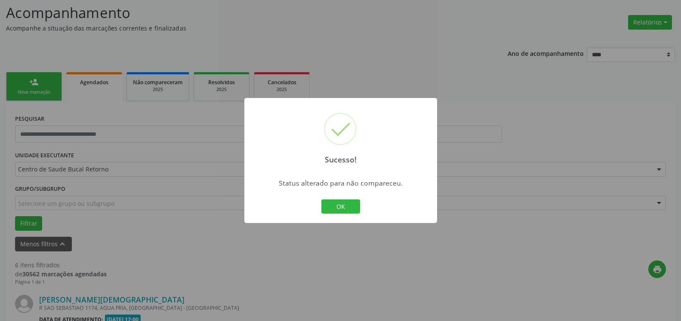
click at [356, 209] on button "OK" at bounding box center [340, 207] width 39 height 15
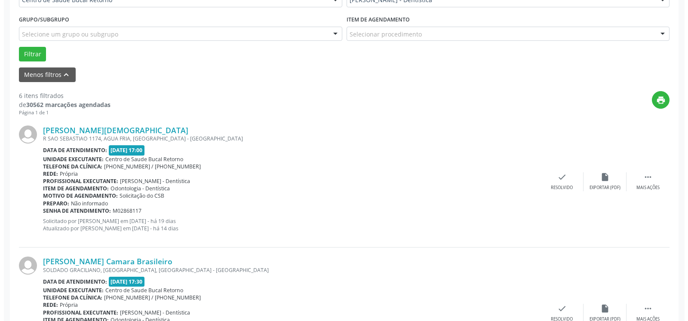
scroll to position [232, 0]
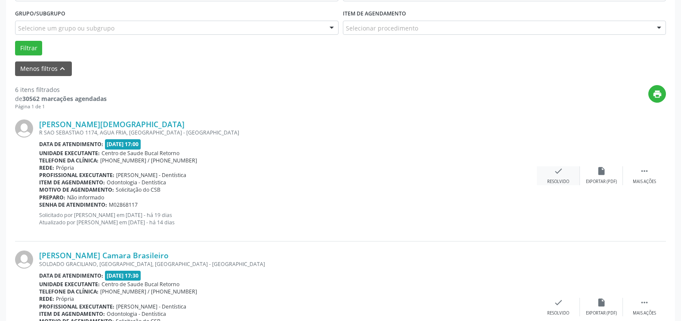
click at [556, 167] on icon "check" at bounding box center [558, 170] width 9 height 9
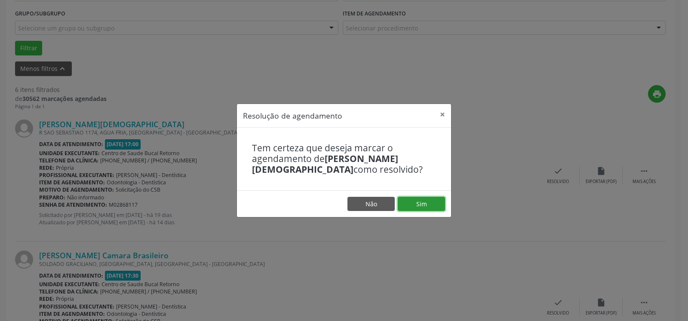
click at [432, 203] on button "Sim" at bounding box center [421, 204] width 47 height 15
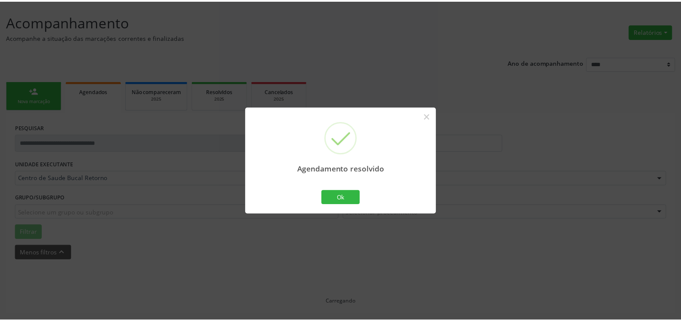
scroll to position [47, 0]
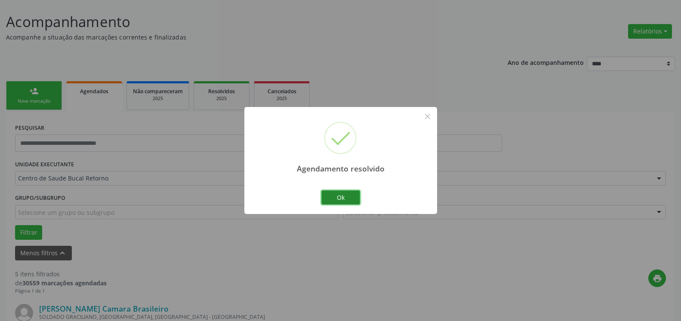
click at [332, 200] on button "Ok" at bounding box center [340, 198] width 39 height 15
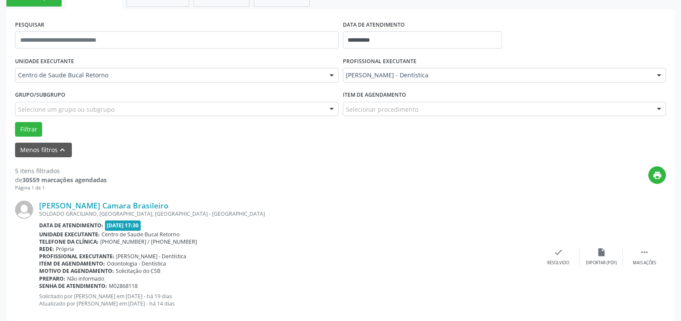
scroll to position [223, 0]
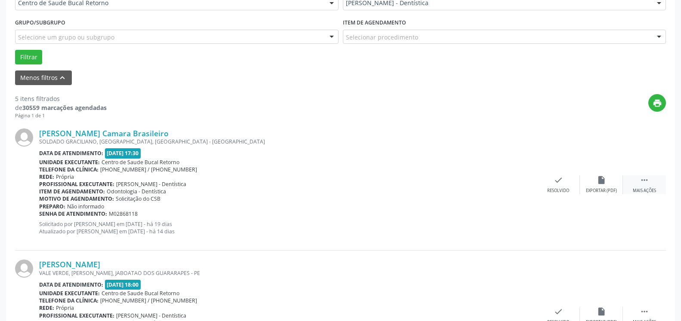
click at [657, 180] on div " Mais ações" at bounding box center [644, 184] width 43 height 18
click at [603, 185] on icon "alarm_off" at bounding box center [601, 179] width 9 height 9
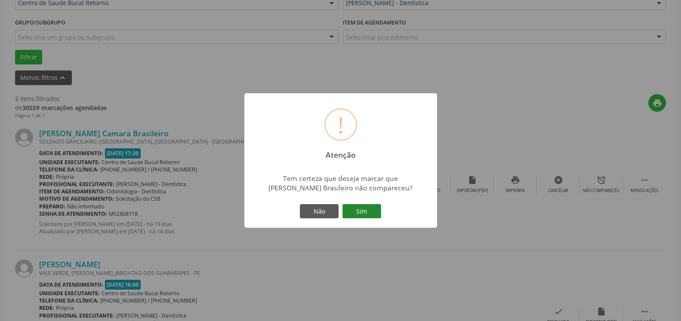
click at [372, 212] on button "Sim" at bounding box center [361, 211] width 39 height 15
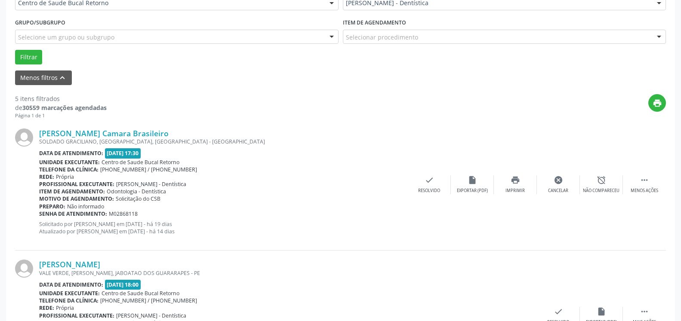
scroll to position [56, 0]
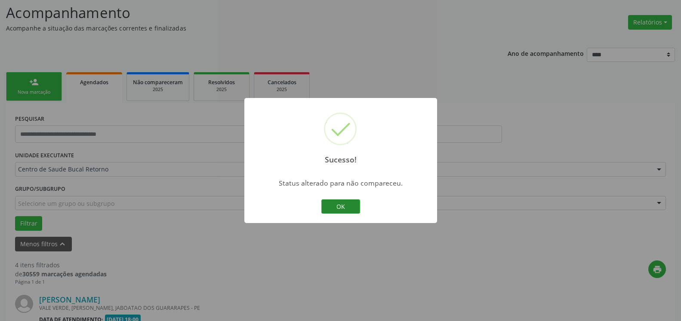
click at [341, 205] on button "OK" at bounding box center [340, 207] width 39 height 15
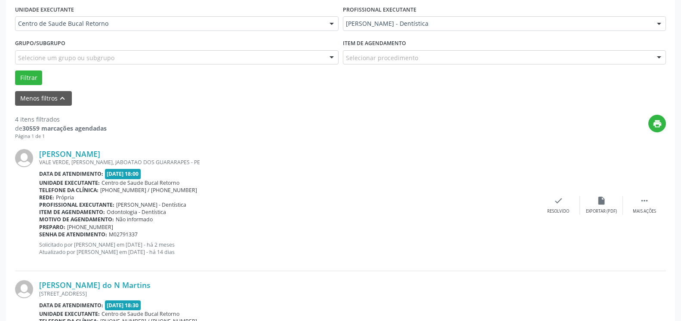
scroll to position [232, 0]
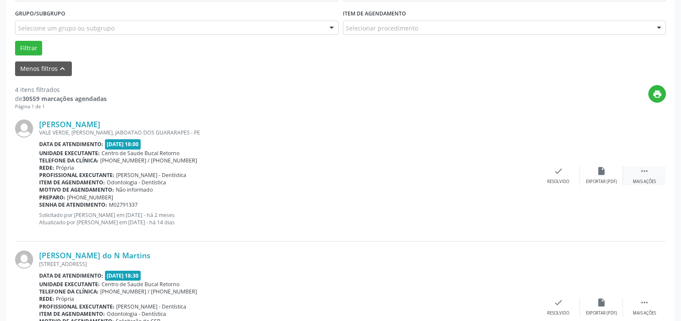
click at [648, 175] on icon "" at bounding box center [644, 170] width 9 height 9
click at [614, 173] on div "alarm_off Não compareceu" at bounding box center [601, 175] width 43 height 18
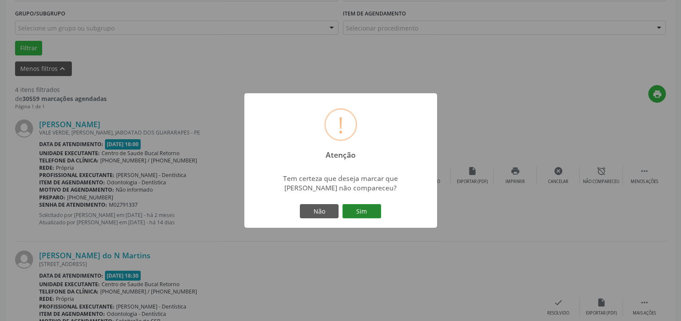
click at [372, 213] on button "Sim" at bounding box center [361, 211] width 39 height 15
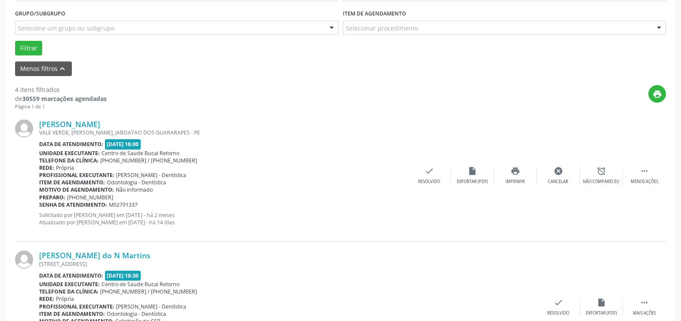
scroll to position [56, 0]
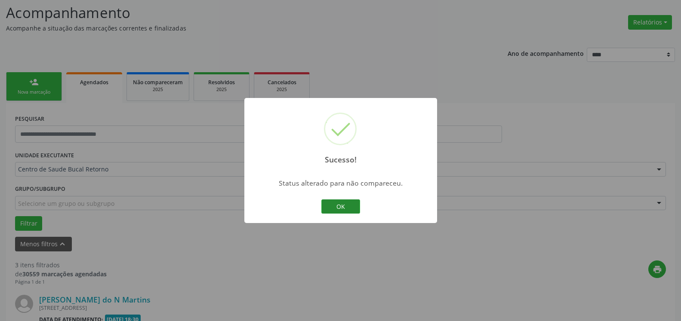
click at [346, 209] on button "OK" at bounding box center [340, 207] width 39 height 15
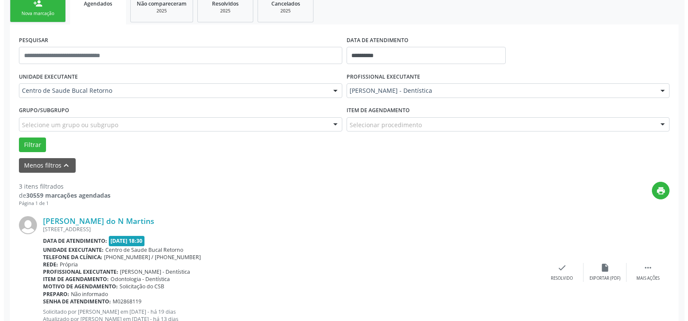
scroll to position [232, 0]
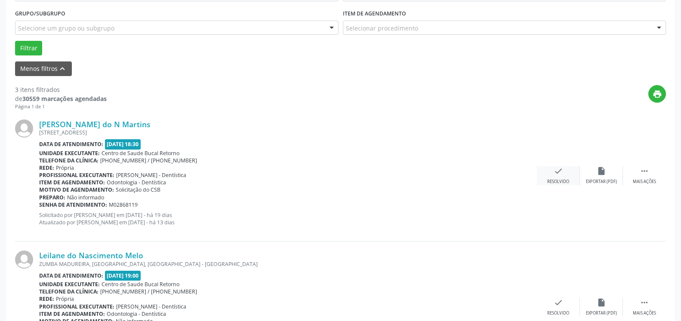
click at [567, 183] on div "Resolvido" at bounding box center [558, 182] width 22 height 6
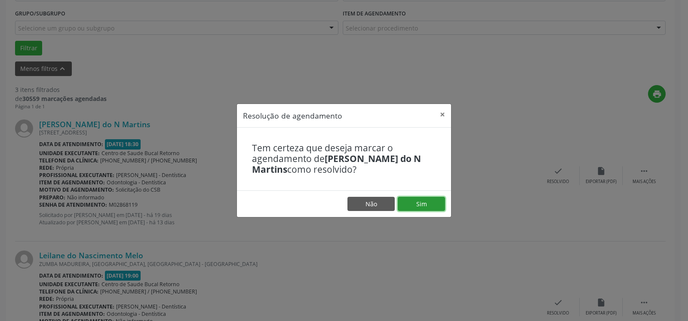
click at [427, 205] on button "Sim" at bounding box center [421, 204] width 47 height 15
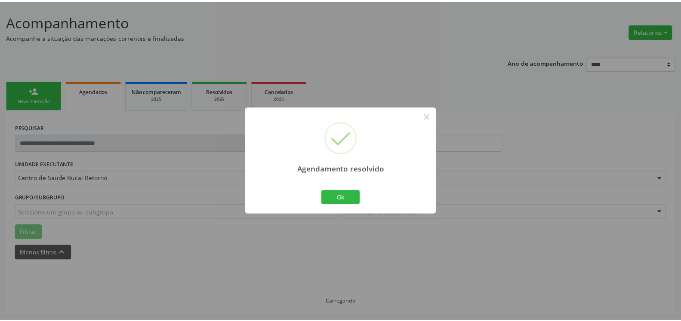
scroll to position [47, 0]
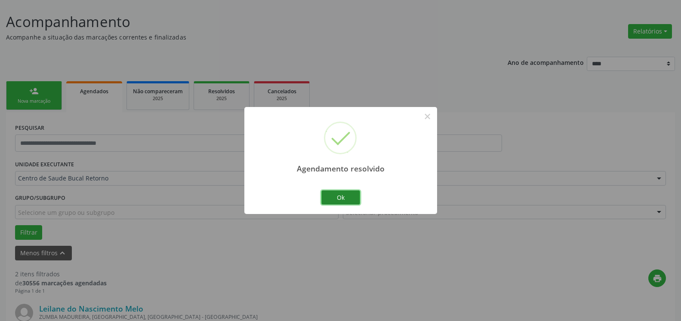
click at [345, 198] on button "Ok" at bounding box center [340, 198] width 39 height 15
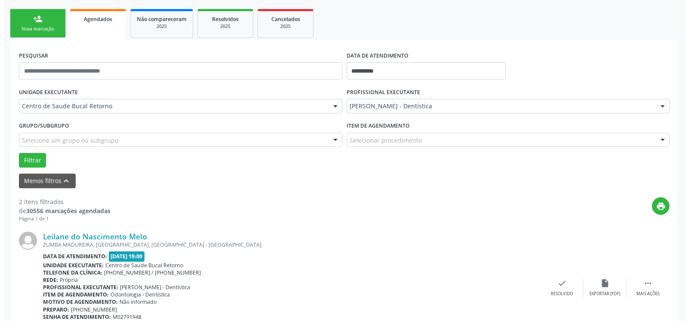
scroll to position [223, 0]
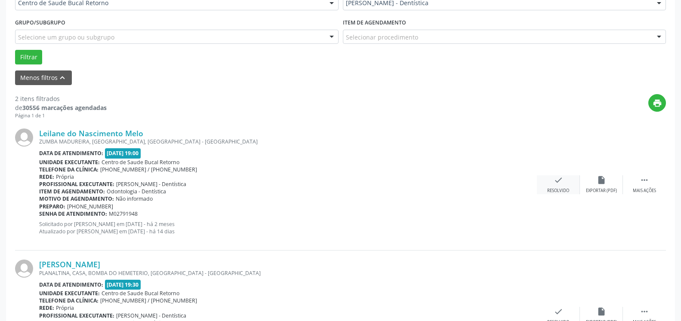
click at [557, 185] on icon "check" at bounding box center [558, 179] width 9 height 9
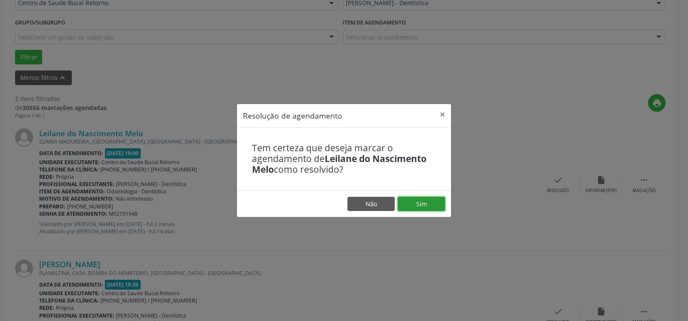
click at [438, 203] on button "Sim" at bounding box center [421, 204] width 47 height 15
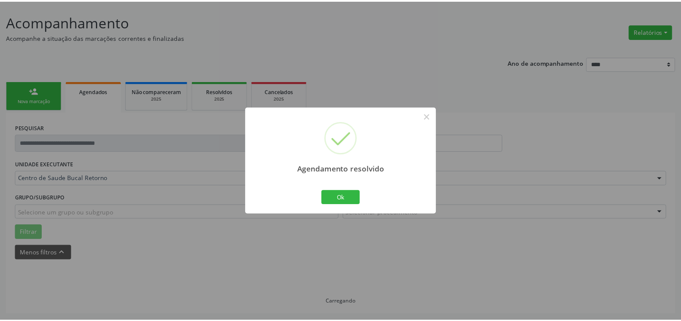
scroll to position [47, 0]
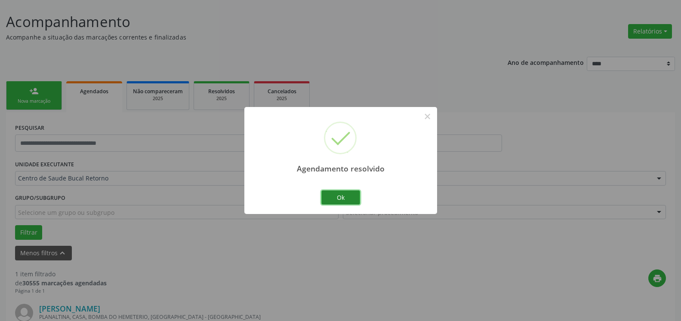
click at [345, 197] on button "Ok" at bounding box center [340, 198] width 39 height 15
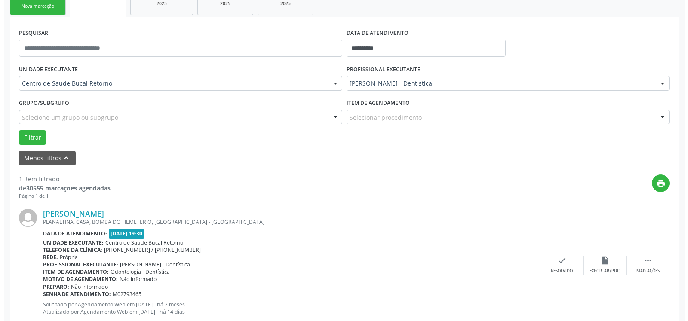
scroll to position [167, 0]
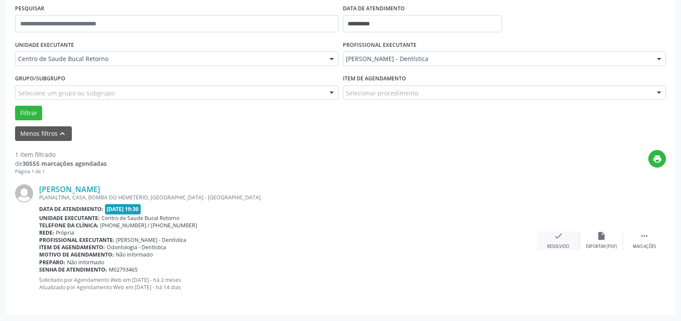
click at [556, 240] on icon "check" at bounding box center [558, 235] width 9 height 9
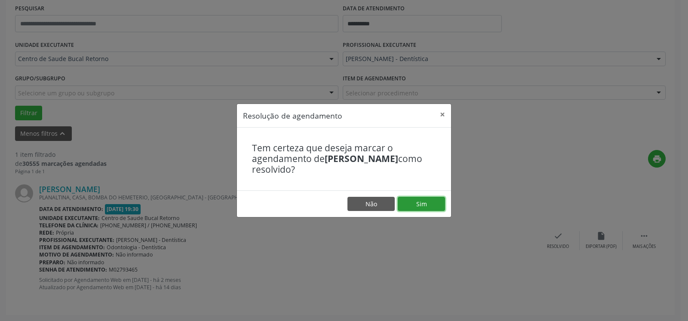
click at [433, 203] on button "Sim" at bounding box center [421, 204] width 47 height 15
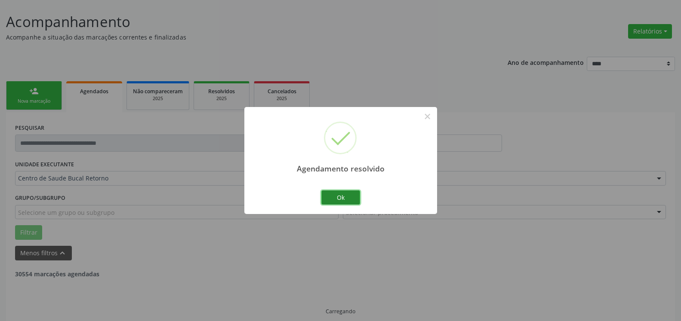
click at [342, 199] on button "Ok" at bounding box center [340, 198] width 39 height 15
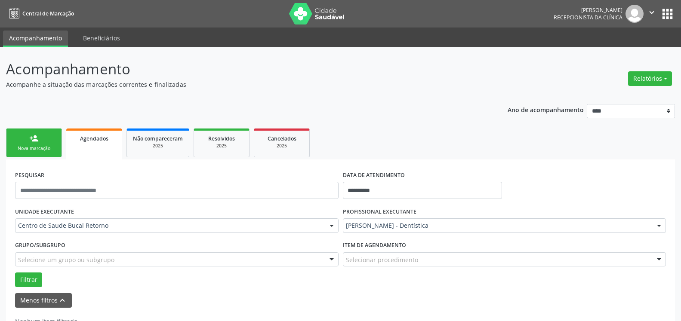
scroll to position [29, 0]
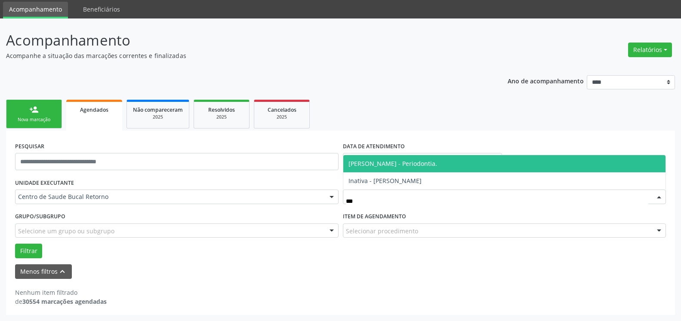
click at [426, 169] on span "[PERSON_NAME] - Periodontia." at bounding box center [504, 163] width 323 height 17
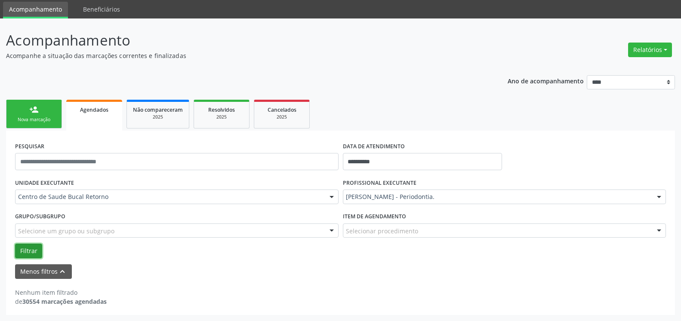
click at [30, 254] on button "Filtrar" at bounding box center [28, 251] width 27 height 15
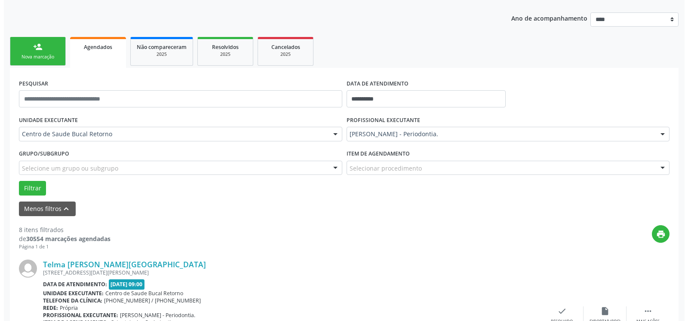
scroll to position [248, 0]
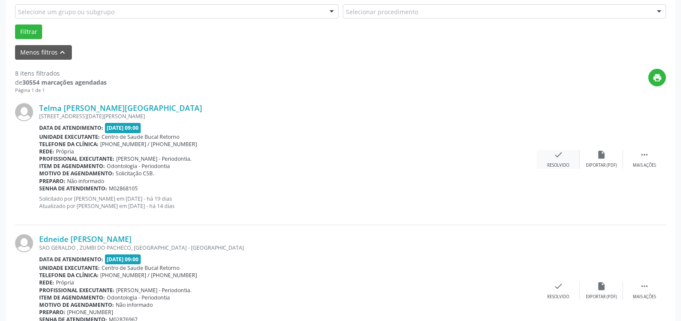
click at [558, 157] on icon "check" at bounding box center [558, 154] width 9 height 9
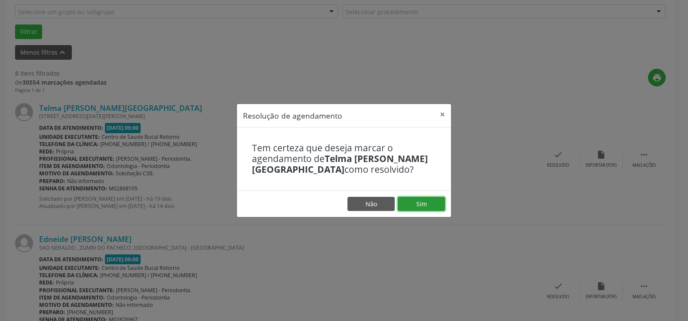
click at [431, 200] on button "Sim" at bounding box center [421, 204] width 47 height 15
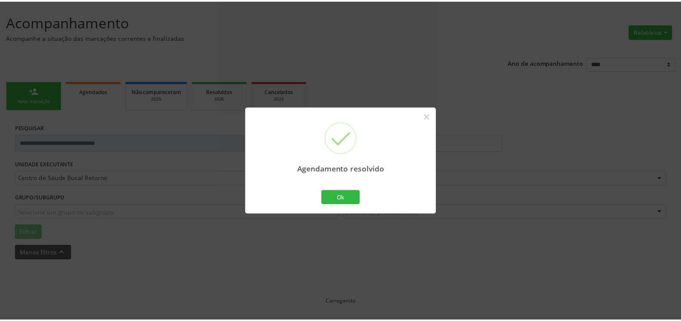
scroll to position [47, 0]
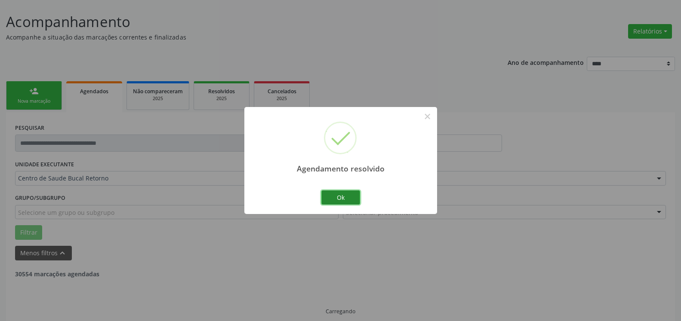
click at [341, 197] on button "Ok" at bounding box center [340, 198] width 39 height 15
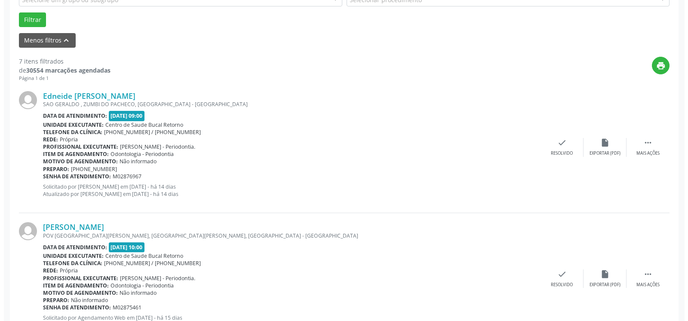
scroll to position [267, 0]
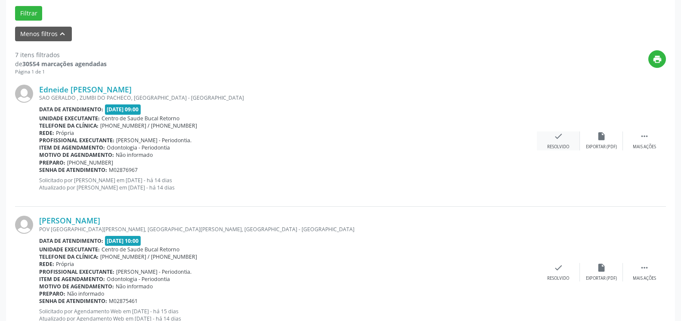
click at [557, 141] on icon "check" at bounding box center [558, 136] width 9 height 9
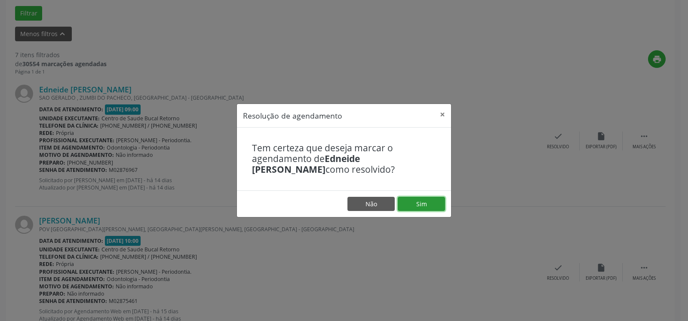
click at [428, 206] on button "Sim" at bounding box center [421, 204] width 47 height 15
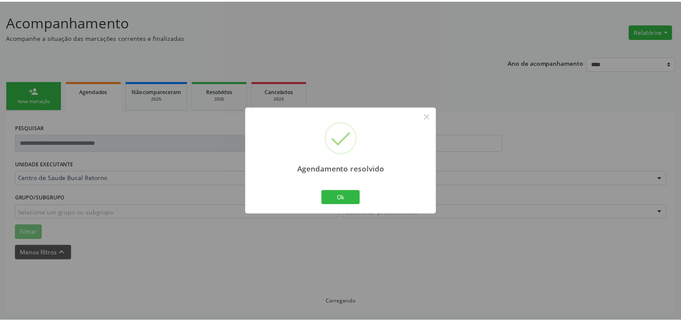
scroll to position [47, 0]
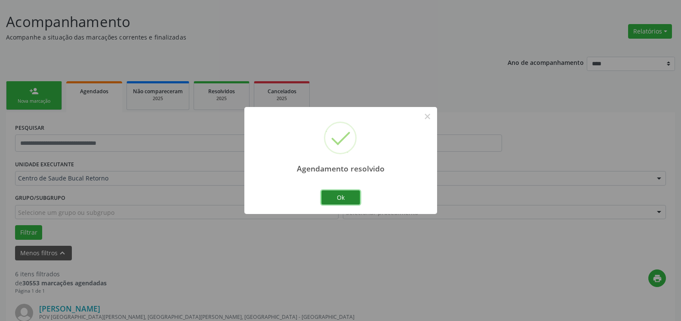
click at [348, 198] on button "Ok" at bounding box center [340, 198] width 39 height 15
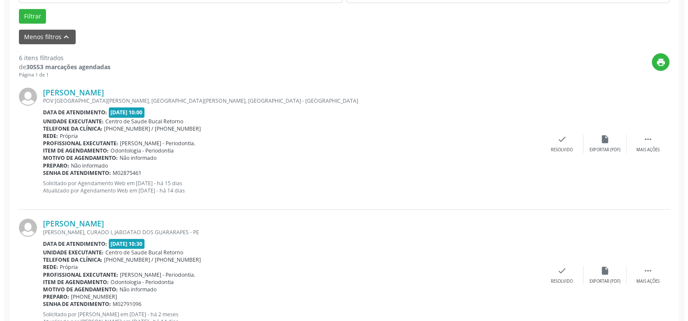
scroll to position [267, 0]
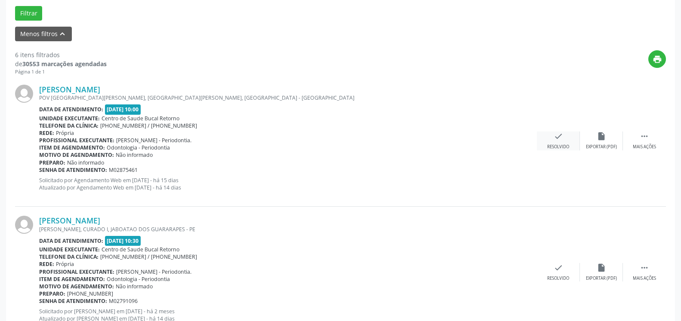
click at [557, 138] on icon "check" at bounding box center [558, 136] width 9 height 9
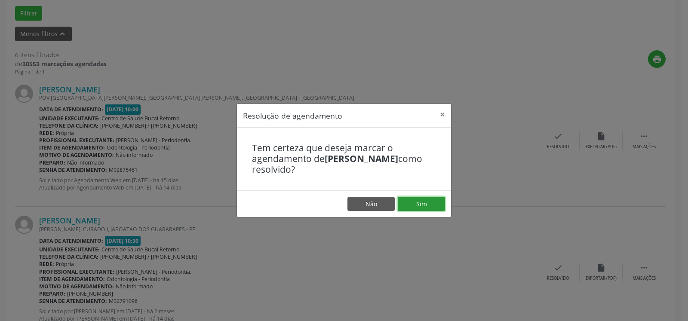
click at [420, 203] on button "Sim" at bounding box center [421, 204] width 47 height 15
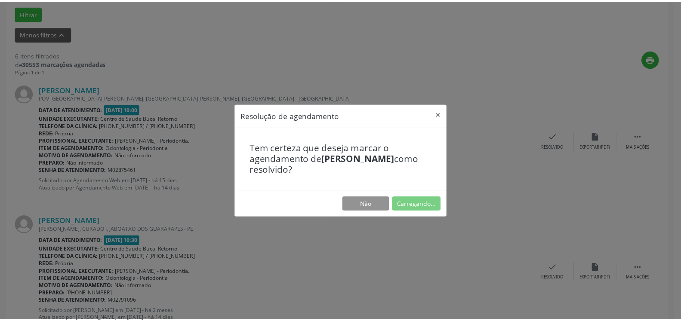
scroll to position [47, 0]
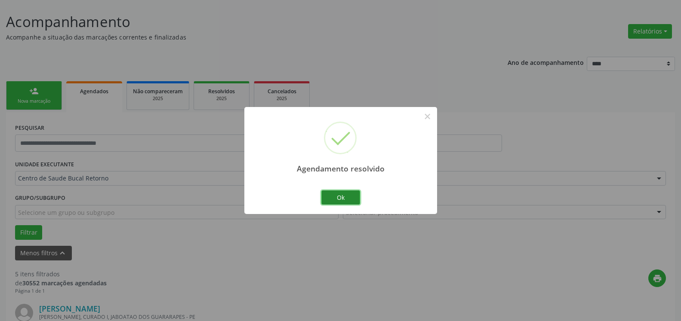
click at [343, 200] on button "Ok" at bounding box center [340, 198] width 39 height 15
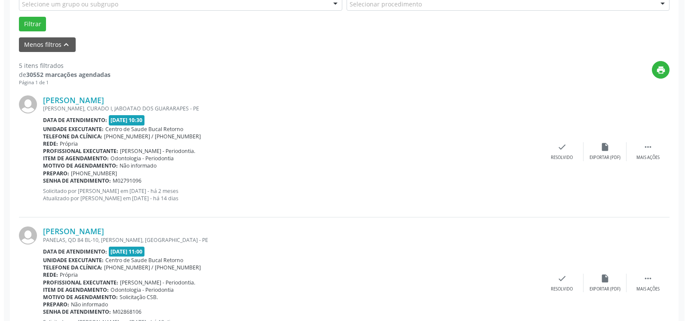
scroll to position [267, 0]
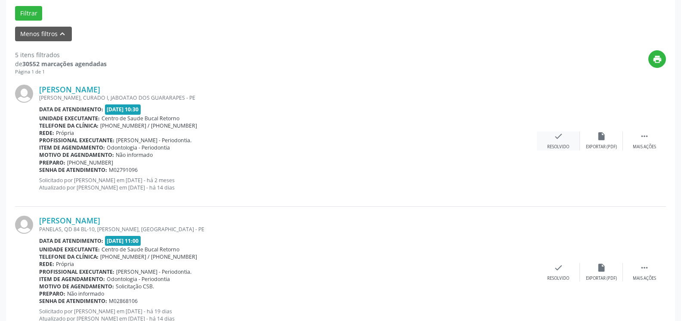
click at [560, 141] on icon "check" at bounding box center [558, 136] width 9 height 9
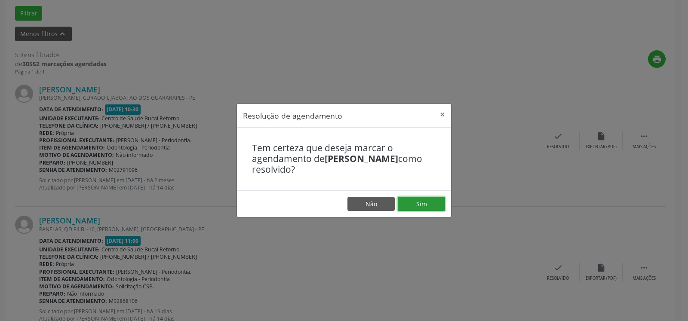
click at [422, 203] on button "Sim" at bounding box center [421, 204] width 47 height 15
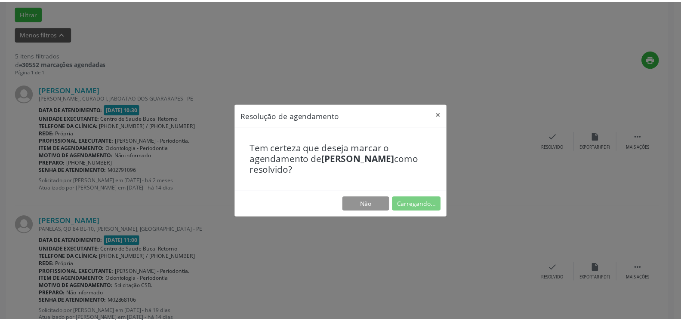
scroll to position [47, 0]
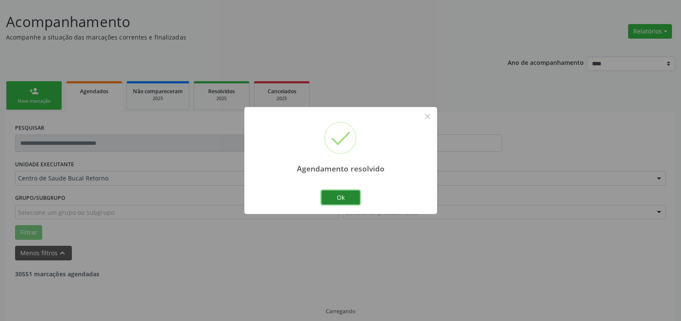
click at [348, 197] on button "Ok" at bounding box center [340, 198] width 39 height 15
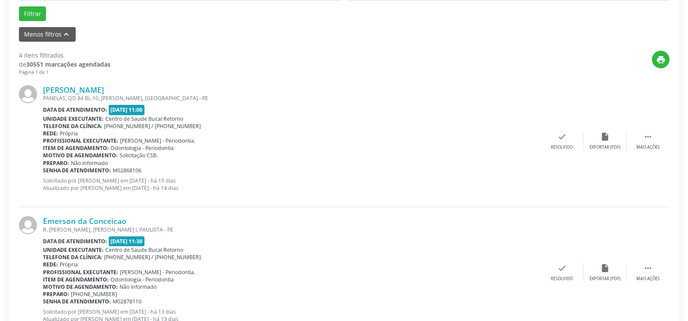
scroll to position [267, 0]
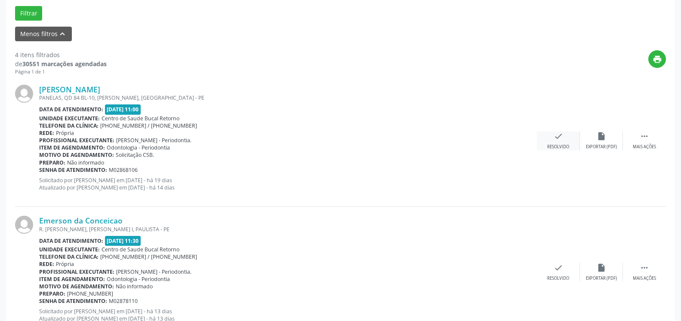
click at [564, 136] on div "check Resolvido" at bounding box center [558, 141] width 43 height 18
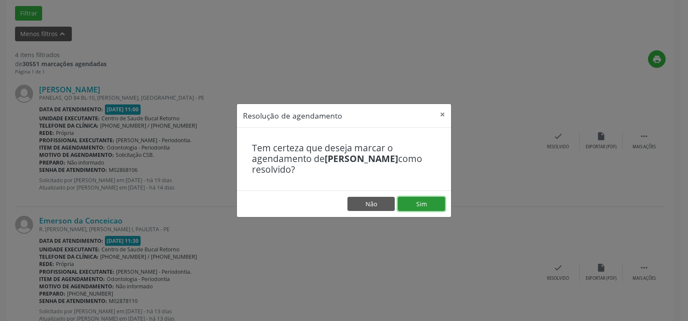
click at [425, 202] on button "Sim" at bounding box center [421, 204] width 47 height 15
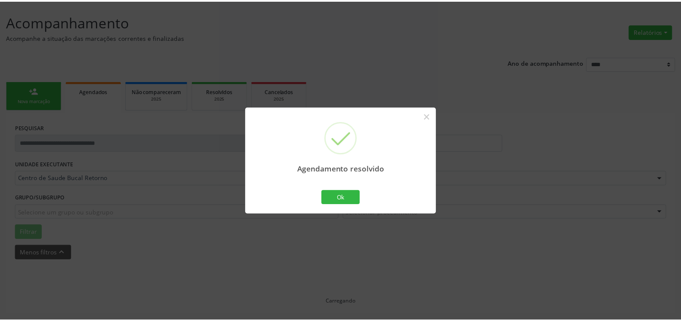
scroll to position [47, 0]
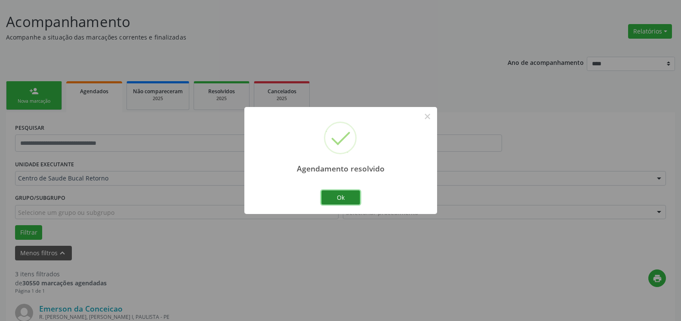
click at [354, 191] on button "Ok" at bounding box center [340, 198] width 39 height 15
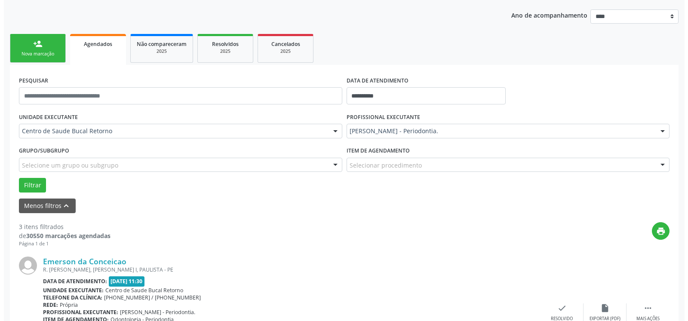
scroll to position [223, 0]
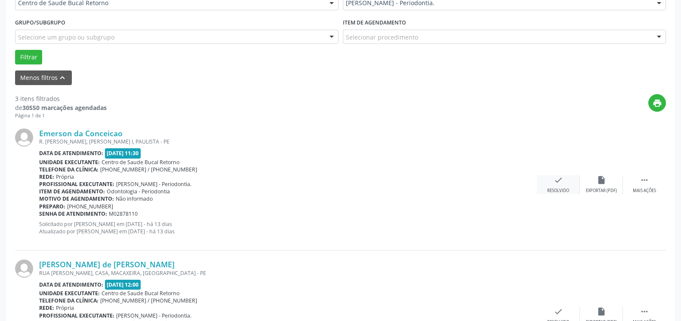
click at [553, 188] on div "check Resolvido" at bounding box center [558, 184] width 43 height 18
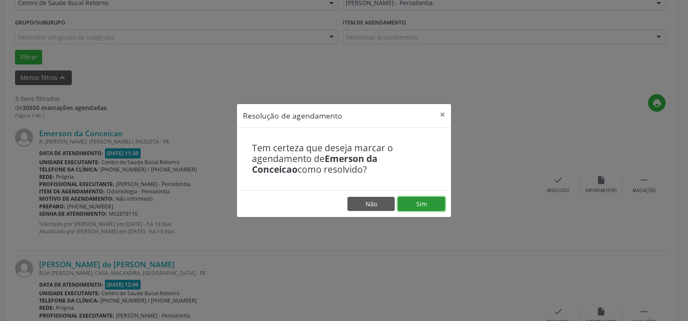
click at [427, 206] on button "Sim" at bounding box center [421, 204] width 47 height 15
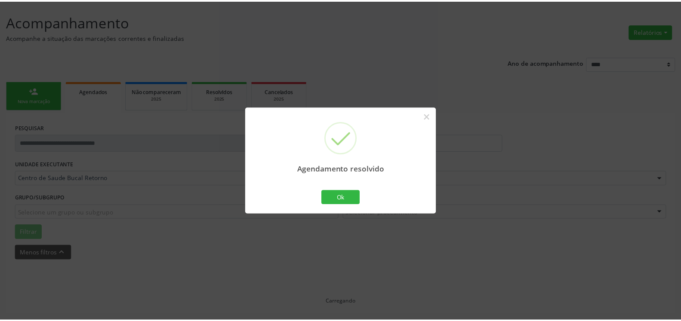
scroll to position [47, 0]
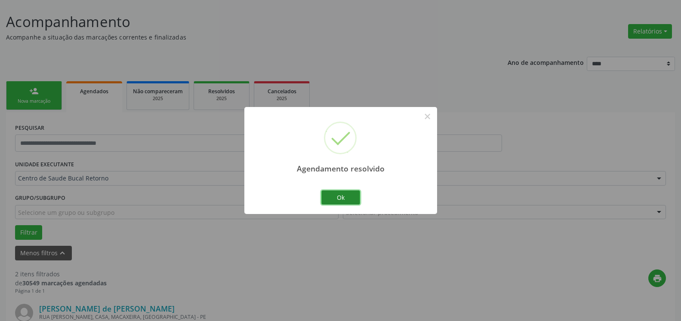
click at [347, 196] on button "Ok" at bounding box center [340, 198] width 39 height 15
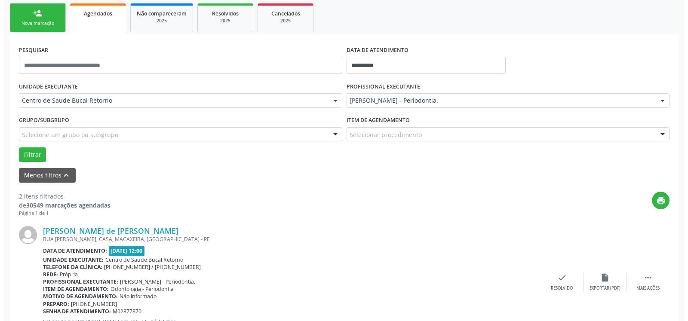
scroll to position [223, 0]
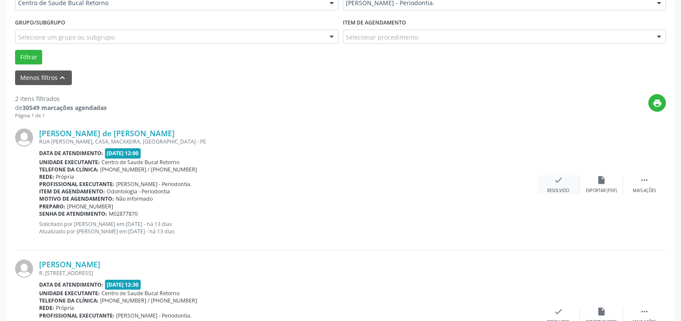
click at [563, 183] on icon "check" at bounding box center [558, 179] width 9 height 9
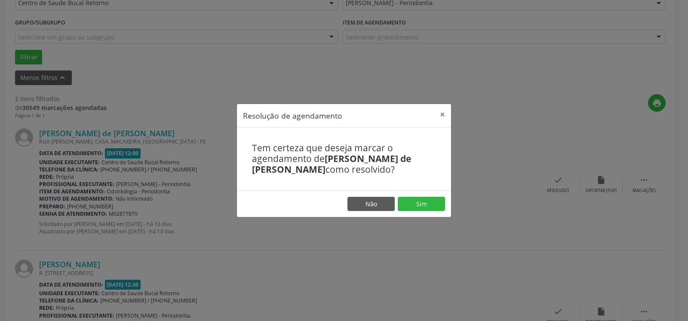
click at [446, 198] on footer "Não Sim" at bounding box center [344, 204] width 214 height 27
click at [413, 202] on button "Sim" at bounding box center [421, 204] width 47 height 15
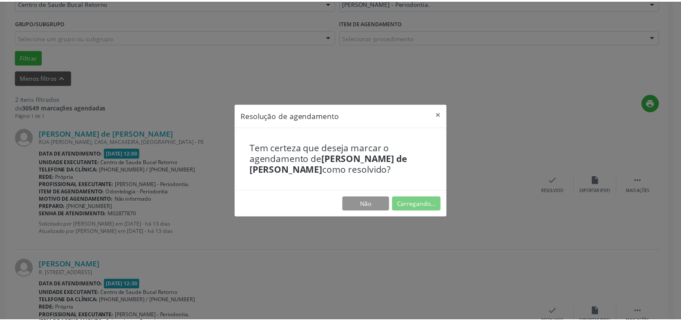
scroll to position [47, 0]
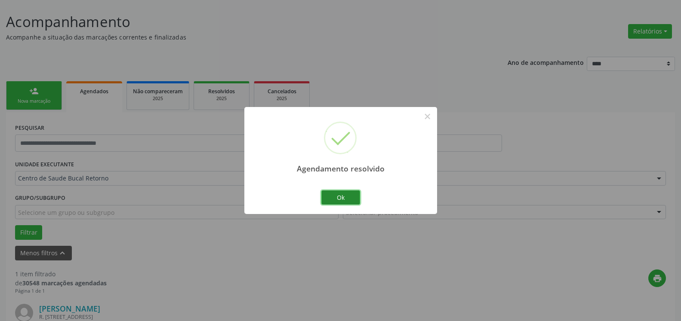
click at [344, 196] on button "Ok" at bounding box center [340, 198] width 39 height 15
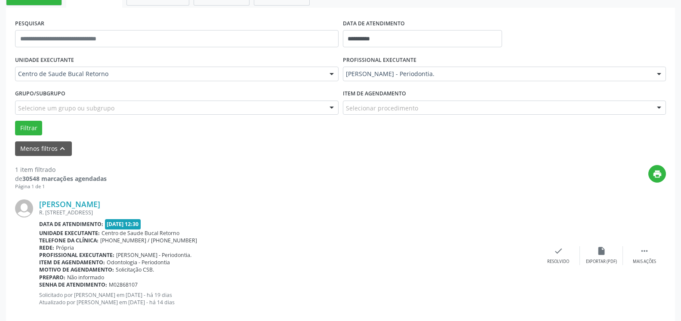
scroll to position [167, 0]
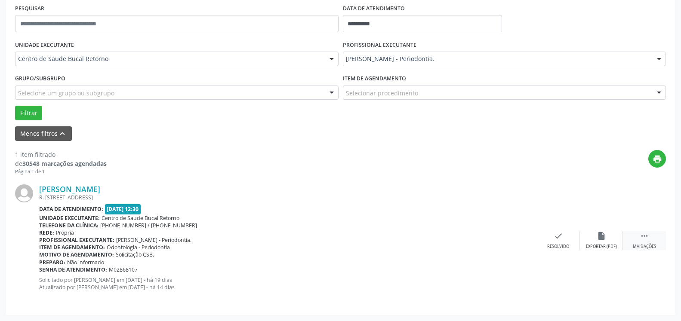
click at [645, 248] on div "Mais ações" at bounding box center [644, 247] width 23 height 6
click at [601, 237] on icon "alarm_off" at bounding box center [601, 235] width 9 height 9
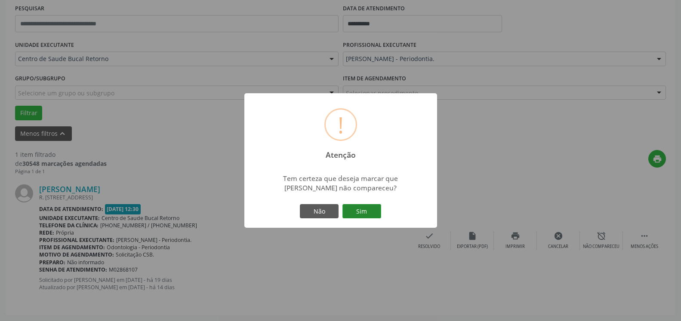
click at [366, 209] on button "Sim" at bounding box center [361, 211] width 39 height 15
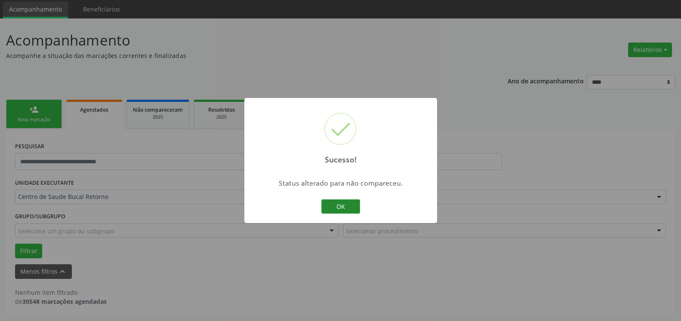
scroll to position [29, 0]
click at [347, 202] on button "OK" at bounding box center [340, 207] width 39 height 15
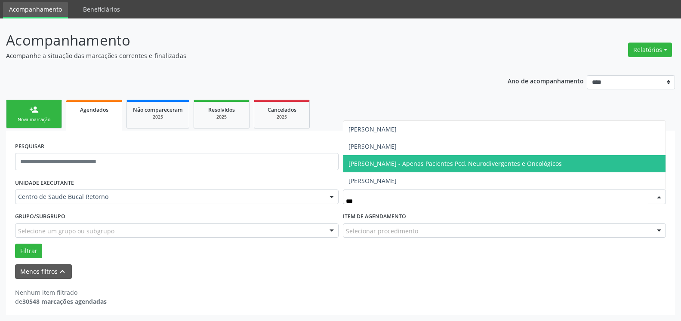
click at [440, 159] on span "[PERSON_NAME] - Apenas Pacientes Pcd, Neurodivergentes e Oncológicos" at bounding box center [504, 163] width 323 height 17
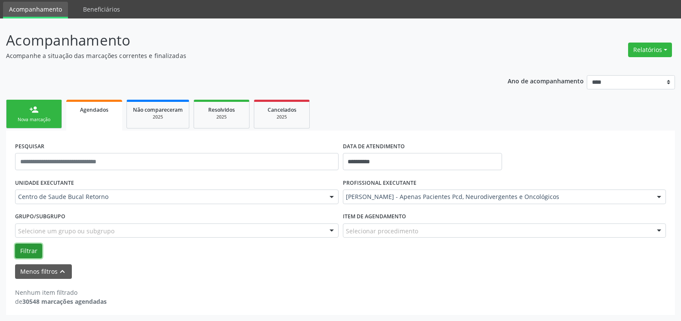
click at [32, 253] on button "Filtrar" at bounding box center [28, 251] width 27 height 15
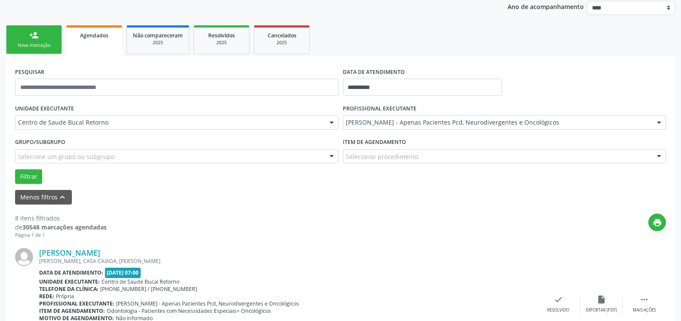
scroll to position [248, 0]
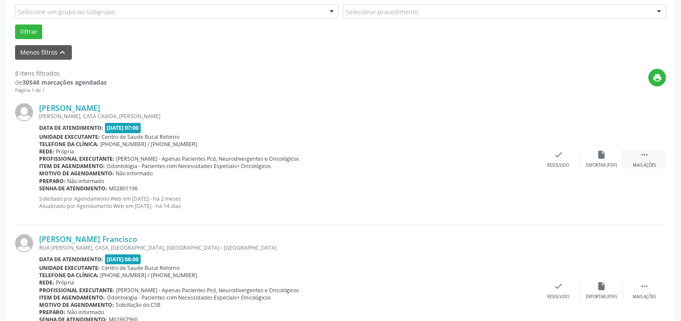
click at [643, 157] on icon "" at bounding box center [644, 154] width 9 height 9
click at [603, 163] on div "Não compareceu" at bounding box center [601, 166] width 37 height 6
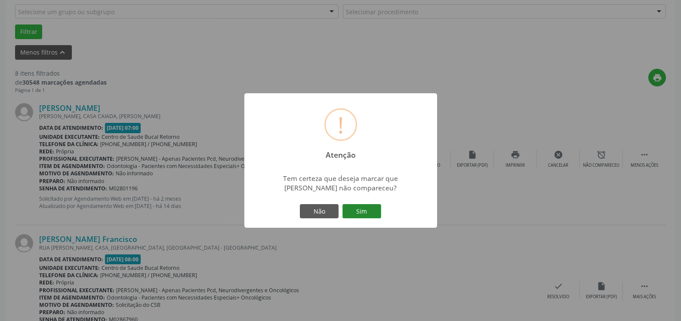
click at [360, 212] on button "Sim" at bounding box center [361, 211] width 39 height 15
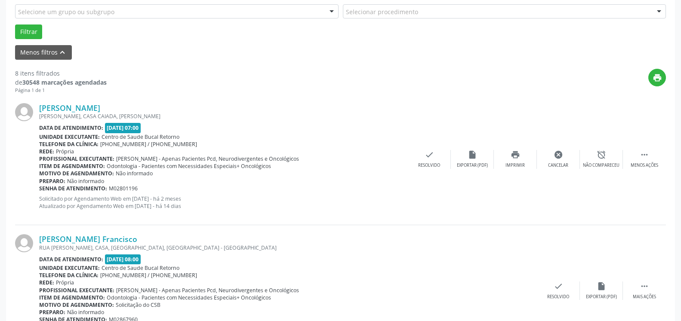
scroll to position [56, 0]
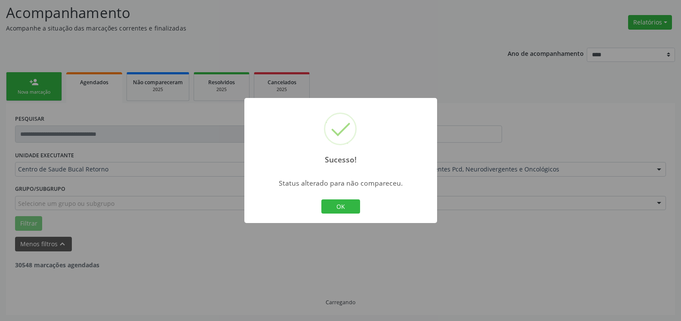
click at [349, 207] on button "OK" at bounding box center [340, 207] width 39 height 15
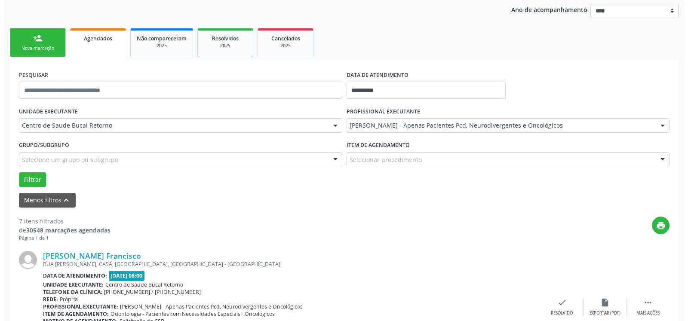
scroll to position [188, 0]
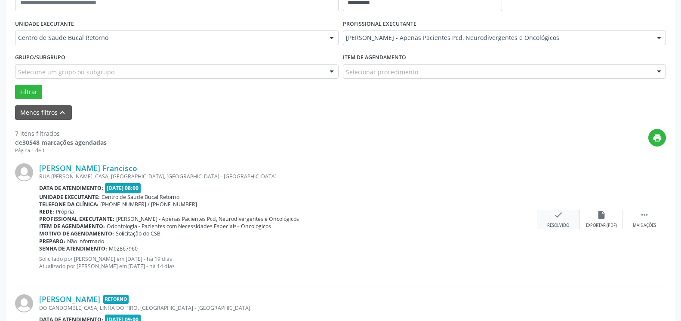
click at [561, 224] on div "Resolvido" at bounding box center [558, 226] width 22 height 6
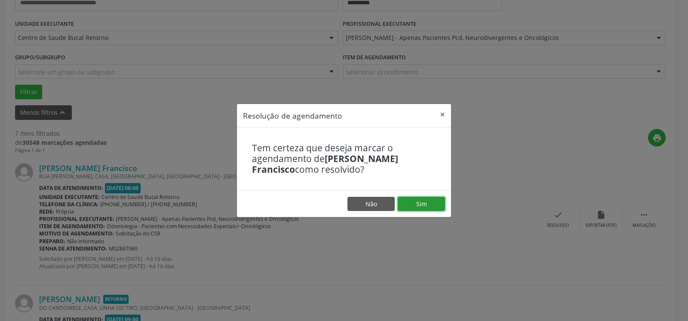
click at [413, 200] on button "Sim" at bounding box center [421, 204] width 47 height 15
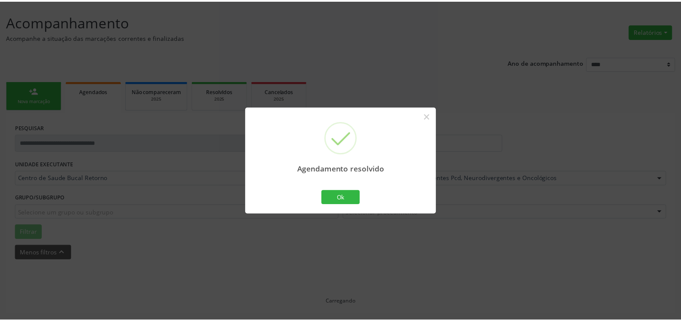
scroll to position [47, 0]
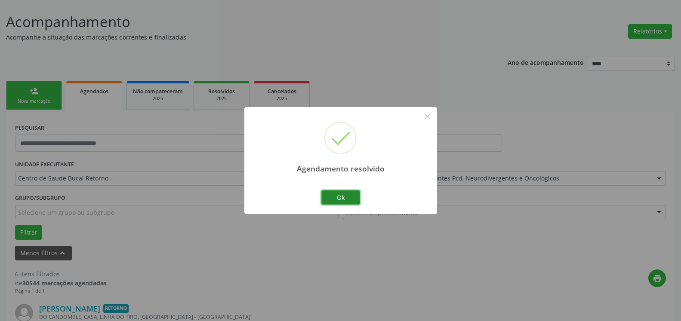
click at [339, 198] on button "Ok" at bounding box center [340, 198] width 39 height 15
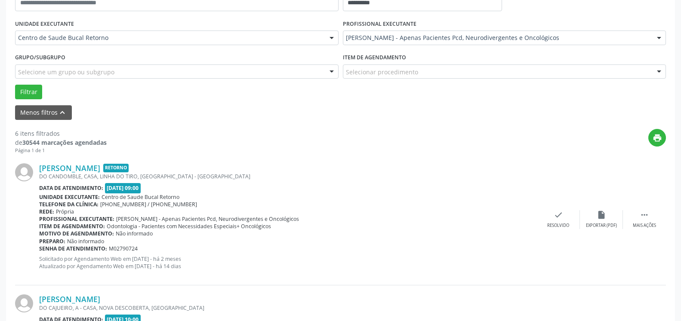
scroll to position [223, 0]
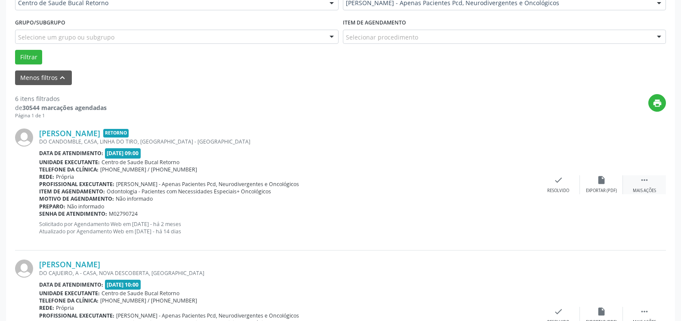
click at [648, 185] on icon "" at bounding box center [644, 179] width 9 height 9
click at [603, 178] on icon "alarm_off" at bounding box center [601, 179] width 9 height 9
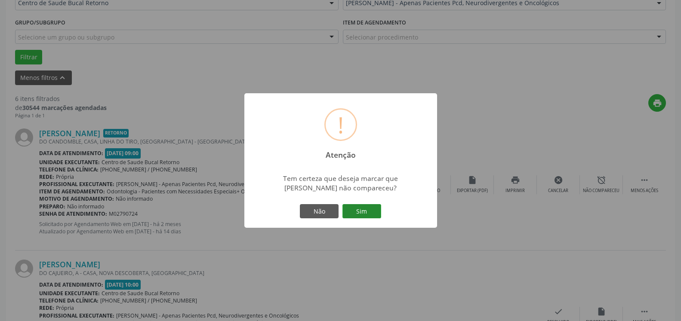
click at [360, 214] on button "Sim" at bounding box center [361, 211] width 39 height 15
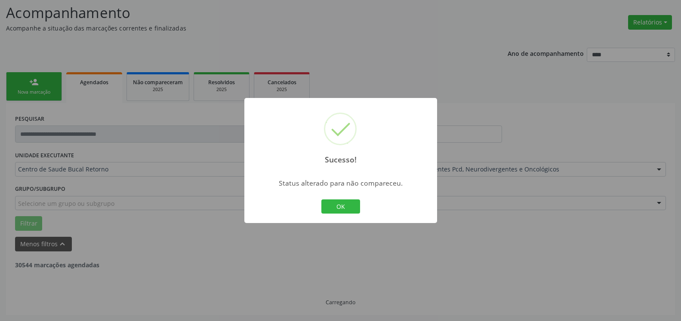
scroll to position [56, 0]
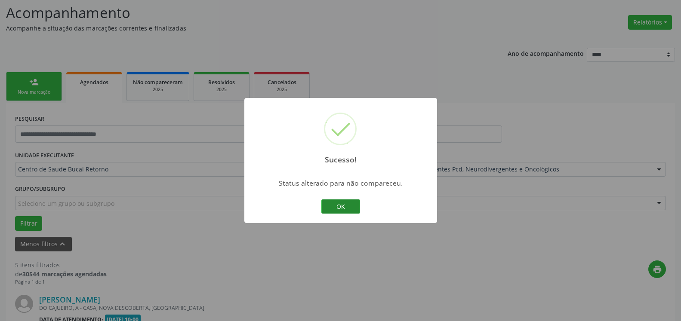
click at [346, 208] on button "OK" at bounding box center [340, 207] width 39 height 15
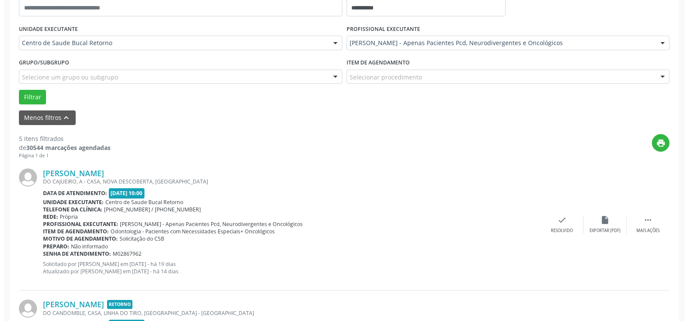
scroll to position [232, 0]
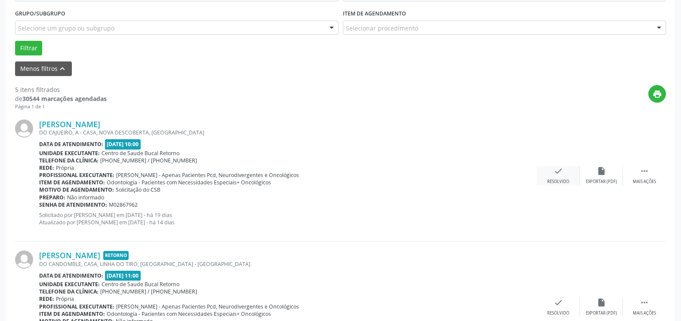
click at [565, 182] on div "Resolvido" at bounding box center [558, 182] width 22 height 6
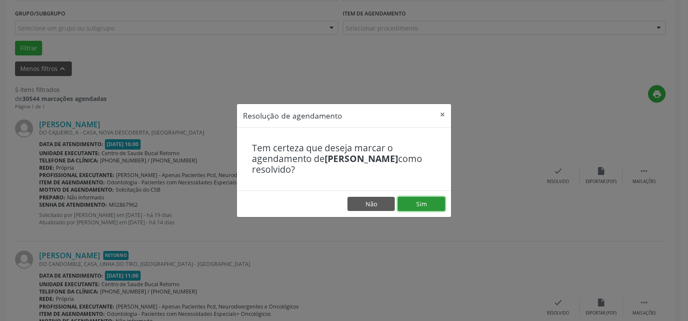
click at [434, 201] on button "Sim" at bounding box center [421, 204] width 47 height 15
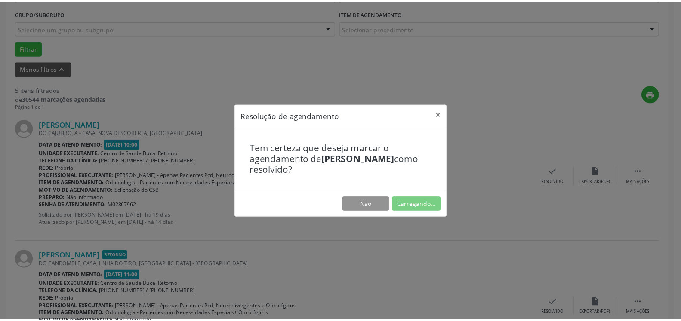
scroll to position [47, 0]
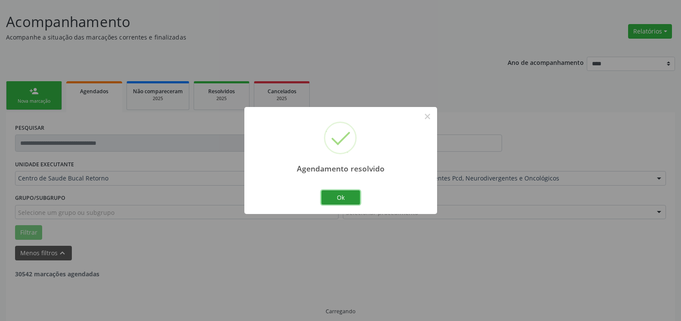
click at [344, 196] on button "Ok" at bounding box center [340, 198] width 39 height 15
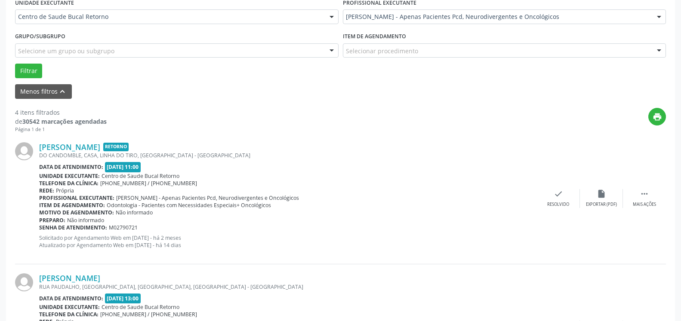
scroll to position [223, 0]
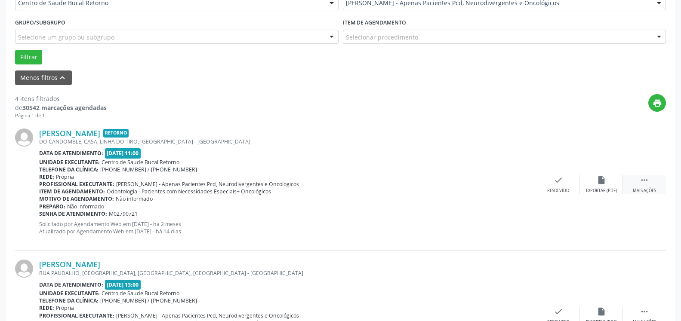
click at [639, 184] on div " Mais ações" at bounding box center [644, 184] width 43 height 18
click at [619, 184] on div "alarm_off Não compareceu" at bounding box center [601, 184] width 43 height 18
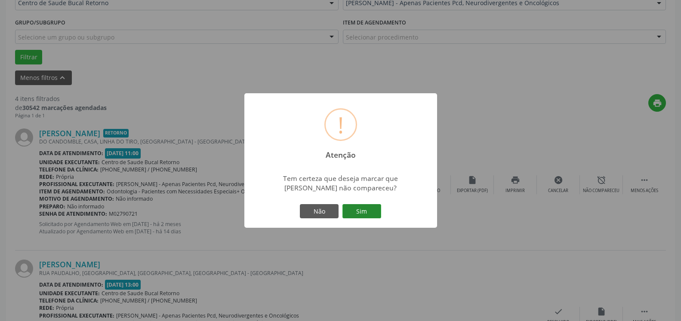
click at [360, 213] on button "Sim" at bounding box center [361, 211] width 39 height 15
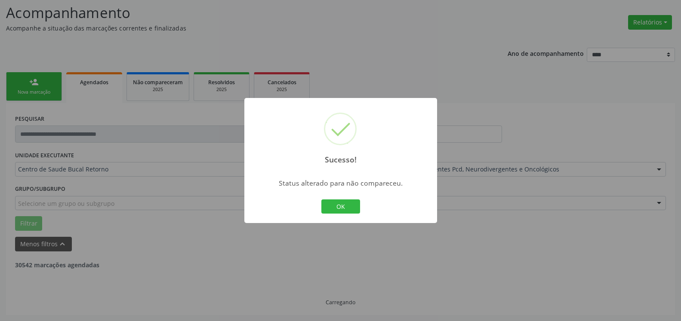
scroll to position [56, 0]
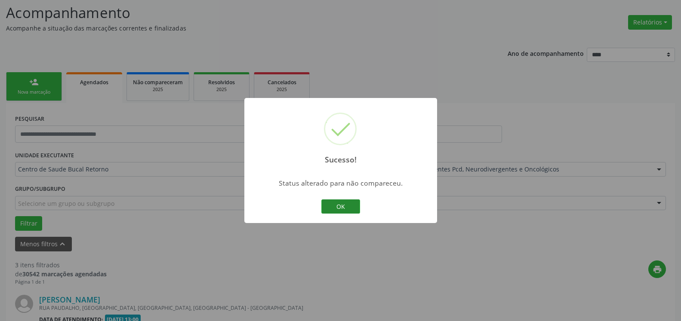
click at [350, 202] on button "OK" at bounding box center [340, 207] width 39 height 15
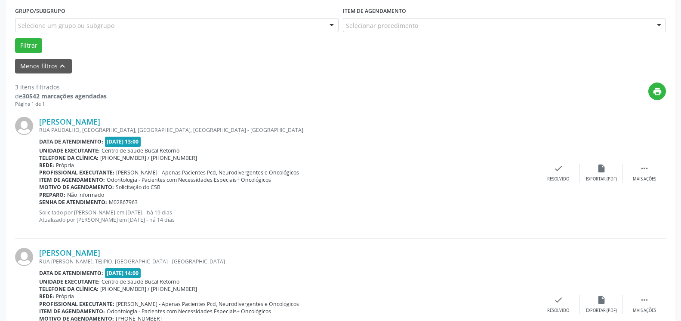
scroll to position [276, 0]
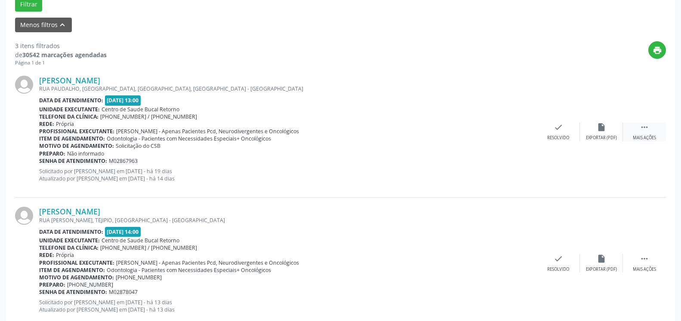
click at [643, 129] on icon "" at bounding box center [644, 127] width 9 height 9
click at [606, 136] on div "Não compareceu" at bounding box center [601, 138] width 37 height 6
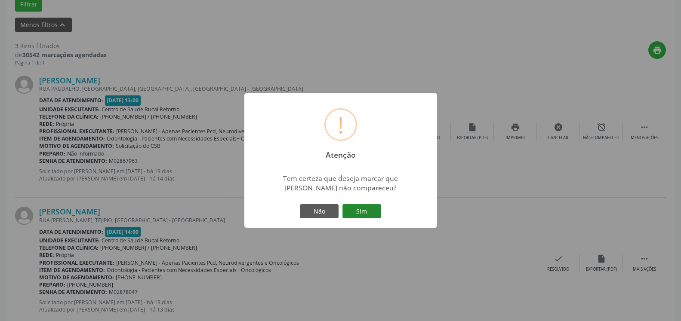
click at [357, 208] on button "Sim" at bounding box center [361, 211] width 39 height 15
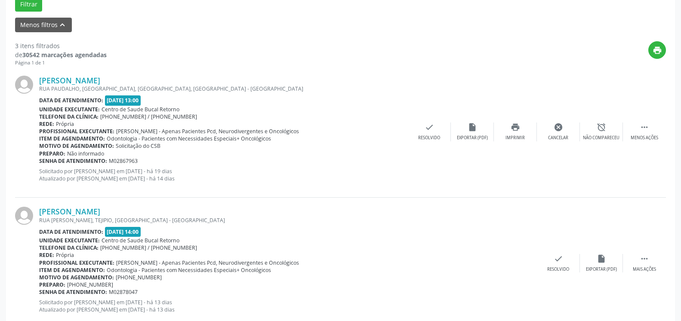
scroll to position [56, 0]
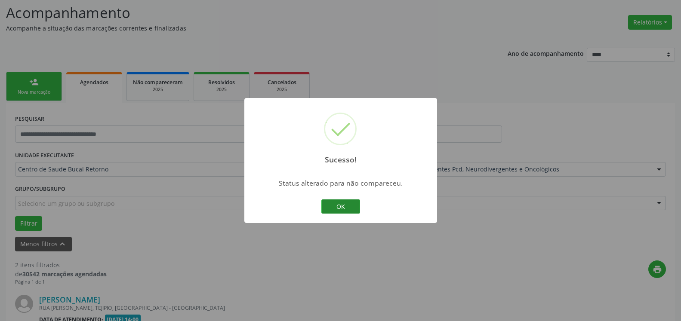
click at [345, 206] on button "OK" at bounding box center [340, 207] width 39 height 15
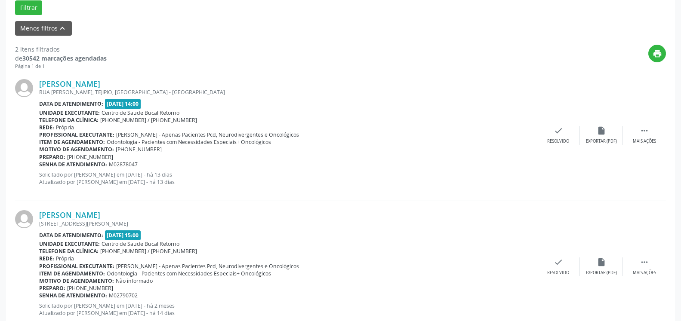
scroll to position [276, 0]
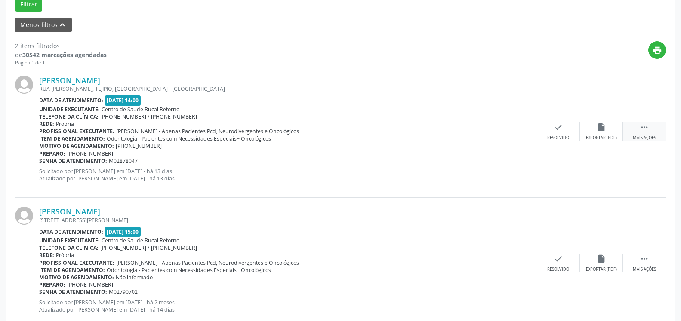
click at [653, 126] on div " Mais ações" at bounding box center [644, 132] width 43 height 18
click at [609, 129] on div "alarm_off Não compareceu" at bounding box center [601, 132] width 43 height 18
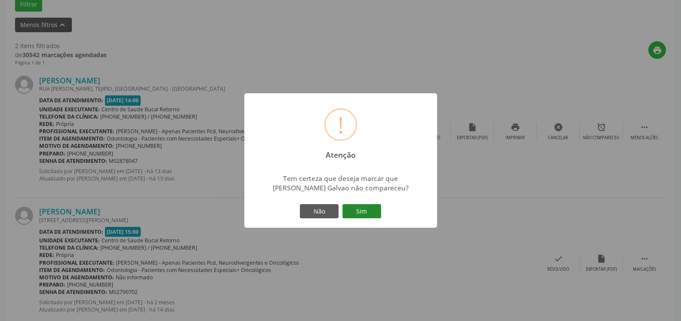
click at [361, 210] on button "Sim" at bounding box center [361, 211] width 39 height 15
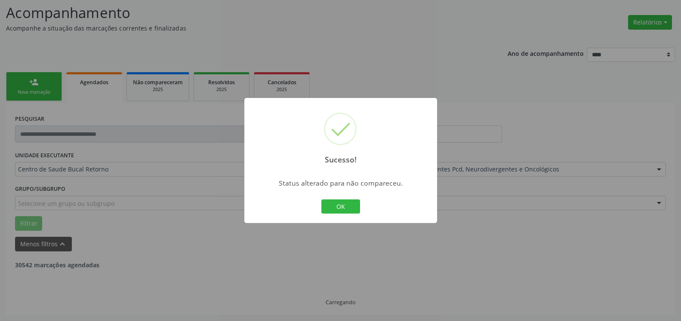
scroll to position [56, 0]
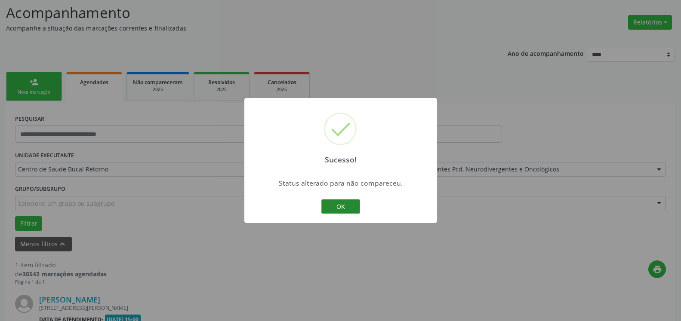
click at [340, 205] on button "OK" at bounding box center [340, 207] width 39 height 15
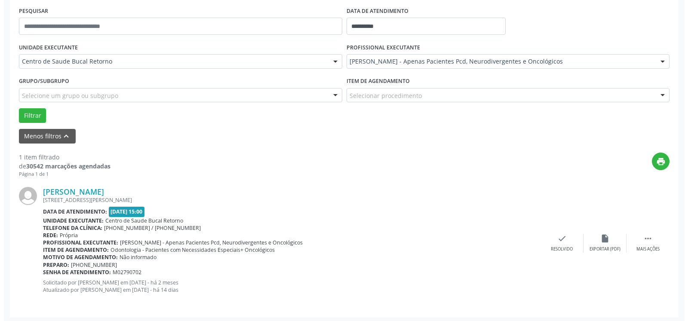
scroll to position [167, 0]
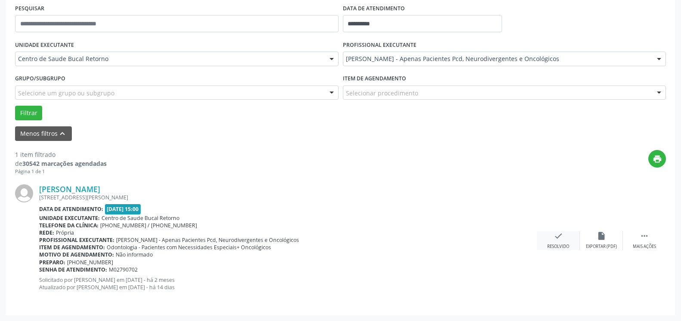
click at [565, 240] on div "check Resolvido" at bounding box center [558, 240] width 43 height 18
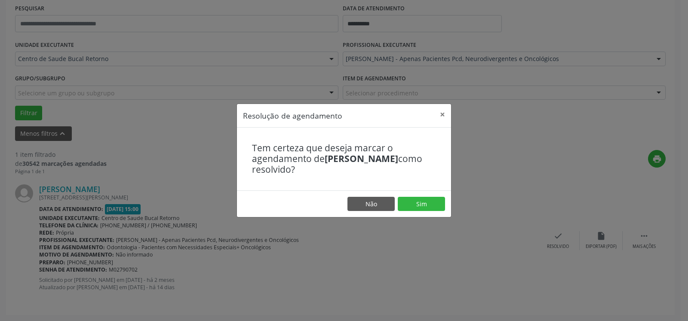
click at [439, 193] on footer "Não Sim" at bounding box center [344, 204] width 214 height 27
click at [426, 206] on button "Sim" at bounding box center [421, 204] width 47 height 15
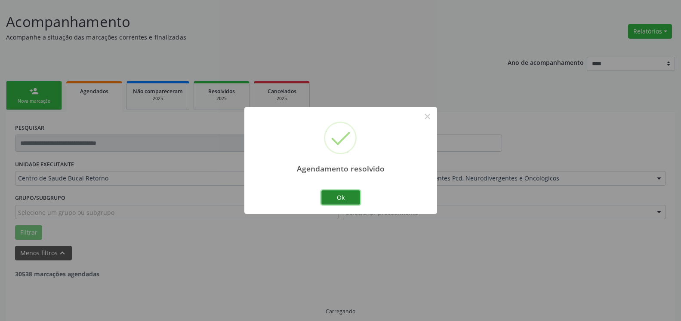
click at [342, 195] on button "Ok" at bounding box center [340, 198] width 39 height 15
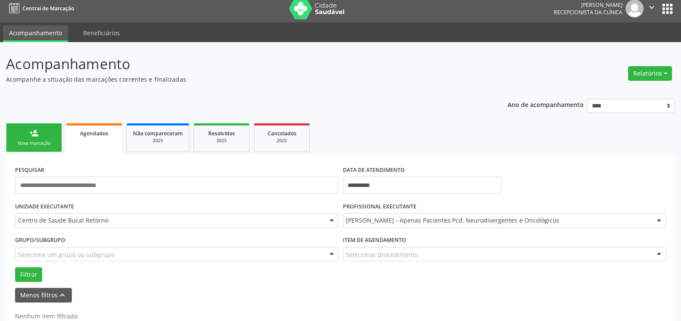
scroll to position [29, 0]
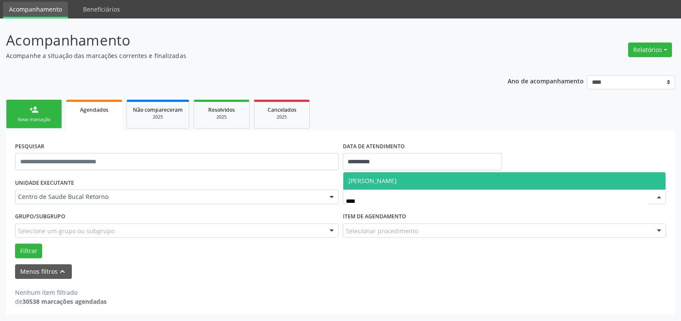
click at [504, 189] on span "[PERSON_NAME]" at bounding box center [504, 180] width 323 height 17
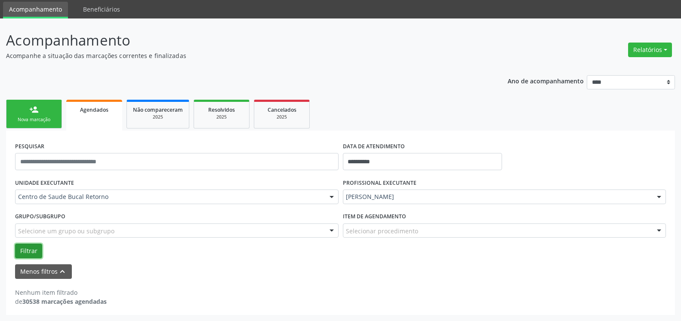
click at [21, 247] on button "Filtrar" at bounding box center [28, 251] width 27 height 15
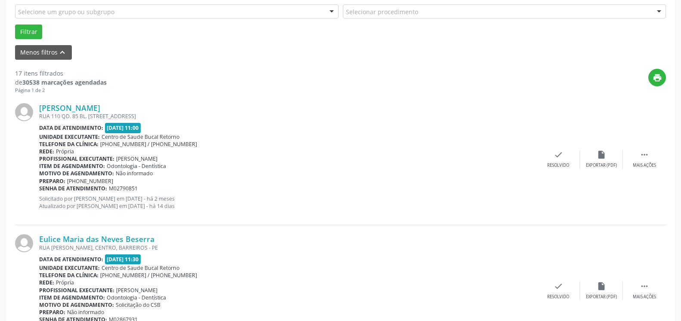
scroll to position [160, 0]
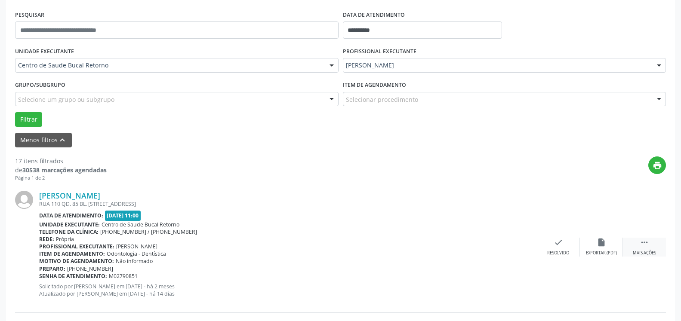
click at [645, 245] on icon "" at bounding box center [644, 242] width 9 height 9
click at [605, 237] on div "[PERSON_NAME] [GEOGRAPHIC_DATA]. 85 BL. [STREET_ADDRESS] Data de atendimento: […" at bounding box center [340, 247] width 651 height 131
click at [599, 244] on icon "alarm_off" at bounding box center [601, 242] width 9 height 9
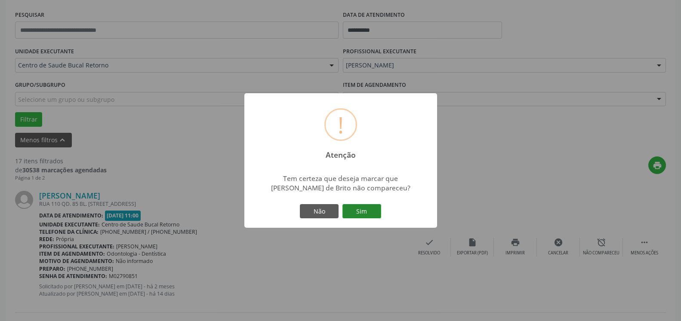
drag, startPoint x: 366, startPoint y: 214, endPoint x: 362, endPoint y: 217, distance: 5.5
click at [363, 215] on button "Sim" at bounding box center [361, 211] width 39 height 15
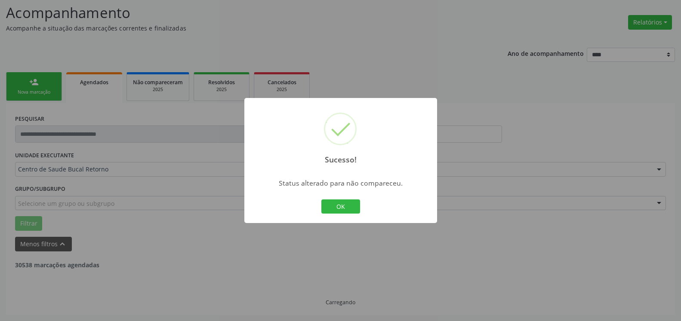
scroll to position [56, 0]
click at [348, 206] on button "OK" at bounding box center [340, 207] width 39 height 15
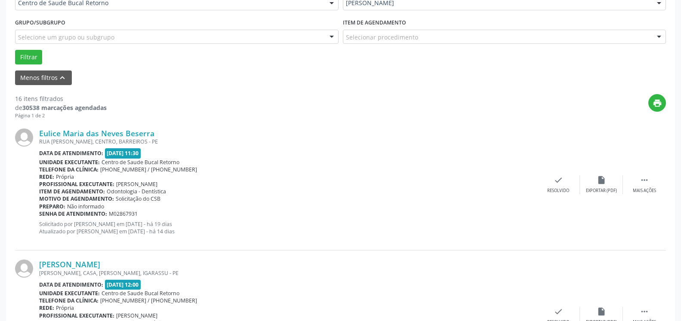
scroll to position [232, 0]
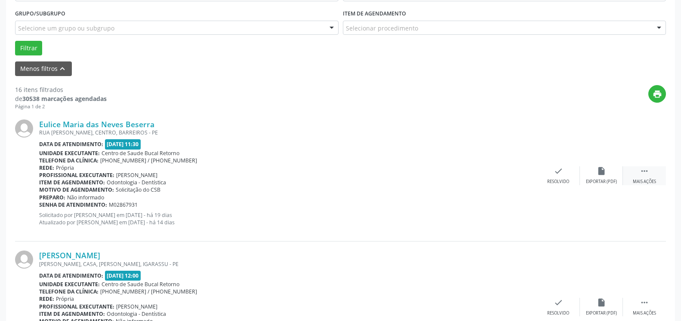
click at [655, 179] on div " Mais ações" at bounding box center [644, 175] width 43 height 18
click at [604, 176] on icon "alarm_off" at bounding box center [601, 170] width 9 height 9
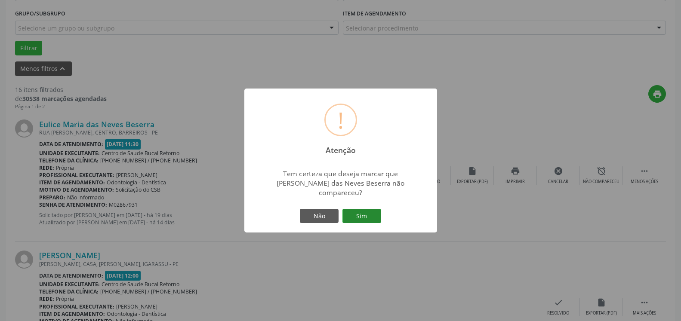
click at [369, 214] on button "Sim" at bounding box center [361, 216] width 39 height 15
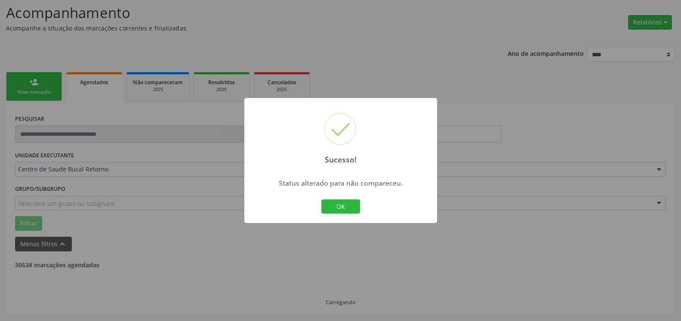
scroll to position [56, 0]
click at [346, 209] on button "OK" at bounding box center [340, 207] width 39 height 15
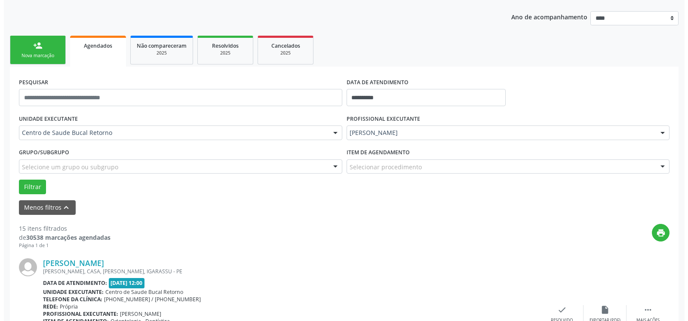
scroll to position [188, 0]
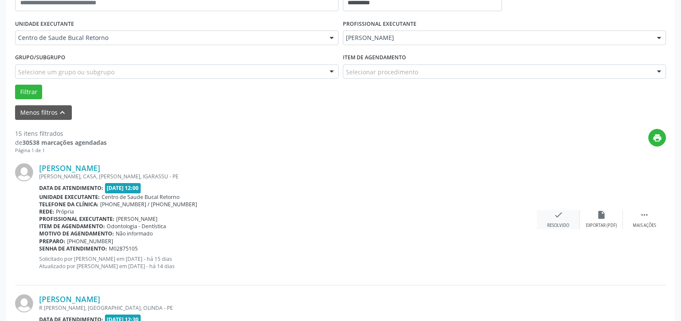
click at [557, 224] on div "Resolvido" at bounding box center [558, 226] width 22 height 6
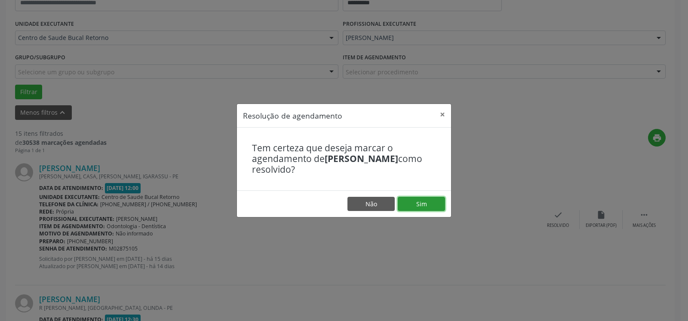
click at [428, 204] on button "Sim" at bounding box center [421, 204] width 47 height 15
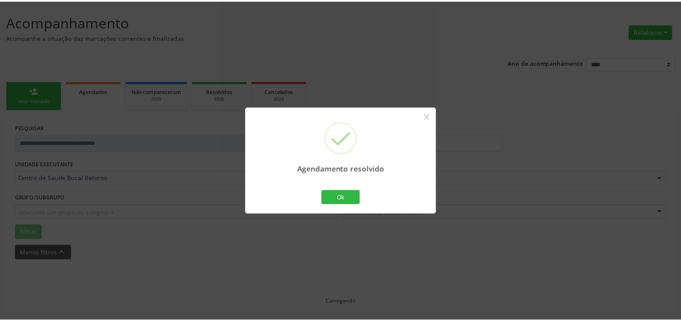
scroll to position [47, 0]
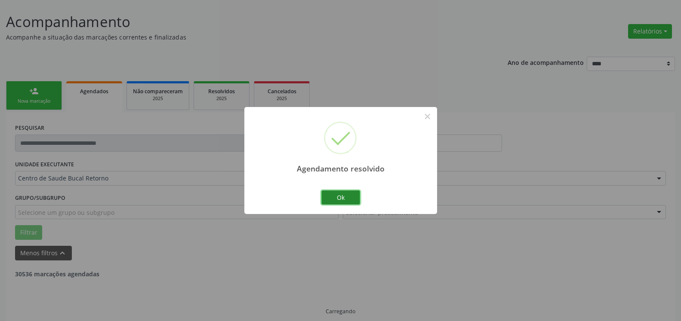
click at [339, 200] on button "Ok" at bounding box center [340, 198] width 39 height 15
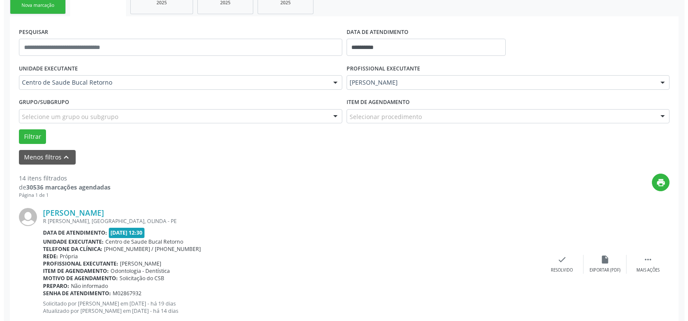
scroll to position [144, 0]
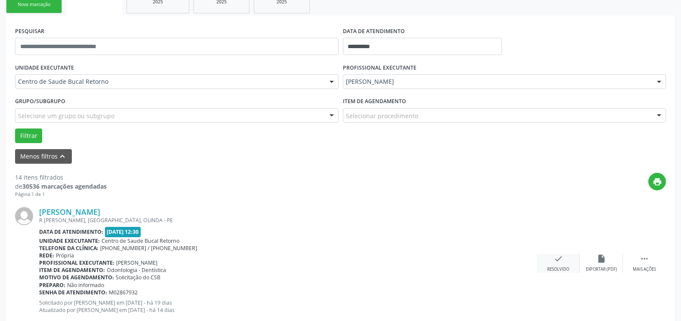
click at [560, 264] on icon "check" at bounding box center [558, 258] width 9 height 9
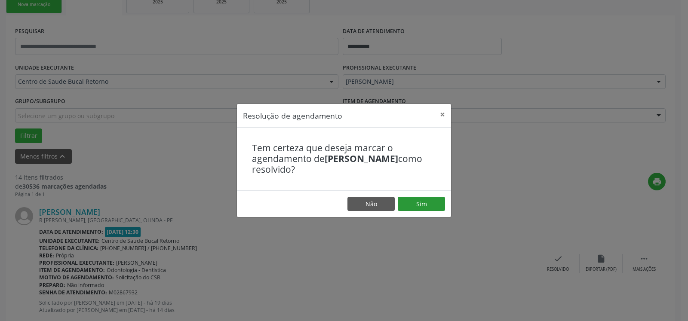
click at [430, 197] on footer "Não Sim" at bounding box center [344, 204] width 214 height 27
click at [430, 201] on button "Sim" at bounding box center [421, 204] width 47 height 15
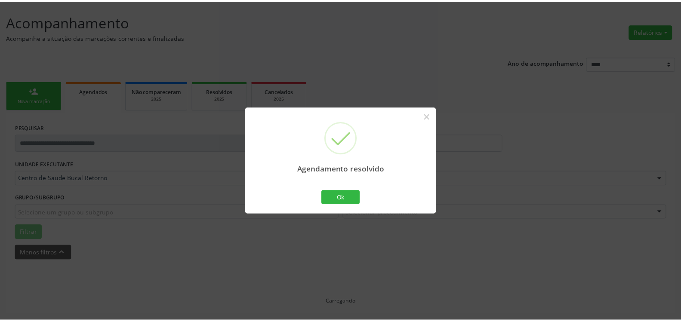
scroll to position [47, 0]
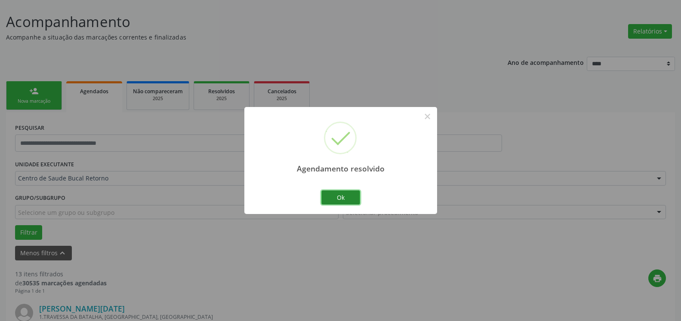
click at [335, 195] on button "Ok" at bounding box center [340, 198] width 39 height 15
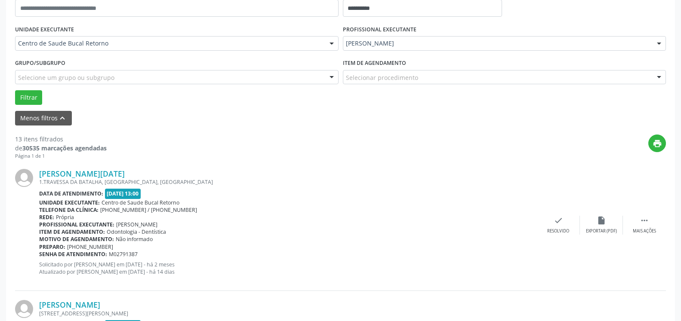
scroll to position [223, 0]
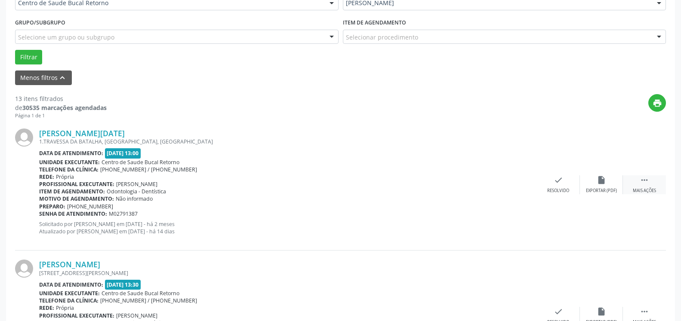
click at [651, 185] on div " Mais ações" at bounding box center [644, 184] width 43 height 18
click at [591, 183] on div "alarm_off Não compareceu" at bounding box center [601, 184] width 43 height 18
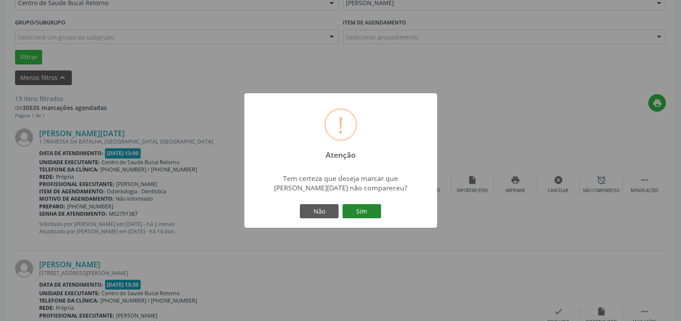
click at [375, 215] on button "Sim" at bounding box center [361, 211] width 39 height 15
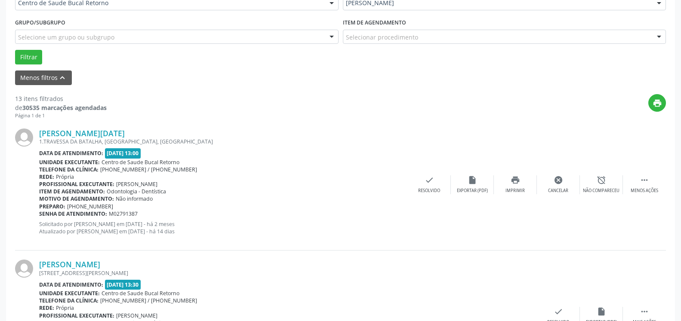
scroll to position [56, 0]
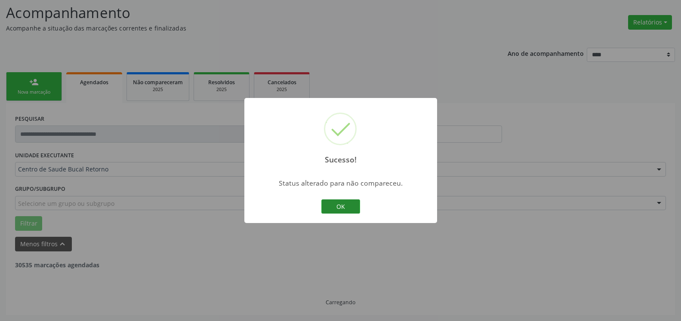
click at [342, 206] on button "OK" at bounding box center [340, 207] width 39 height 15
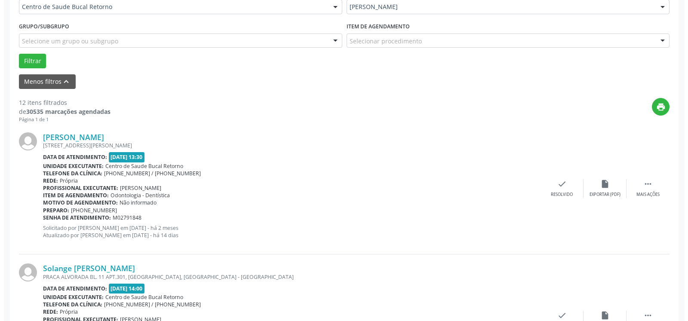
scroll to position [232, 0]
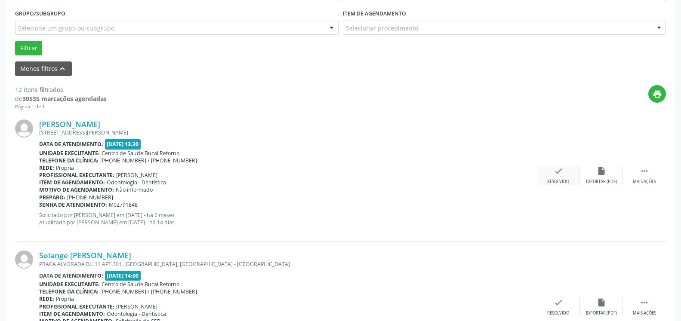
click at [561, 172] on icon "check" at bounding box center [558, 170] width 9 height 9
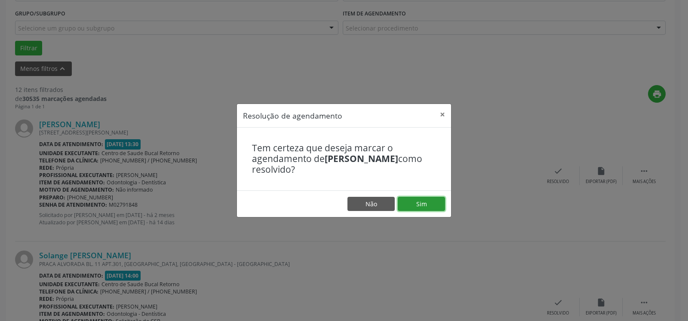
click at [425, 205] on button "Sim" at bounding box center [421, 204] width 47 height 15
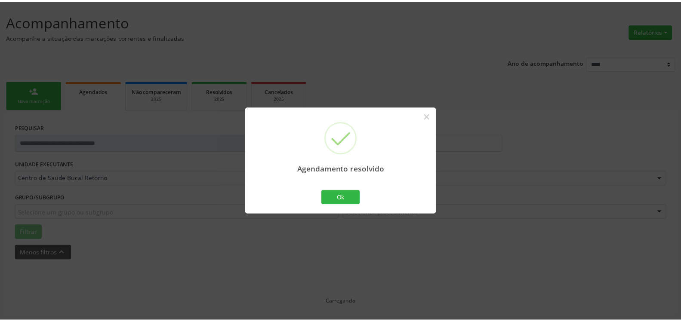
scroll to position [47, 0]
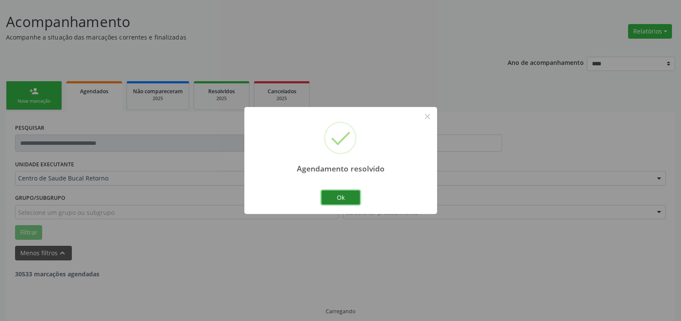
click at [345, 195] on button "Ok" at bounding box center [340, 198] width 39 height 15
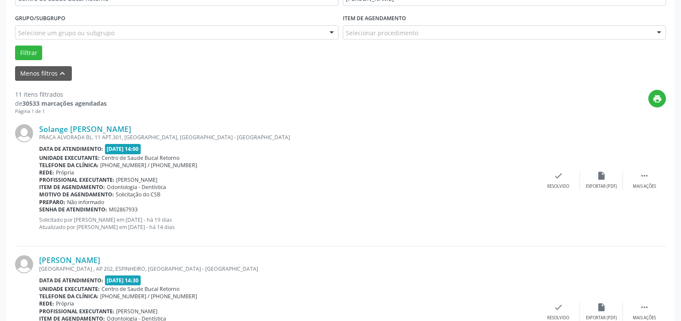
scroll to position [267, 0]
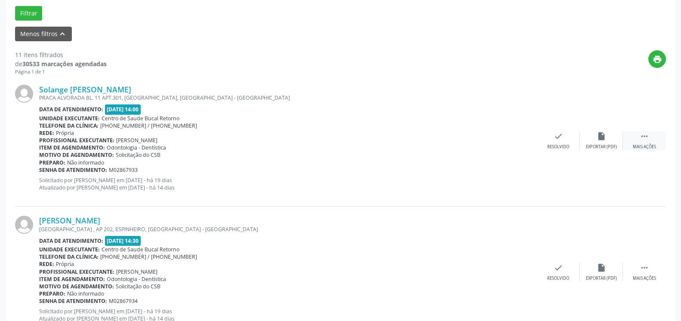
click at [643, 141] on icon "" at bounding box center [644, 136] width 9 height 9
click at [605, 141] on icon "alarm_off" at bounding box center [601, 136] width 9 height 9
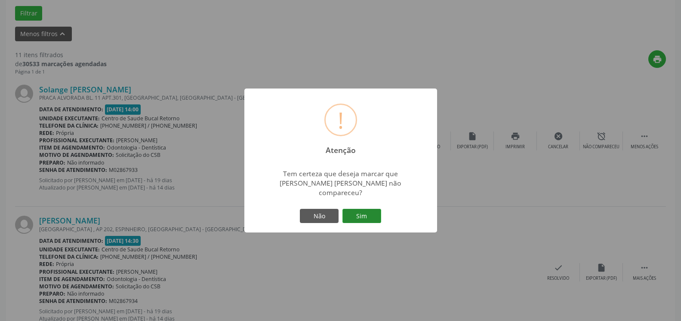
click at [366, 213] on button "Sim" at bounding box center [361, 216] width 39 height 15
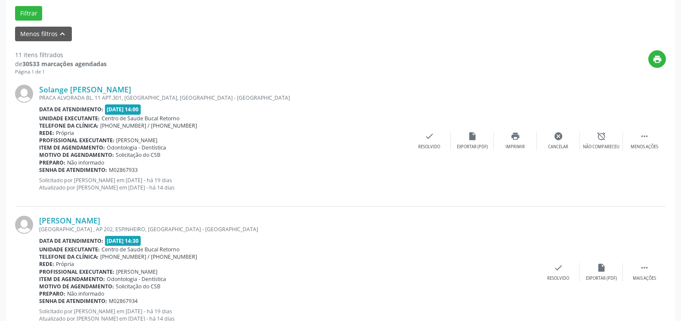
scroll to position [56, 0]
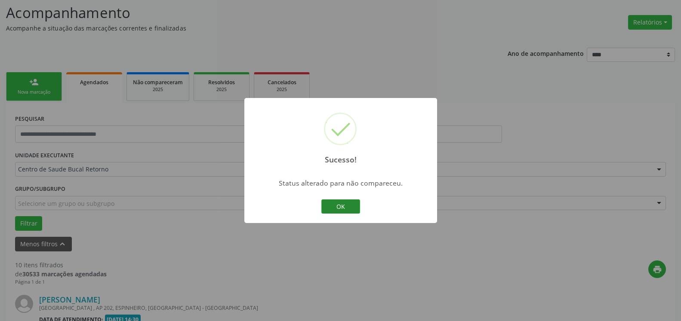
click at [334, 205] on button "OK" at bounding box center [340, 207] width 39 height 15
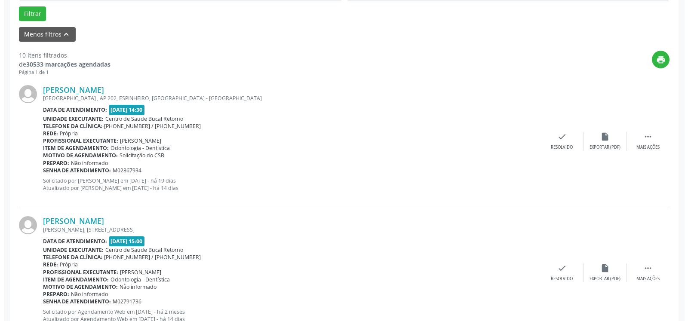
scroll to position [276, 0]
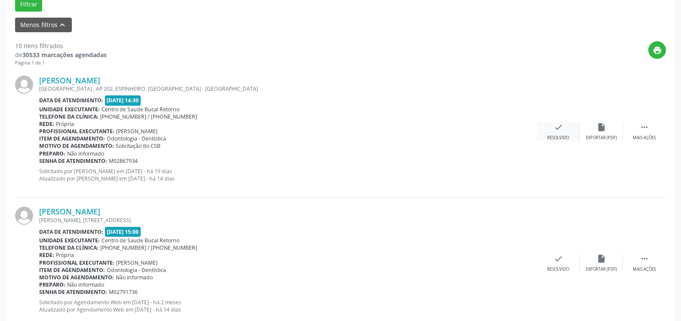
click at [564, 130] on div "check Resolvido" at bounding box center [558, 132] width 43 height 18
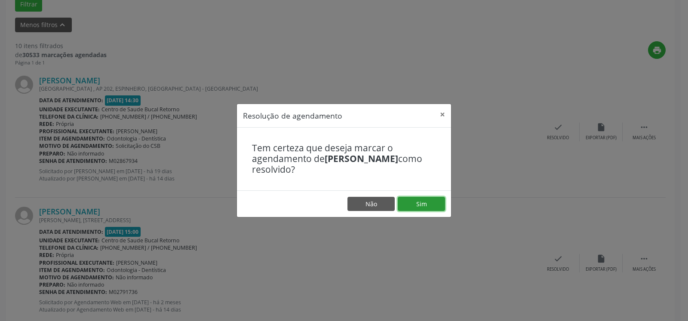
click at [435, 197] on button "Sim" at bounding box center [421, 204] width 47 height 15
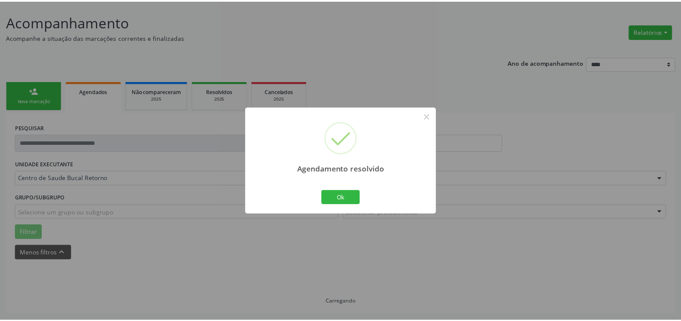
scroll to position [47, 0]
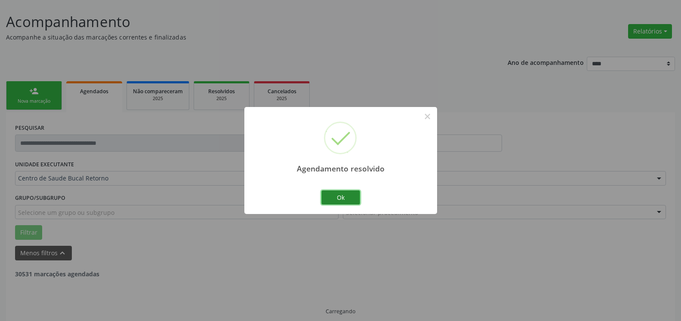
click at [340, 197] on button "Ok" at bounding box center [340, 198] width 39 height 15
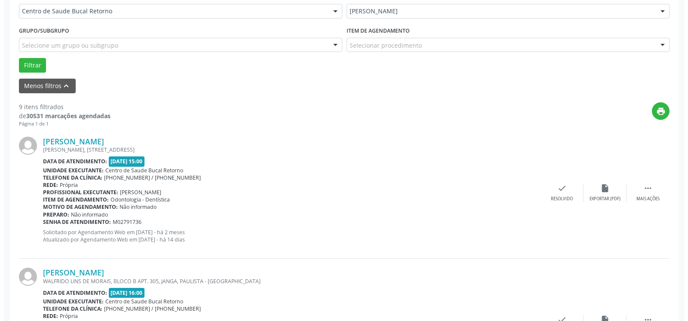
scroll to position [267, 0]
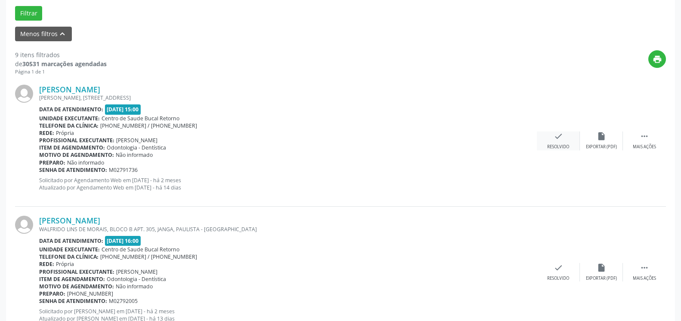
click at [555, 140] on icon "check" at bounding box center [558, 136] width 9 height 9
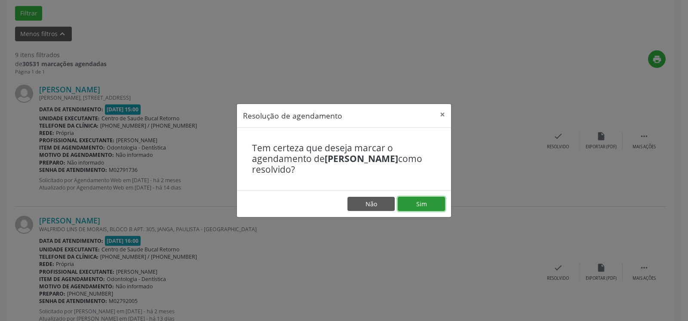
click at [422, 206] on button "Sim" at bounding box center [421, 204] width 47 height 15
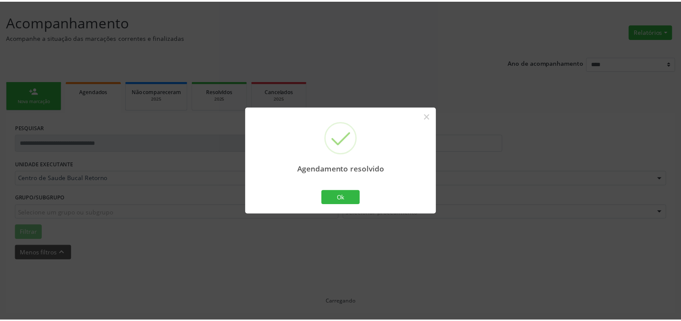
scroll to position [47, 0]
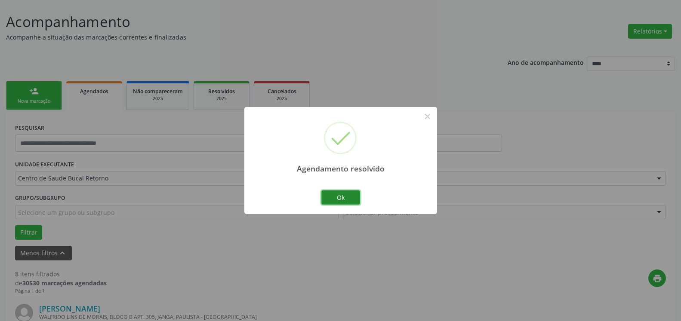
click at [355, 194] on button "Ok" at bounding box center [340, 198] width 39 height 15
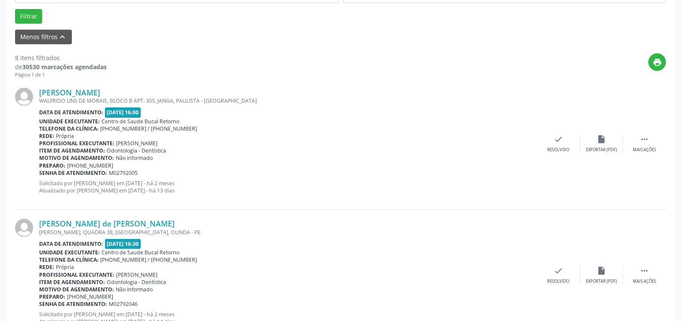
scroll to position [267, 0]
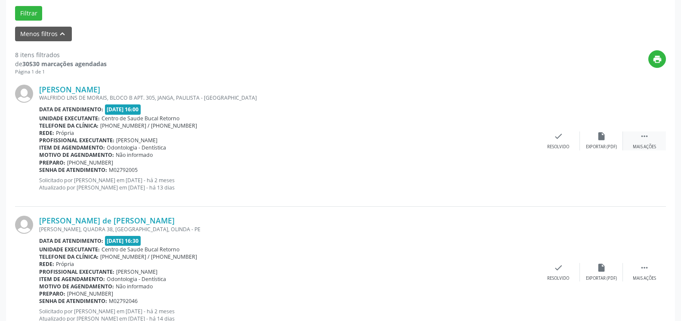
click at [646, 141] on icon "" at bounding box center [644, 136] width 9 height 9
click at [610, 140] on div "alarm_off Não compareceu" at bounding box center [601, 141] width 43 height 18
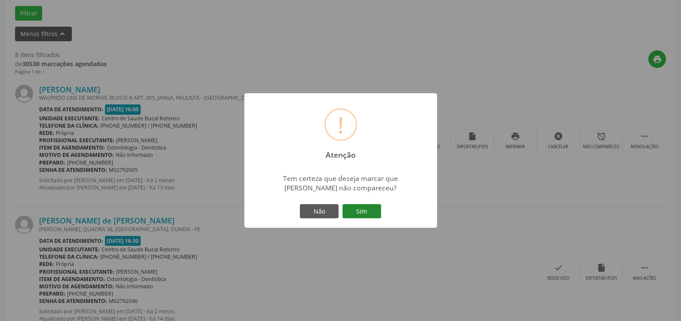
click at [360, 208] on button "Sim" at bounding box center [361, 211] width 39 height 15
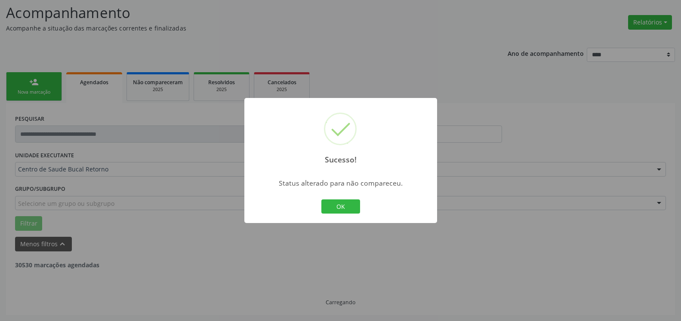
scroll to position [56, 0]
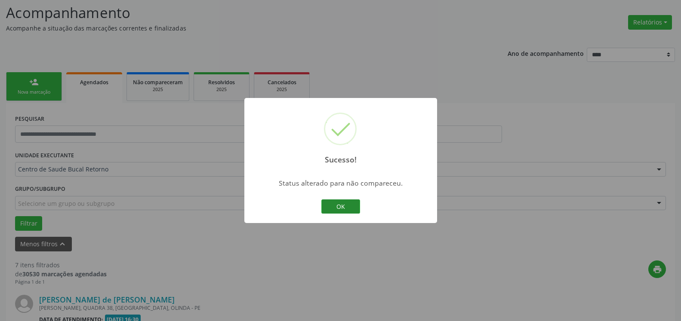
click at [339, 209] on button "OK" at bounding box center [340, 207] width 39 height 15
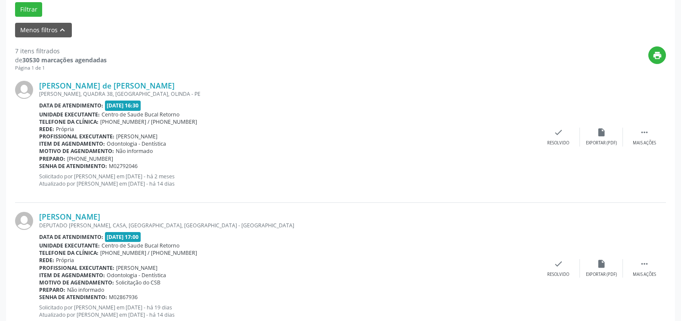
scroll to position [276, 0]
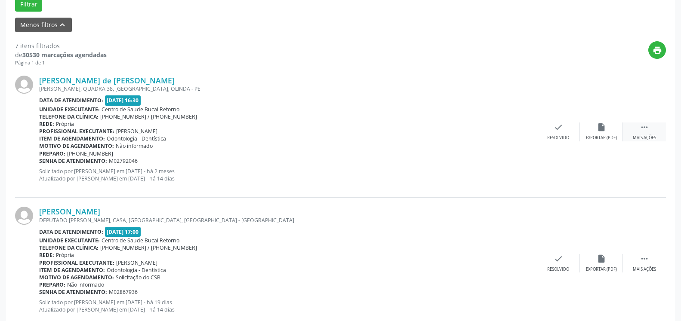
click at [642, 127] on icon "" at bounding box center [644, 127] width 9 height 9
click at [606, 131] on div "alarm_off Não compareceu" at bounding box center [601, 132] width 43 height 18
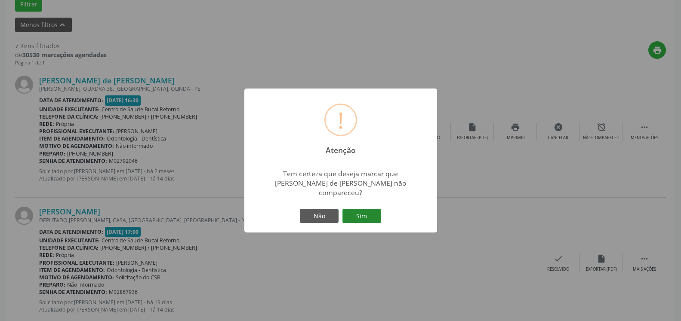
drag, startPoint x: 375, startPoint y: 213, endPoint x: 370, endPoint y: 212, distance: 5.3
click at [375, 213] on button "Sim" at bounding box center [361, 216] width 39 height 15
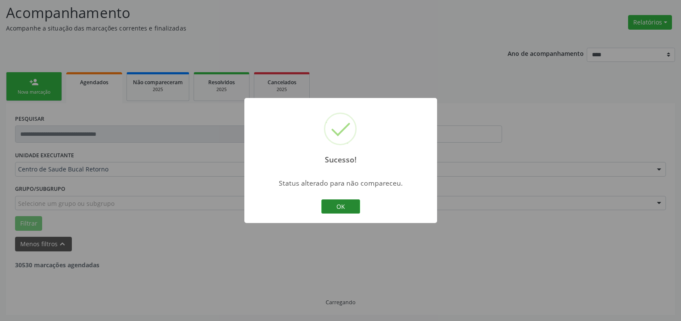
scroll to position [56, 0]
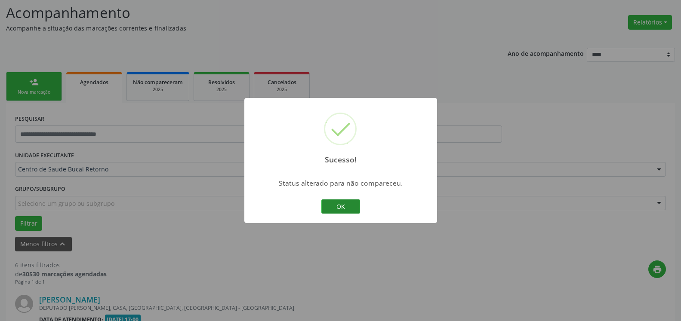
click at [338, 202] on button "OK" at bounding box center [340, 207] width 39 height 15
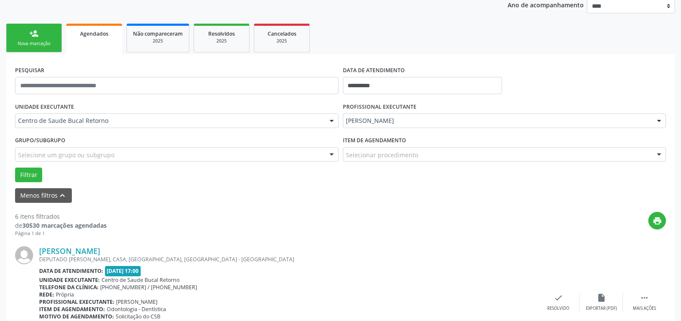
scroll to position [144, 0]
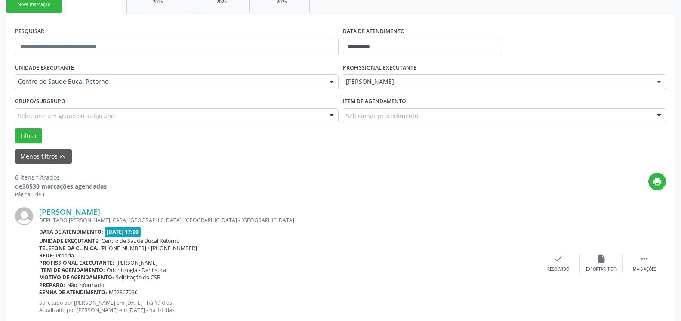
click at [419, 86] on div "[PERSON_NAME]" at bounding box center [504, 81] width 323 height 15
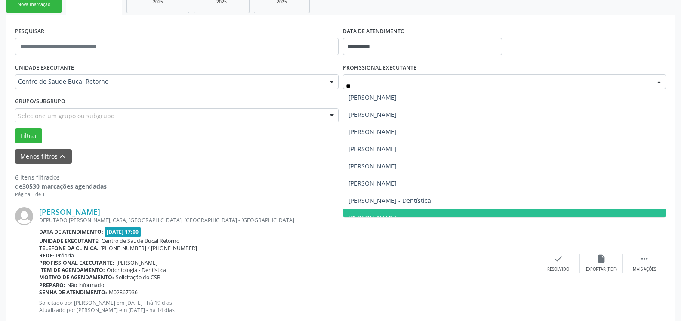
type input "***"
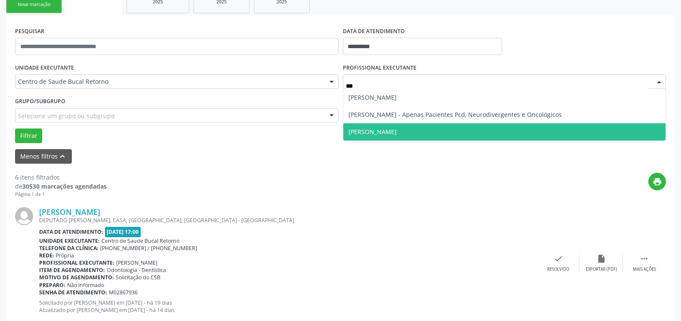
click at [396, 132] on span "[PERSON_NAME]" at bounding box center [372, 132] width 48 height 8
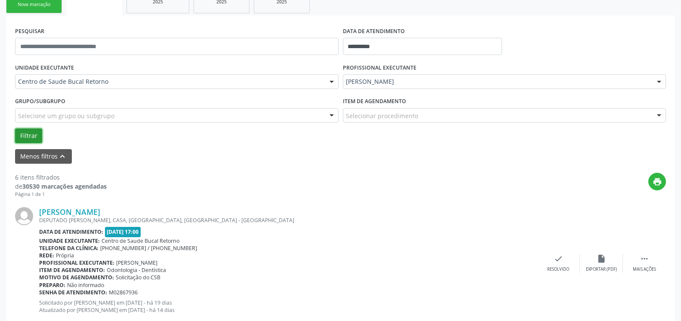
click at [34, 134] on button "Filtrar" at bounding box center [28, 136] width 27 height 15
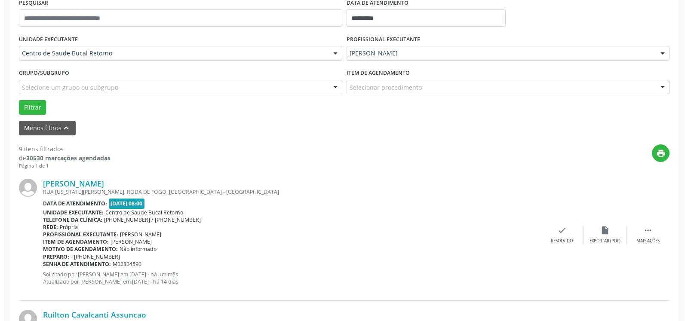
scroll to position [188, 0]
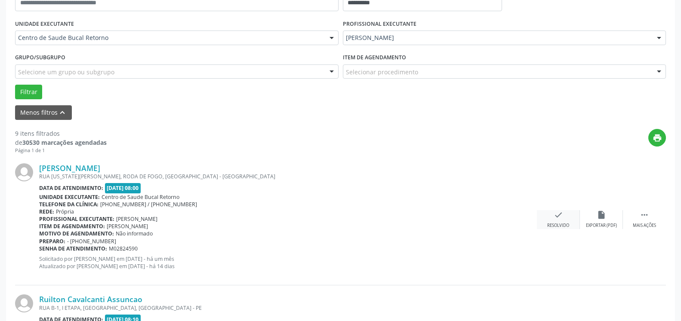
click at [558, 216] on icon "check" at bounding box center [558, 214] width 9 height 9
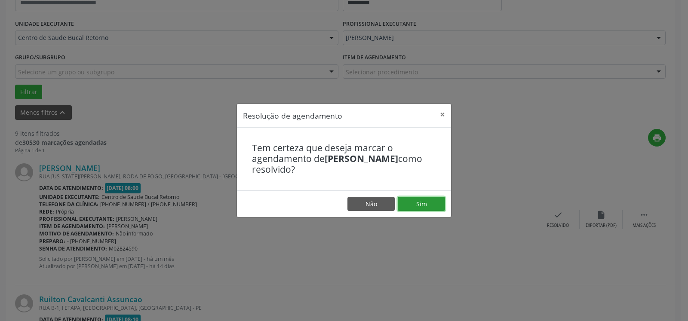
click at [409, 209] on button "Sim" at bounding box center [421, 204] width 47 height 15
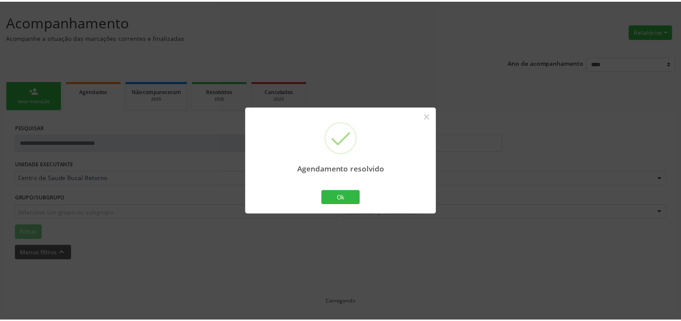
scroll to position [47, 0]
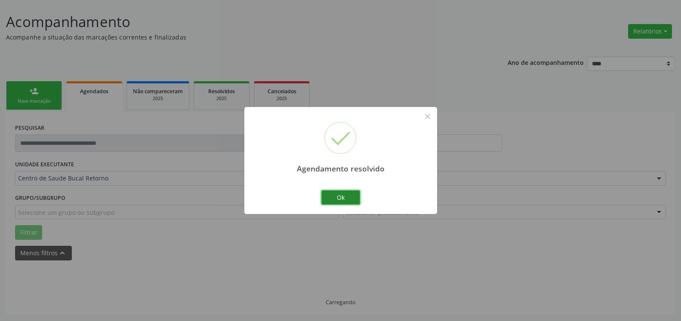
click at [334, 199] on button "Ok" at bounding box center [340, 198] width 39 height 15
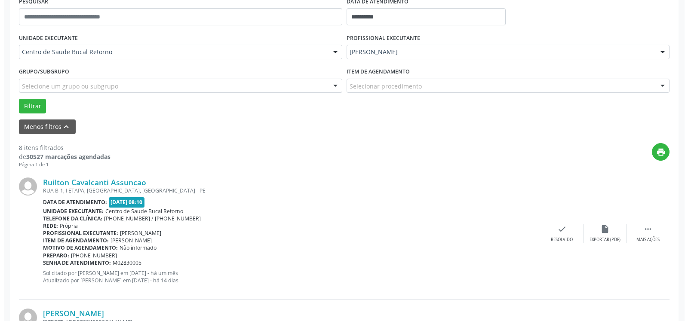
scroll to position [267, 0]
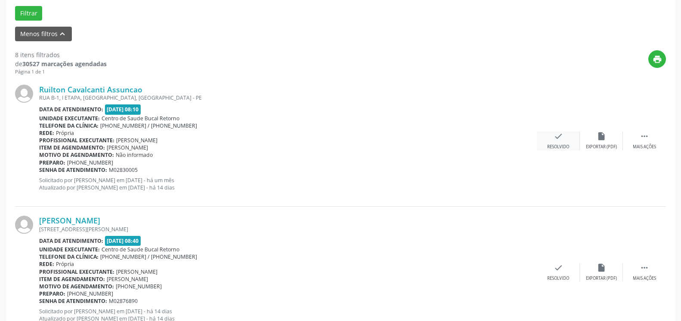
click at [561, 141] on icon "check" at bounding box center [558, 136] width 9 height 9
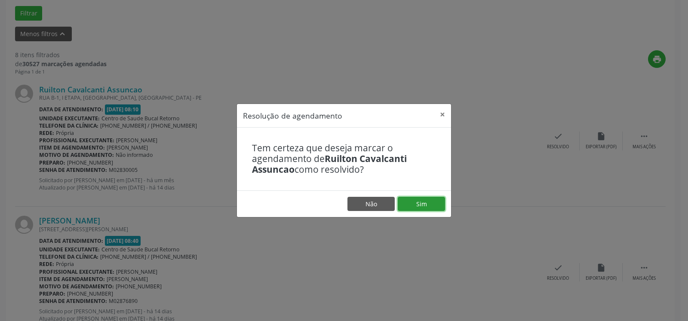
click at [431, 203] on button "Sim" at bounding box center [421, 204] width 47 height 15
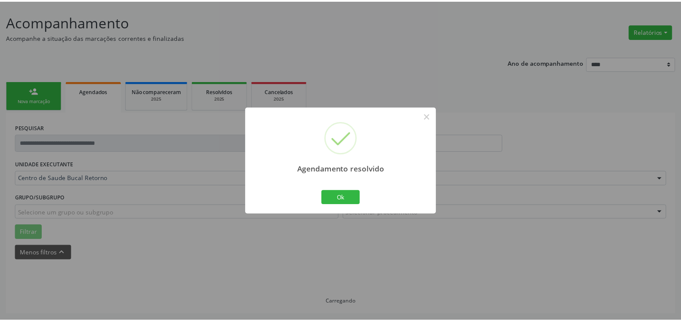
scroll to position [47, 0]
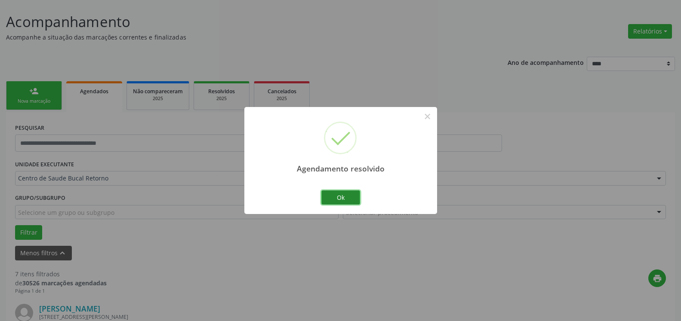
click at [346, 197] on button "Ok" at bounding box center [340, 198] width 39 height 15
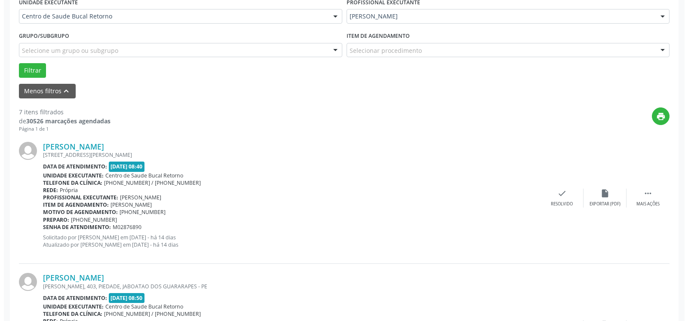
scroll to position [267, 0]
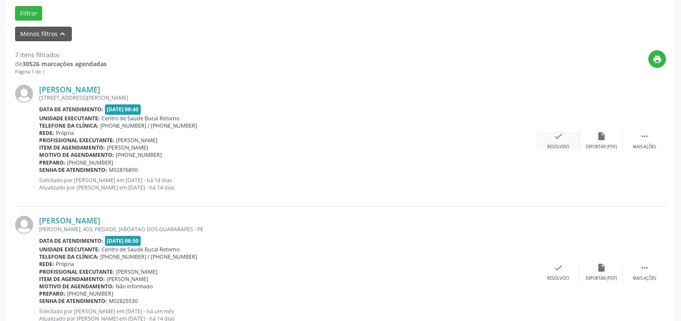
click at [564, 139] on div "check Resolvido" at bounding box center [558, 141] width 43 height 18
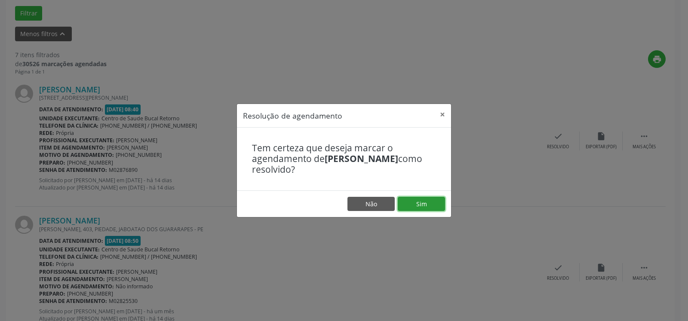
click at [409, 205] on button "Sim" at bounding box center [421, 204] width 47 height 15
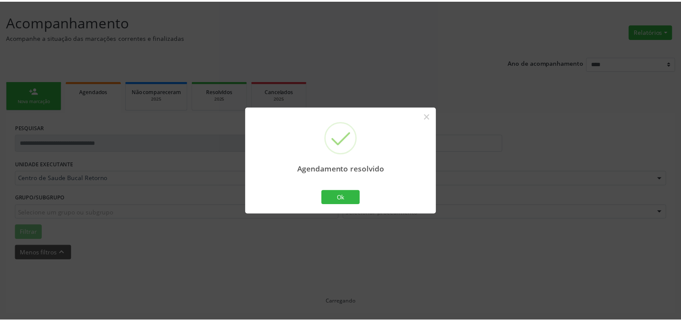
scroll to position [47, 0]
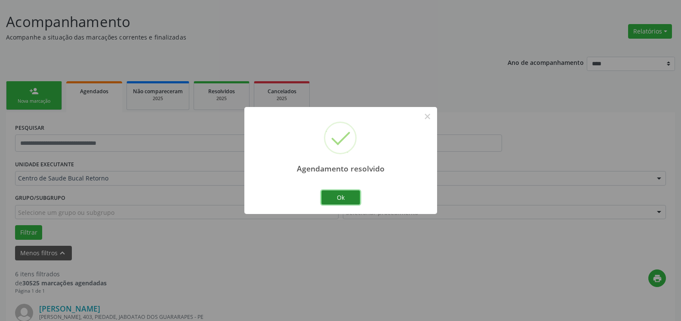
click at [335, 199] on button "Ok" at bounding box center [340, 198] width 39 height 15
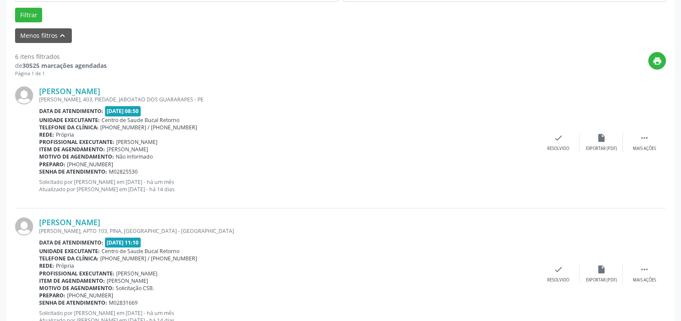
scroll to position [267, 0]
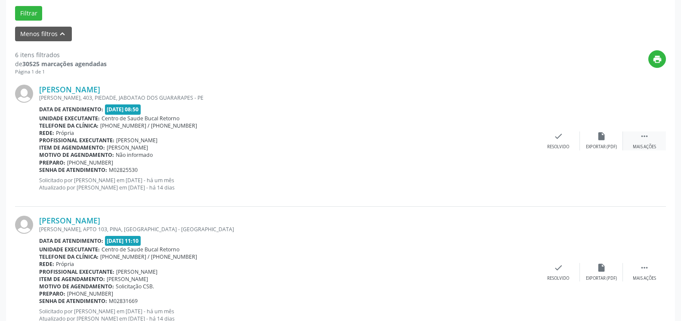
click at [644, 141] on icon "" at bounding box center [644, 136] width 9 height 9
click at [619, 139] on div "alarm_off Não compareceu" at bounding box center [601, 141] width 43 height 18
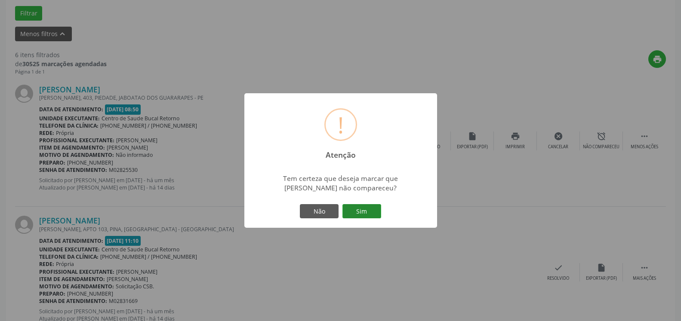
click at [362, 209] on button "Sim" at bounding box center [361, 211] width 39 height 15
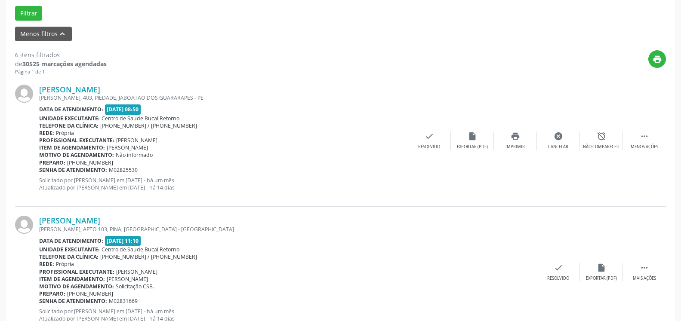
scroll to position [56, 0]
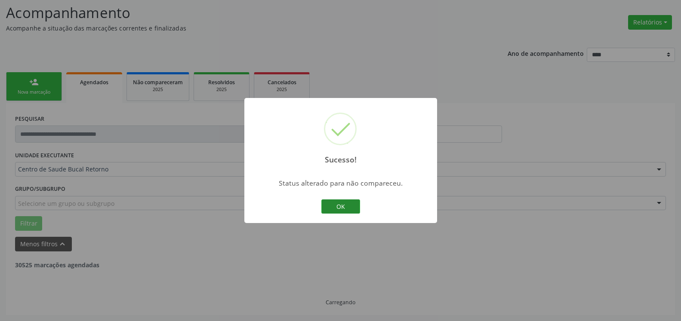
click at [335, 209] on button "OK" at bounding box center [340, 207] width 39 height 15
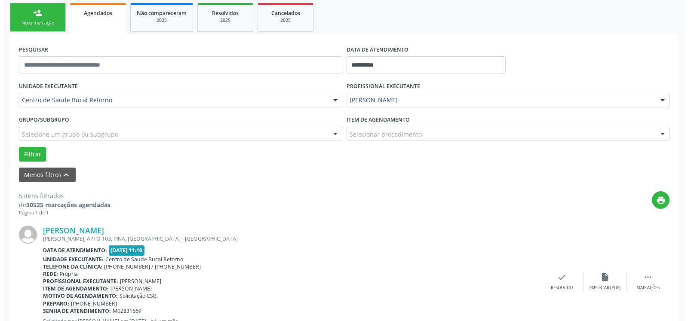
scroll to position [232, 0]
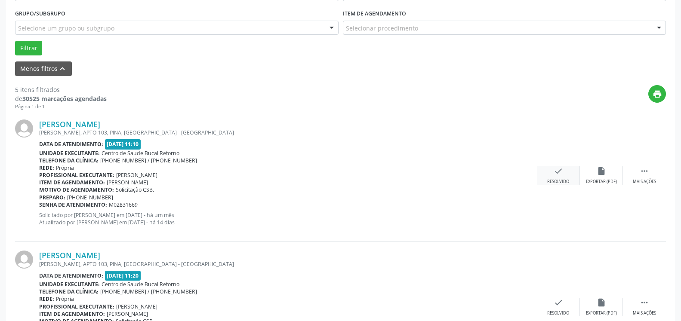
click at [566, 177] on div "check Resolvido" at bounding box center [558, 175] width 43 height 18
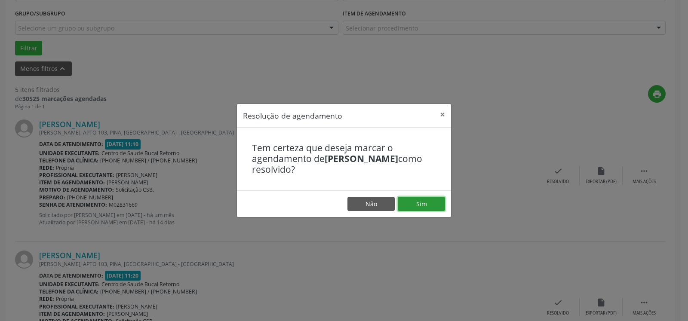
click at [418, 197] on button "Sim" at bounding box center [421, 204] width 47 height 15
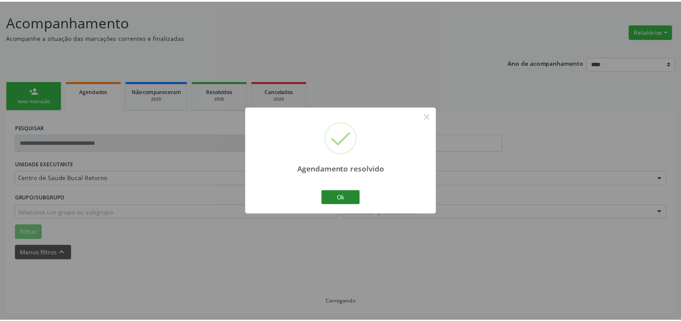
scroll to position [47, 0]
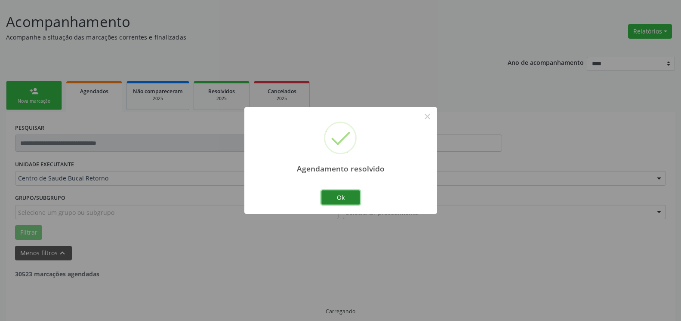
click at [348, 199] on button "Ok" at bounding box center [340, 198] width 39 height 15
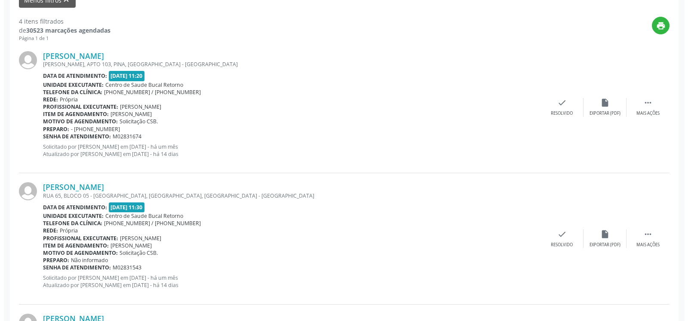
scroll to position [311, 0]
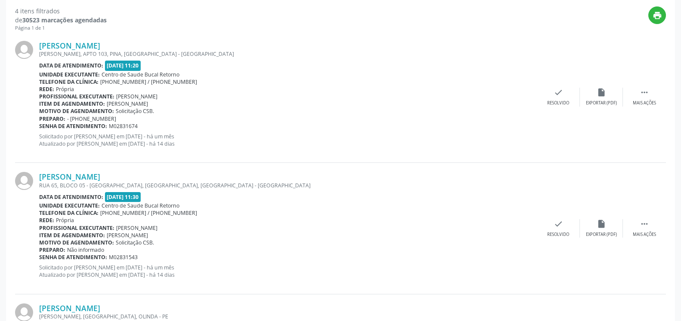
click at [563, 110] on div "[PERSON_NAME] [PERSON_NAME], [STREET_ADDRESS] Data de atendimento: [DATE] 11:20…" at bounding box center [340, 97] width 651 height 131
click at [559, 91] on icon "check" at bounding box center [558, 92] width 9 height 9
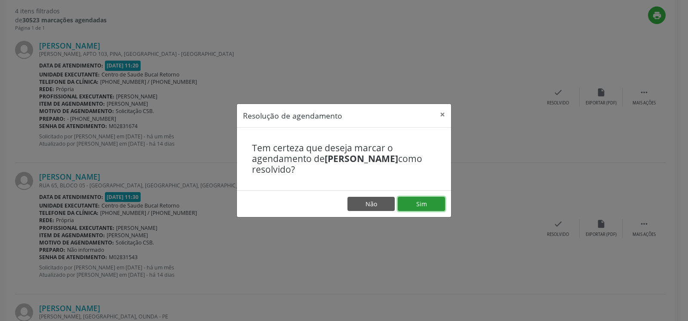
click at [427, 199] on button "Sim" at bounding box center [421, 204] width 47 height 15
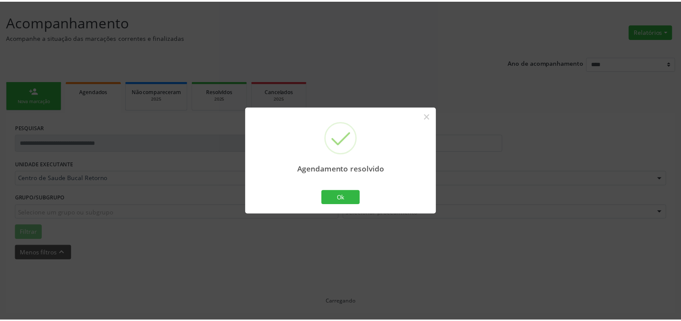
scroll to position [47, 0]
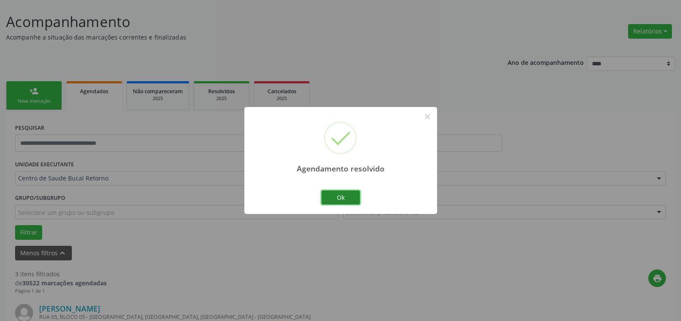
drag, startPoint x: 351, startPoint y: 200, endPoint x: 341, endPoint y: 196, distance: 10.8
click at [350, 200] on button "Ok" at bounding box center [340, 198] width 39 height 15
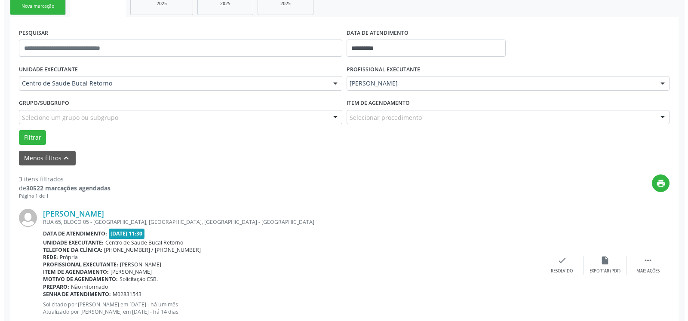
scroll to position [223, 0]
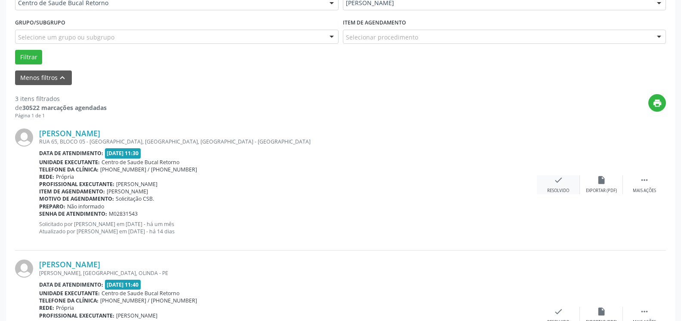
click at [559, 190] on div "Resolvido" at bounding box center [558, 191] width 22 height 6
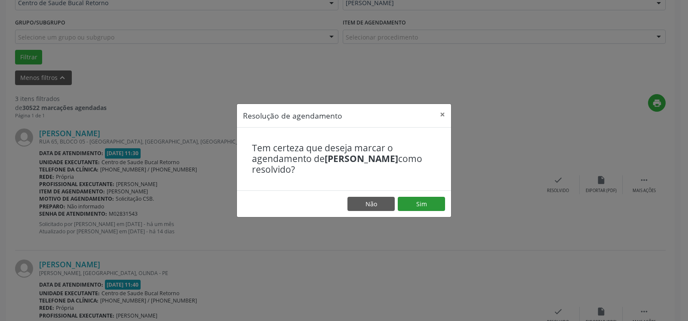
drag, startPoint x: 446, startPoint y: 204, endPoint x: 441, endPoint y: 205, distance: 5.2
click at [446, 204] on footer "Não Sim" at bounding box center [344, 204] width 214 height 27
click at [423, 208] on button "Sim" at bounding box center [421, 204] width 47 height 15
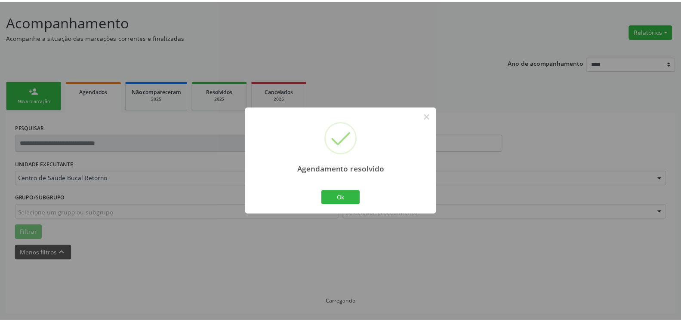
scroll to position [47, 0]
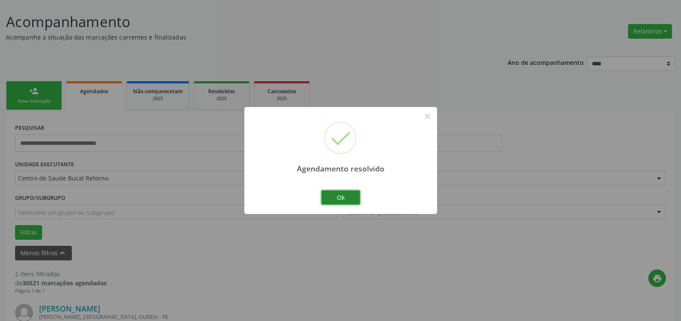
click at [342, 194] on button "Ok" at bounding box center [340, 198] width 39 height 15
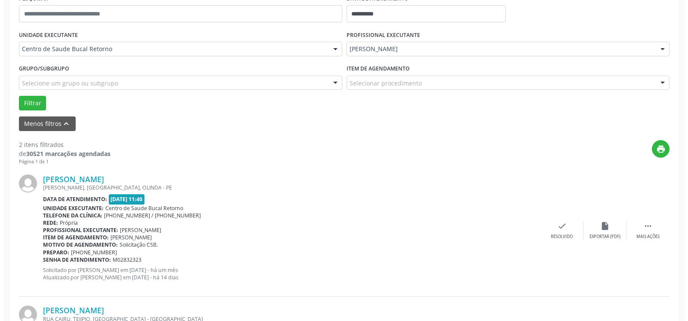
scroll to position [223, 0]
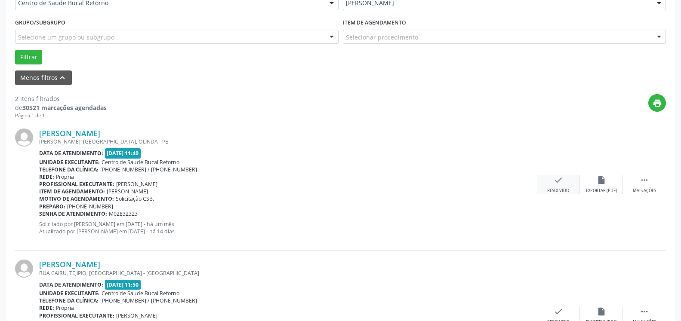
click at [559, 185] on icon "check" at bounding box center [558, 179] width 9 height 9
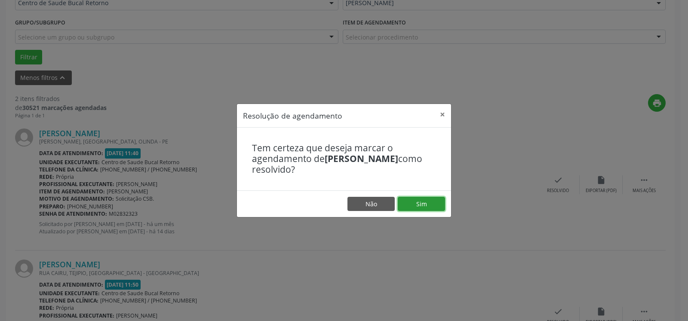
click at [430, 206] on button "Sim" at bounding box center [421, 204] width 47 height 15
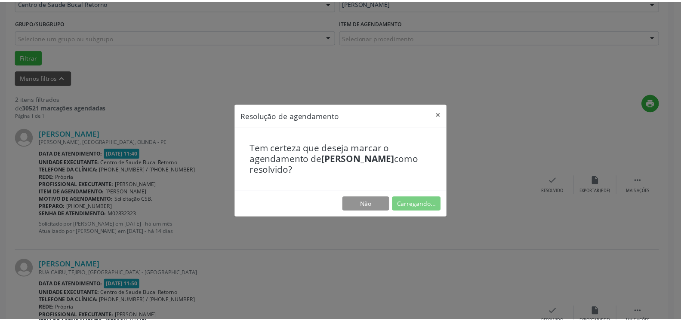
scroll to position [47, 0]
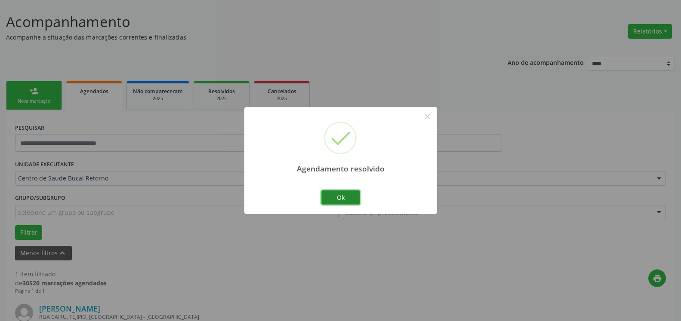
click at [343, 201] on button "Ok" at bounding box center [340, 198] width 39 height 15
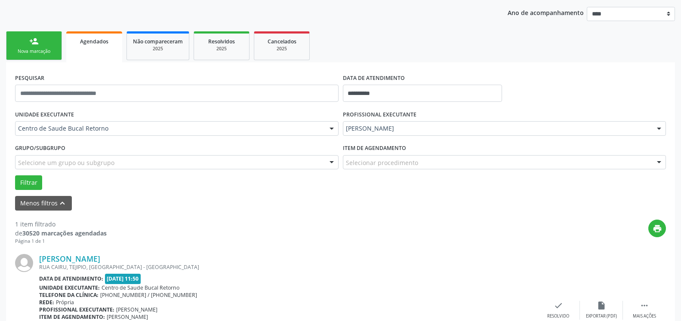
scroll to position [167, 0]
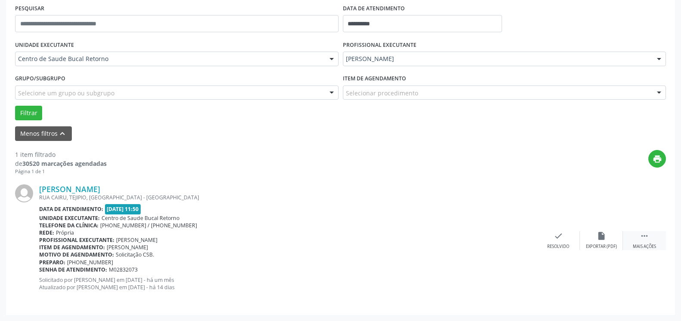
drag, startPoint x: 650, startPoint y: 242, endPoint x: 628, endPoint y: 241, distance: 22.8
click at [650, 241] on div " Mais ações" at bounding box center [644, 240] width 43 height 18
click at [607, 241] on div "alarm_off Não compareceu" at bounding box center [601, 240] width 43 height 18
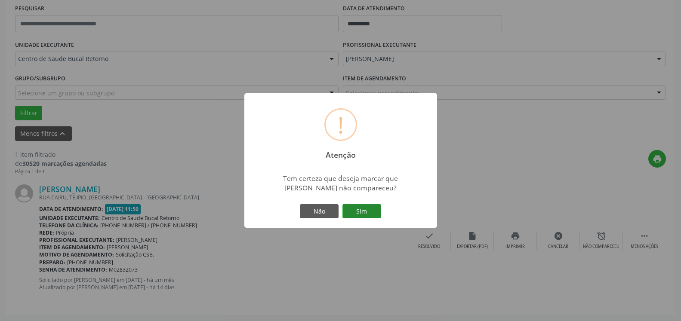
click at [367, 212] on button "Sim" at bounding box center [361, 211] width 39 height 15
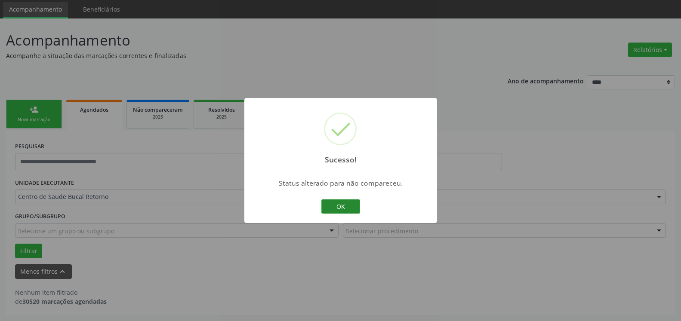
scroll to position [29, 0]
click at [345, 207] on button "OK" at bounding box center [340, 207] width 39 height 15
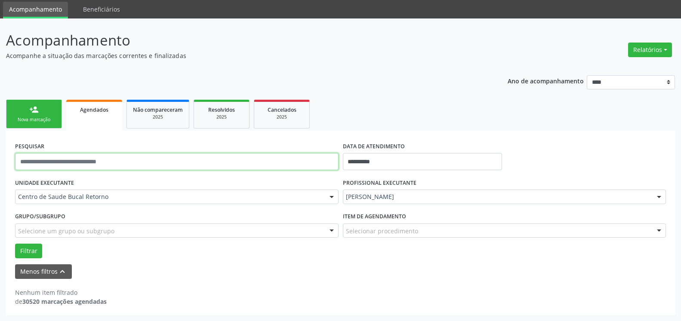
click at [166, 163] on input "text" at bounding box center [176, 161] width 323 height 17
click at [38, 162] on input "**********" at bounding box center [176, 161] width 323 height 17
click at [83, 163] on input "**********" at bounding box center [176, 161] width 323 height 17
type input "**********"
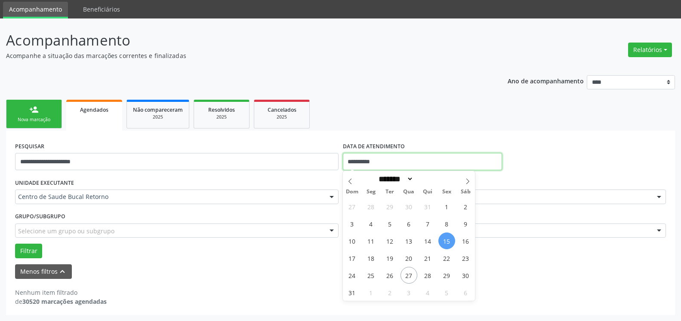
drag, startPoint x: 394, startPoint y: 158, endPoint x: 338, endPoint y: 161, distance: 55.6
click at [343, 161] on input "**********" at bounding box center [423, 161] width 160 height 17
click at [424, 116] on ul "person_add Nova marcação Agendados Não compareceram 2025 Resolvidos 2025 Cancel…" at bounding box center [340, 114] width 669 height 33
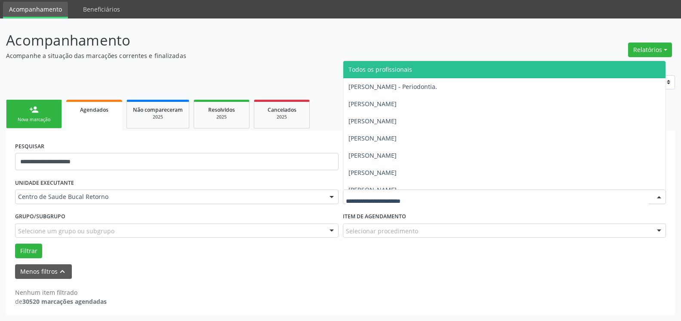
click at [380, 68] on span "Todos os profissionais" at bounding box center [380, 69] width 64 height 8
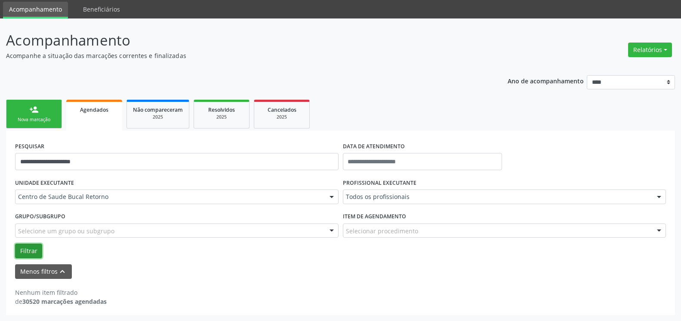
click at [26, 249] on button "Filtrar" at bounding box center [28, 251] width 27 height 15
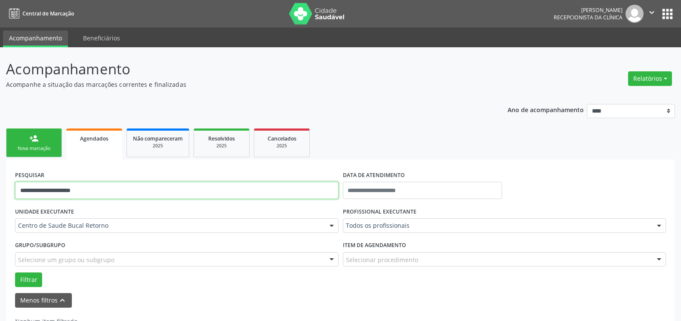
click at [117, 194] on input "**********" at bounding box center [176, 190] width 323 height 17
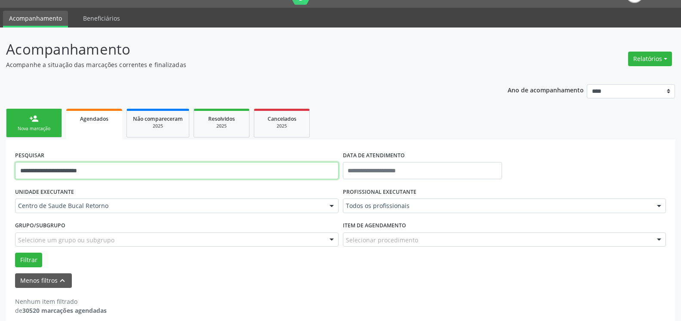
scroll to position [29, 0]
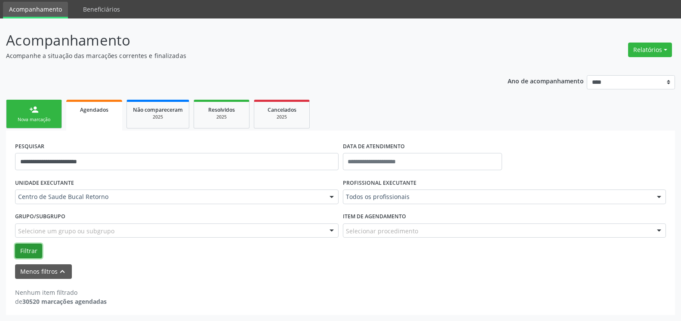
click at [26, 250] on button "Filtrar" at bounding box center [28, 251] width 27 height 15
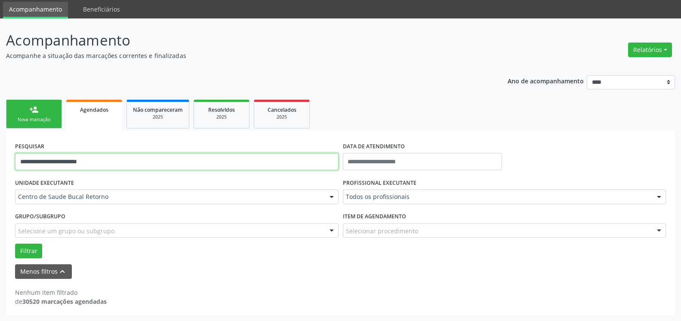
drag, startPoint x: 140, startPoint y: 161, endPoint x: 0, endPoint y: 181, distance: 141.5
click at [15, 170] on input "**********" at bounding box center [176, 161] width 323 height 17
type input "**********"
click at [15, 244] on button "Filtrar" at bounding box center [28, 251] width 27 height 15
click at [45, 118] on div "Nova marcação" at bounding box center [33, 120] width 43 height 6
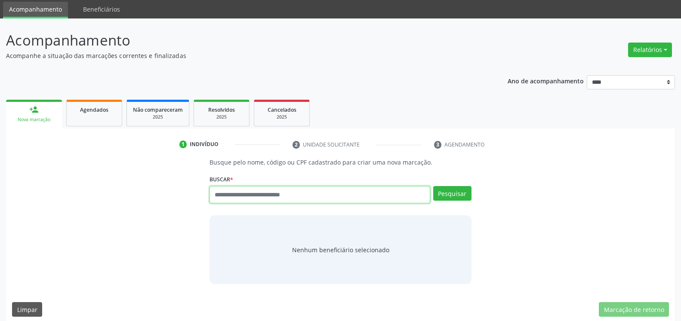
click at [258, 196] on input "text" at bounding box center [319, 194] width 220 height 17
type input "**********"
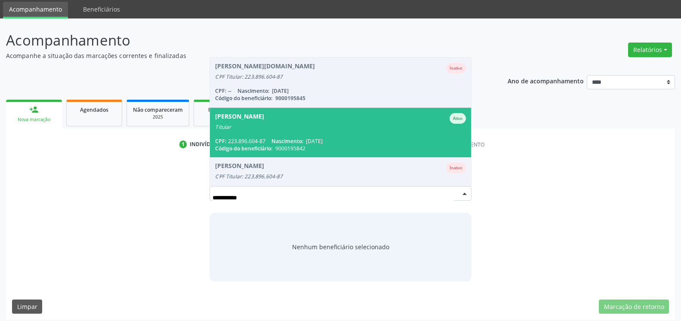
drag, startPoint x: 267, startPoint y: 195, endPoint x: 106, endPoint y: 215, distance: 162.1
click at [212, 206] on input "**********" at bounding box center [332, 197] width 241 height 17
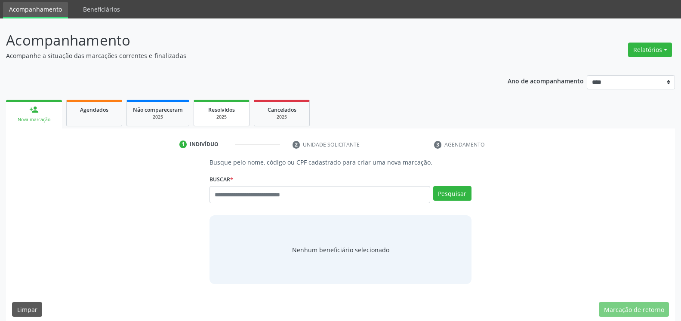
click at [216, 115] on div "2025" at bounding box center [221, 117] width 43 height 6
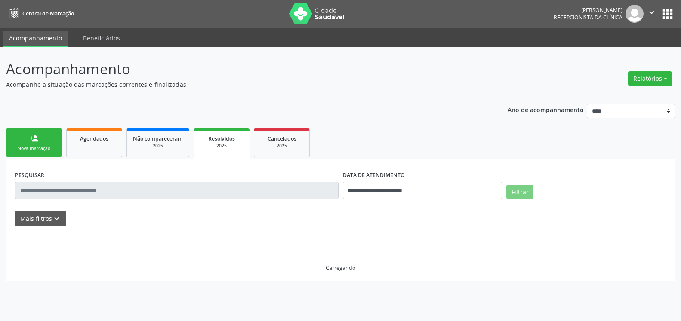
scroll to position [0, 0]
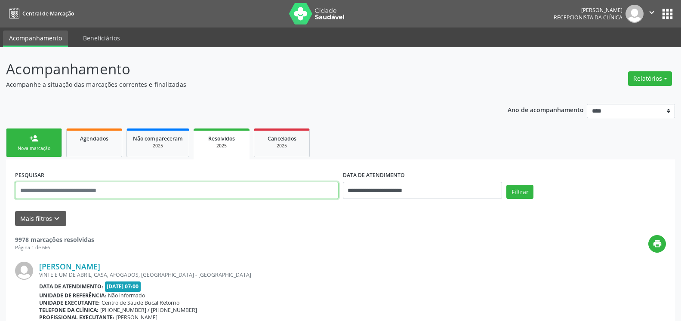
click at [179, 191] on input "text" at bounding box center [176, 190] width 323 height 17
type input "**********"
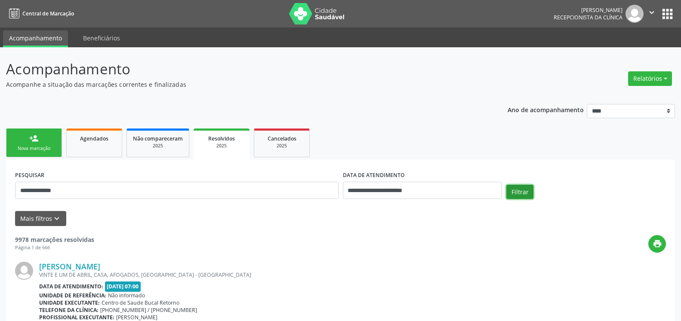
click at [522, 193] on button "Filtrar" at bounding box center [519, 192] width 27 height 15
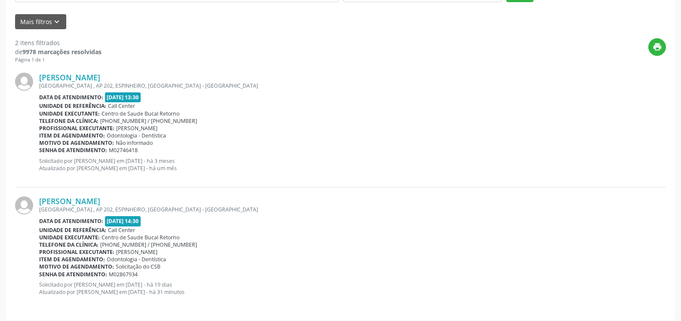
scroll to position [202, 0]
